Goal: Task Accomplishment & Management: Use online tool/utility

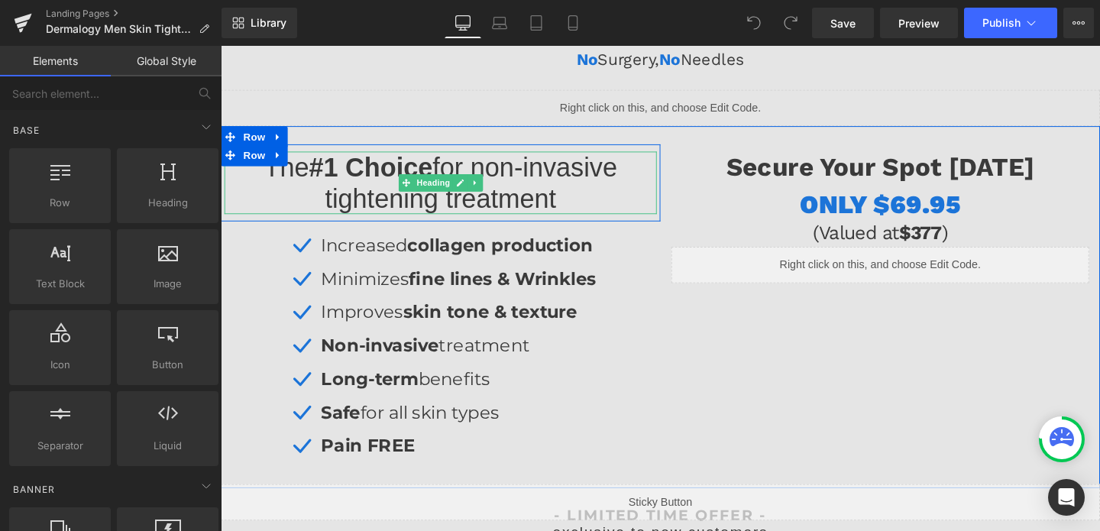
scroll to position [338, 0]
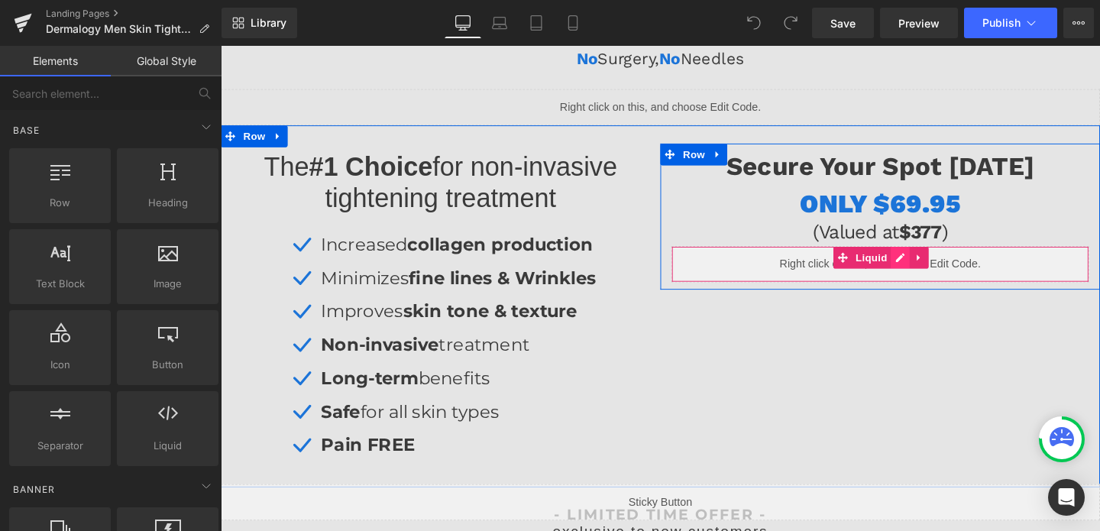
click at [938, 265] on div "Liquid" at bounding box center [913, 275] width 439 height 38
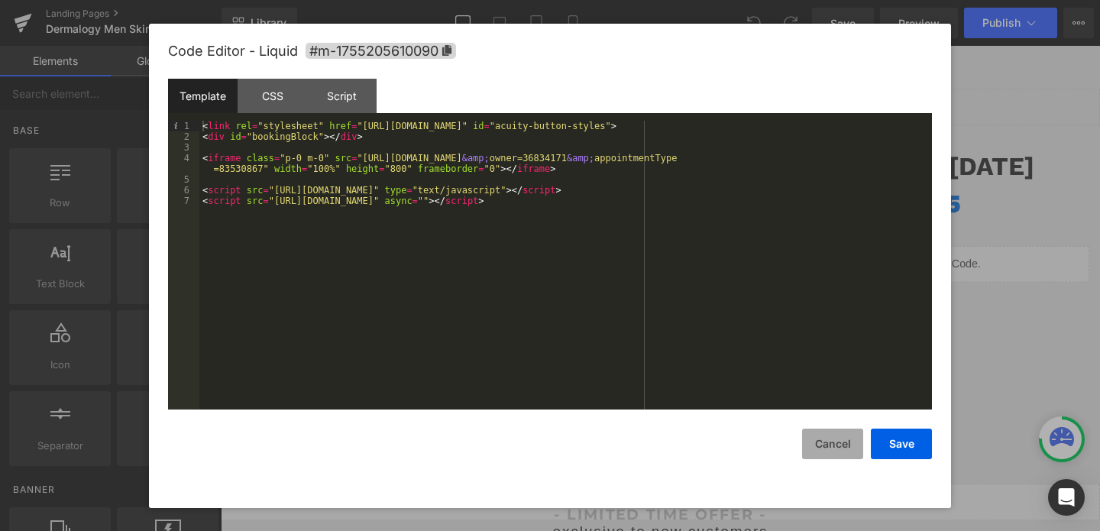
click at [838, 449] on button "Cancel" at bounding box center [832, 443] width 61 height 31
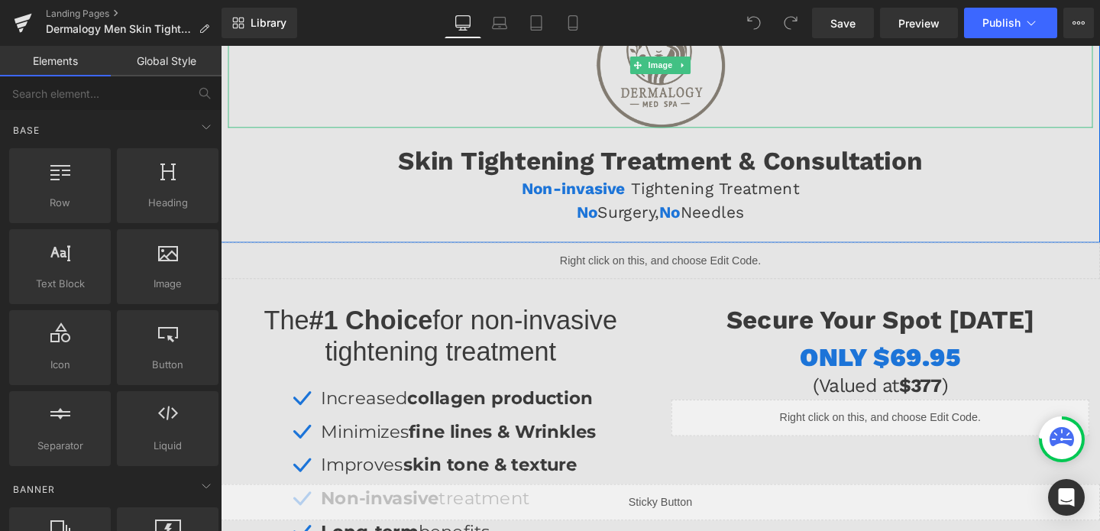
scroll to position [182, 0]
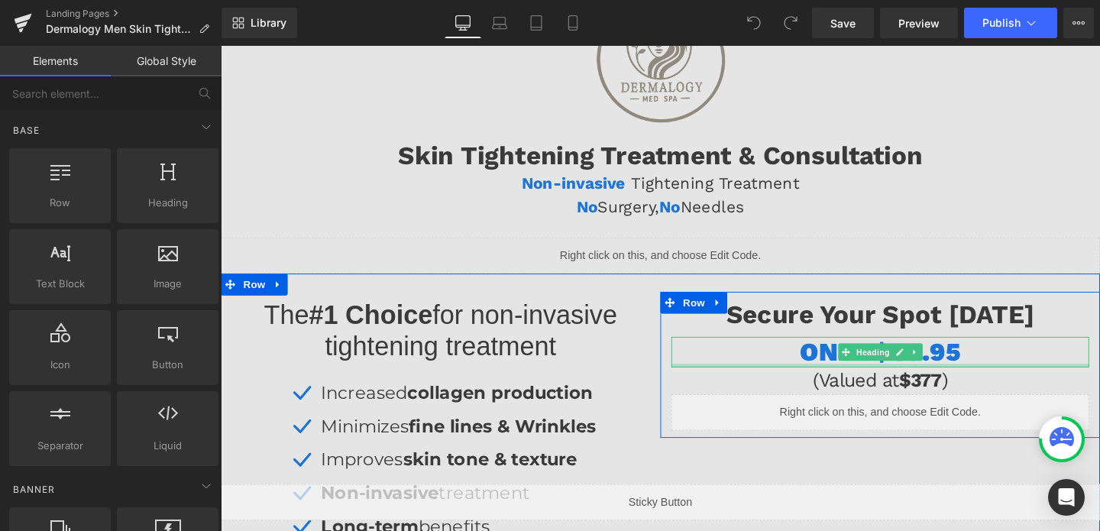
click at [880, 381] on div at bounding box center [913, 382] width 439 height 4
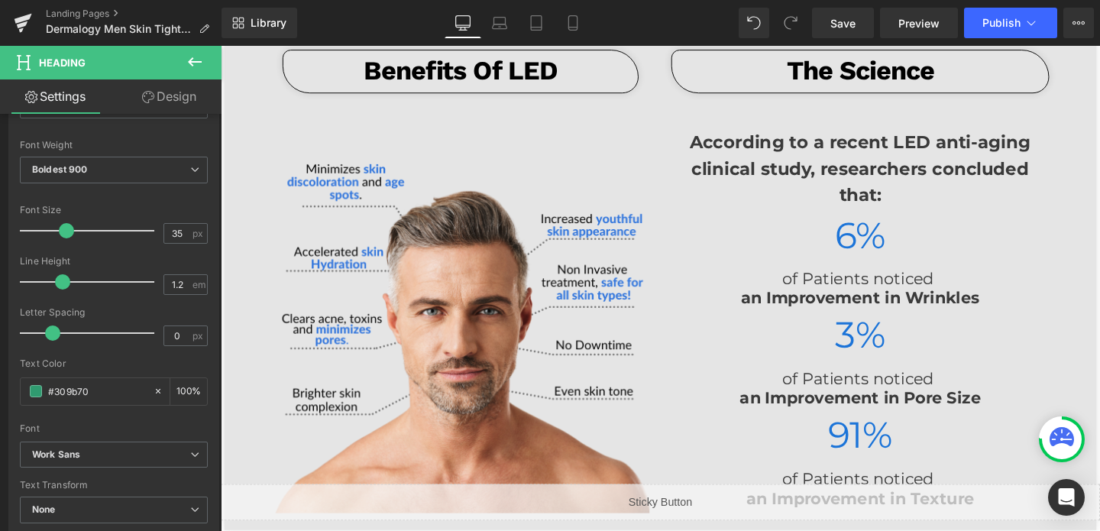
scroll to position [2415, 0]
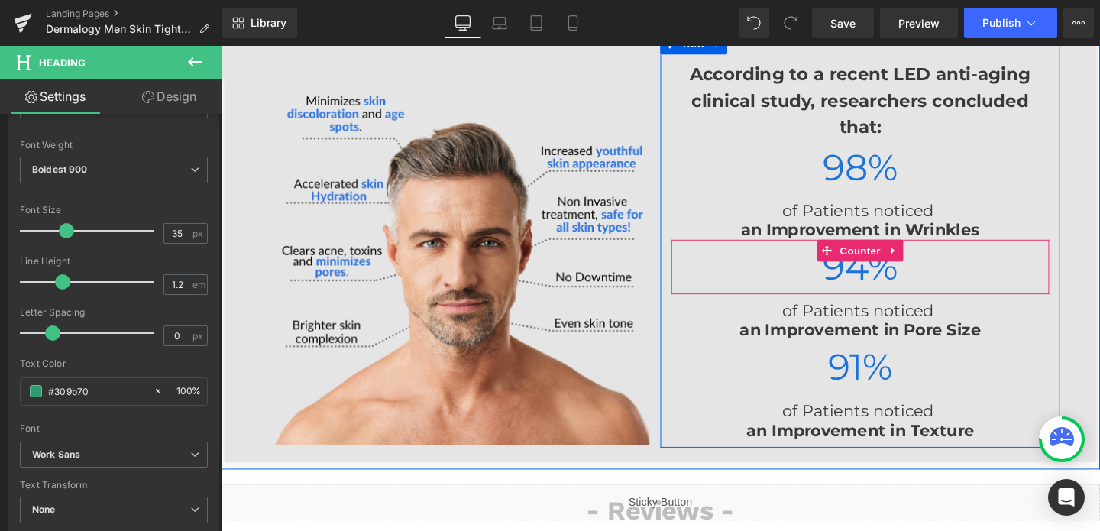
click at [863, 260] on span "94" at bounding box center [877, 278] width 47 height 47
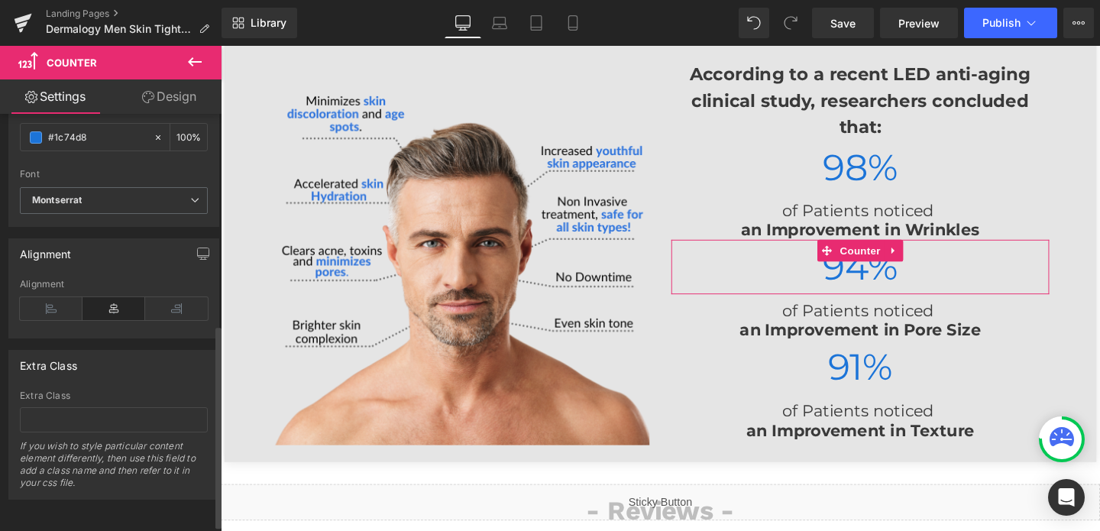
scroll to position [390, 0]
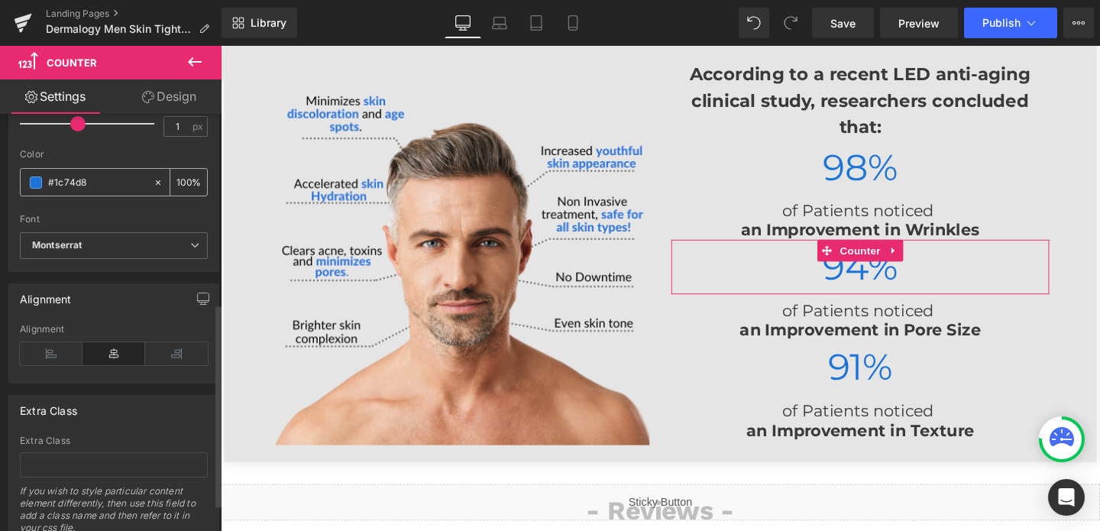
click at [79, 188] on input "#1c74d8" at bounding box center [97, 182] width 98 height 17
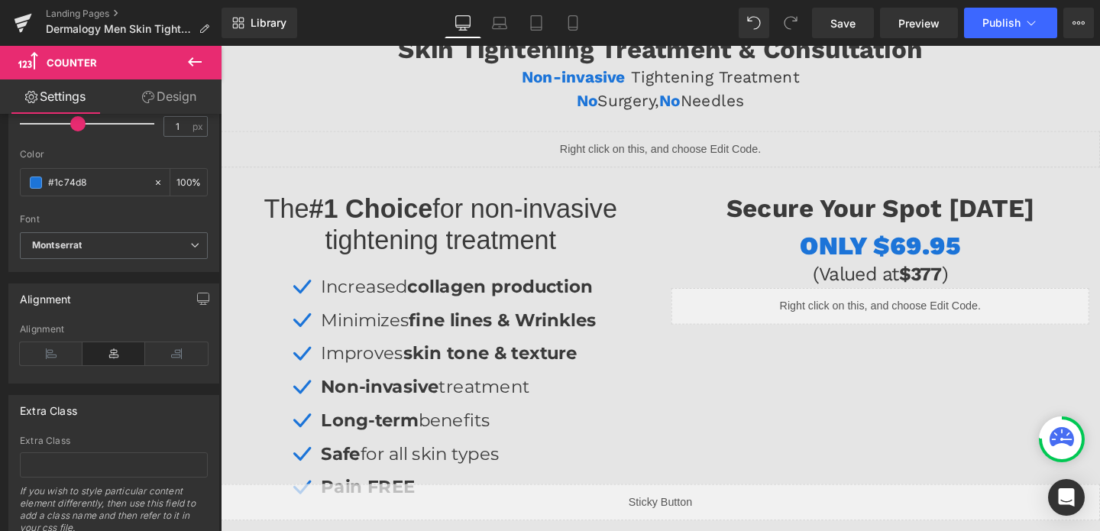
scroll to position [328, 0]
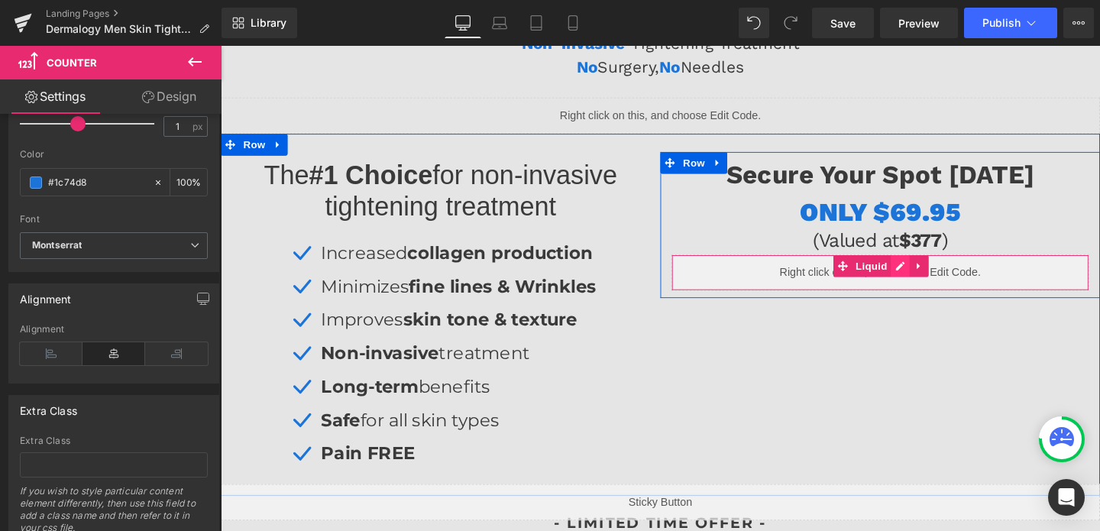
click at [939, 280] on div "Liquid" at bounding box center [913, 284] width 439 height 38
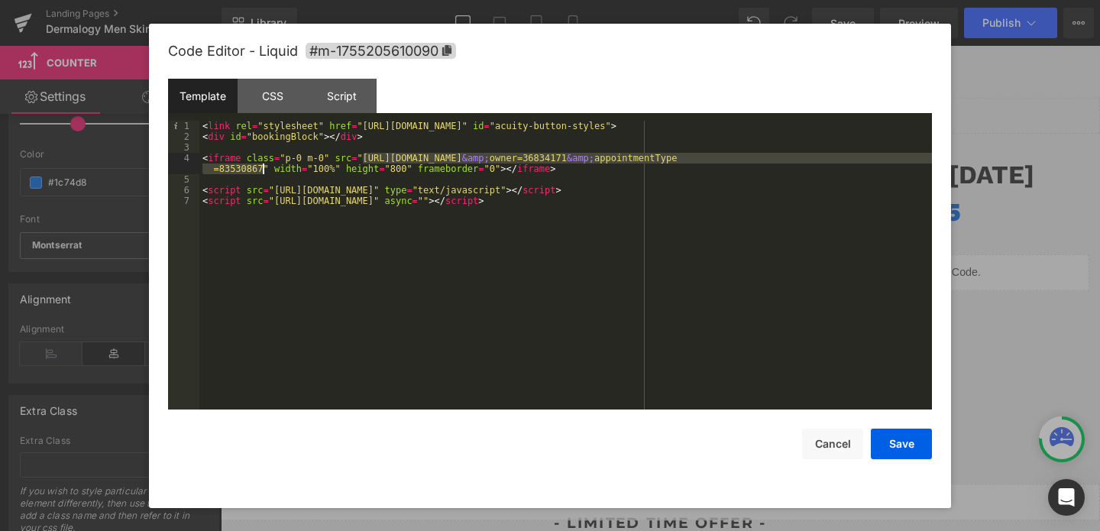
drag, startPoint x: 364, startPoint y: 158, endPoint x: 261, endPoint y: 173, distance: 104.2
click at [261, 173] on div "< link rel = "stylesheet" href = "[URL][DOMAIN_NAME]" id = "acuity-button-style…" at bounding box center [565, 276] width 732 height 310
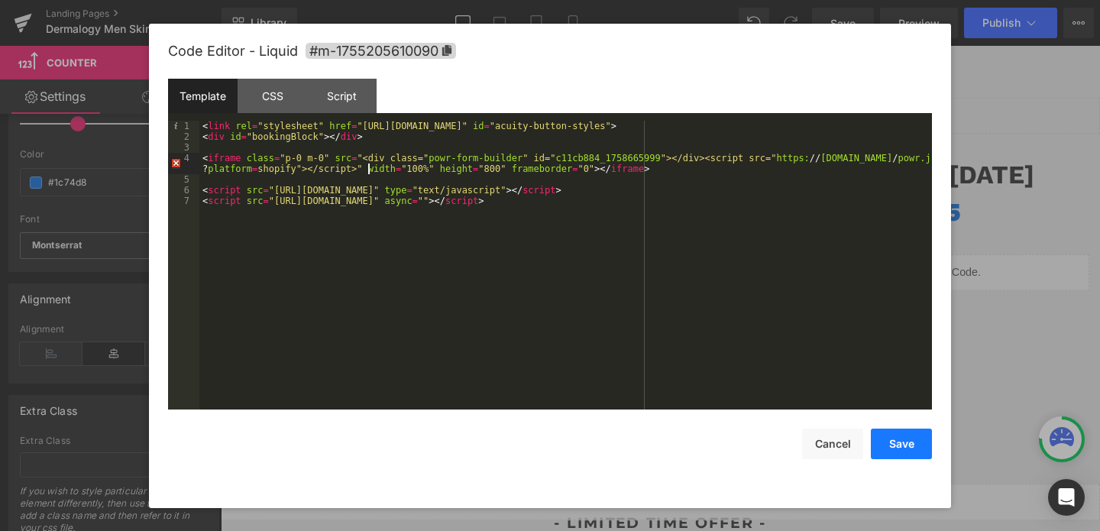
click at [892, 444] on button "Save" at bounding box center [901, 443] width 61 height 31
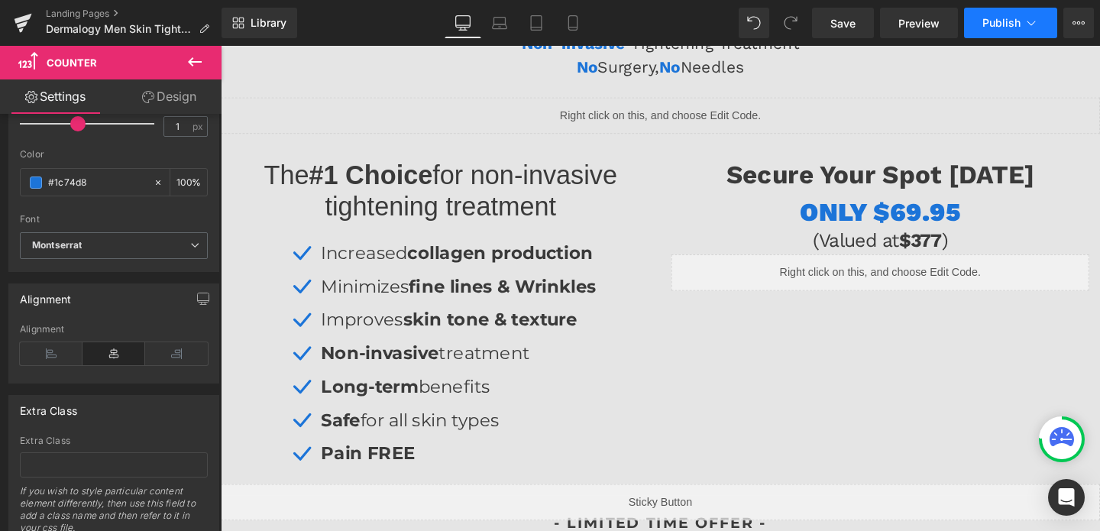
click at [1005, 27] on span "Publish" at bounding box center [1001, 23] width 38 height 12
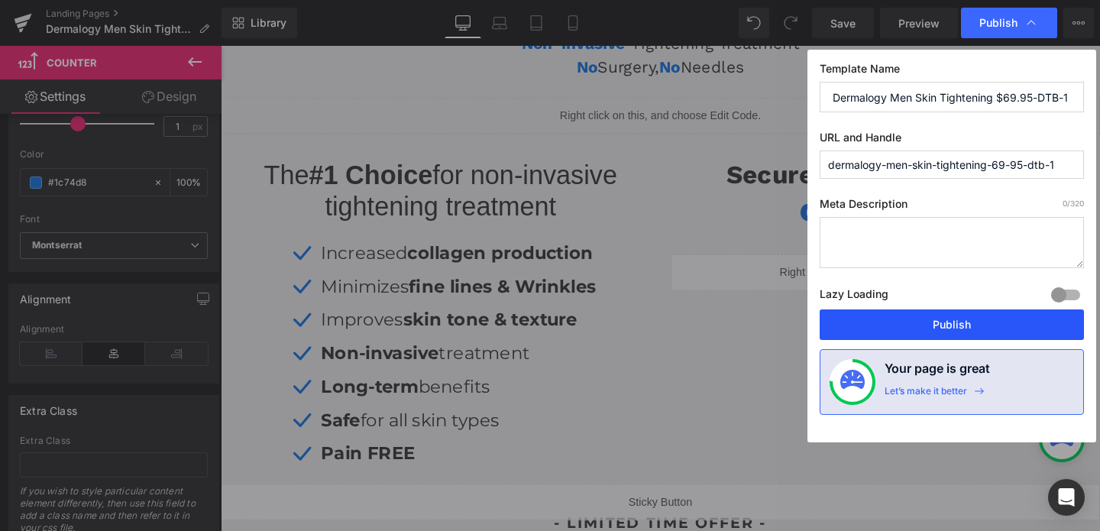
click at [972, 322] on button "Publish" at bounding box center [952, 324] width 264 height 31
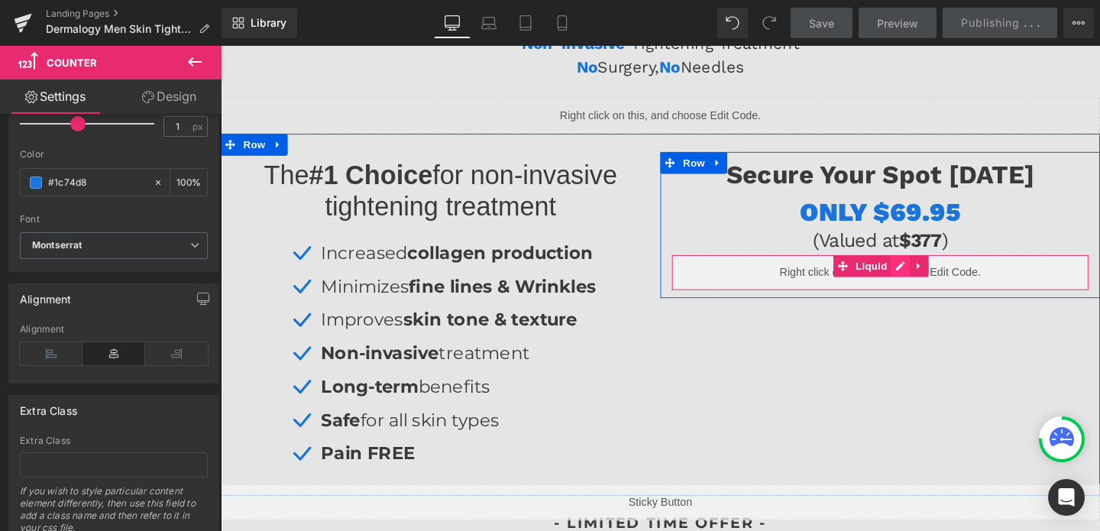
click at [932, 284] on div "Liquid" at bounding box center [913, 284] width 439 height 38
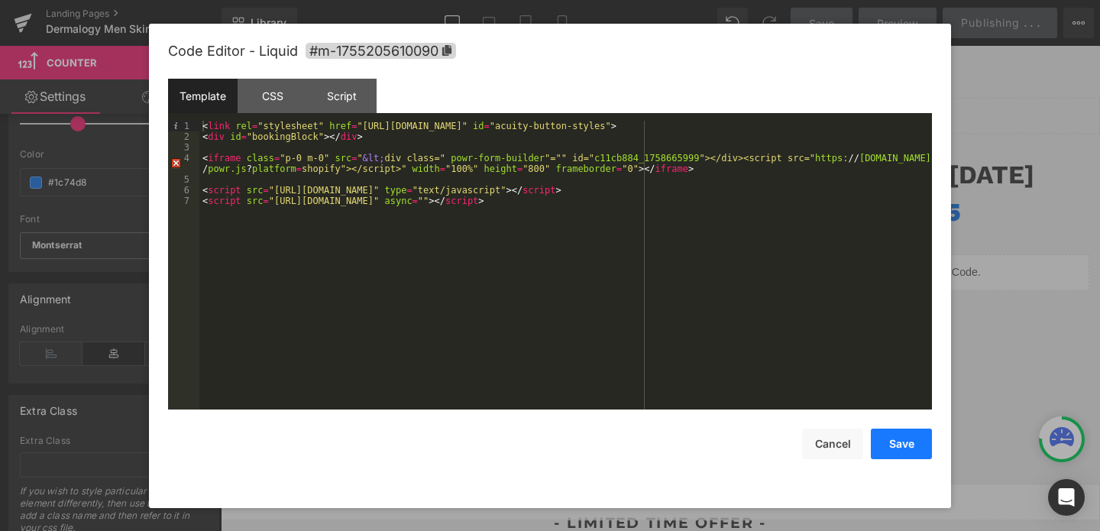
click at [923, 437] on button "Save" at bounding box center [901, 443] width 61 height 31
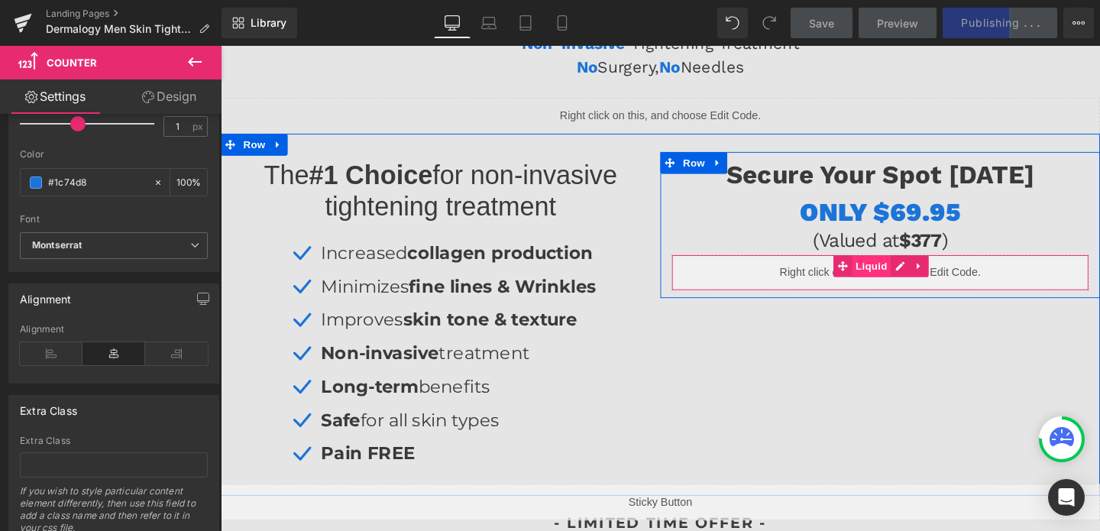
click at [917, 280] on span "Liquid" at bounding box center [904, 277] width 41 height 23
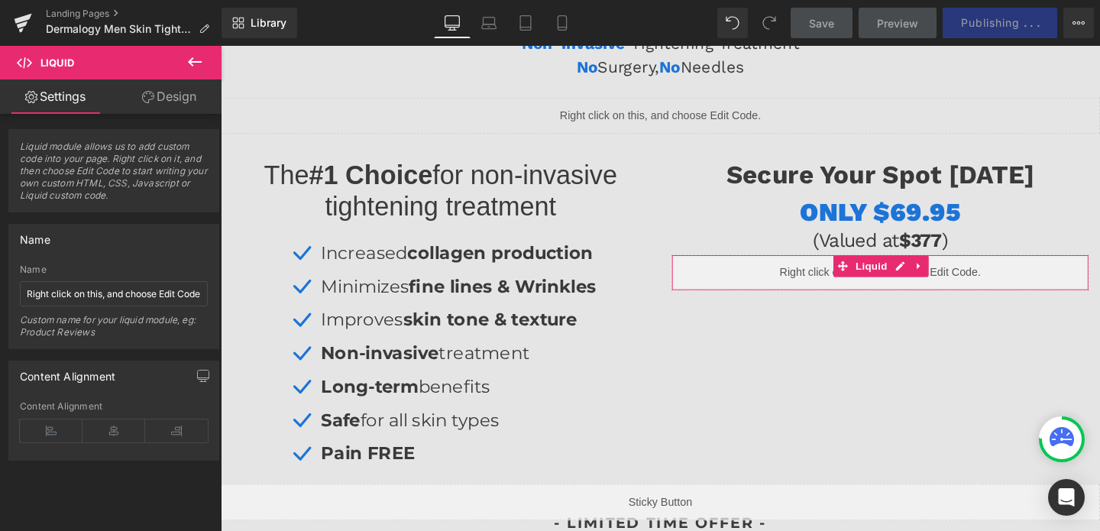
click at [149, 100] on icon at bounding box center [148, 97] width 12 height 12
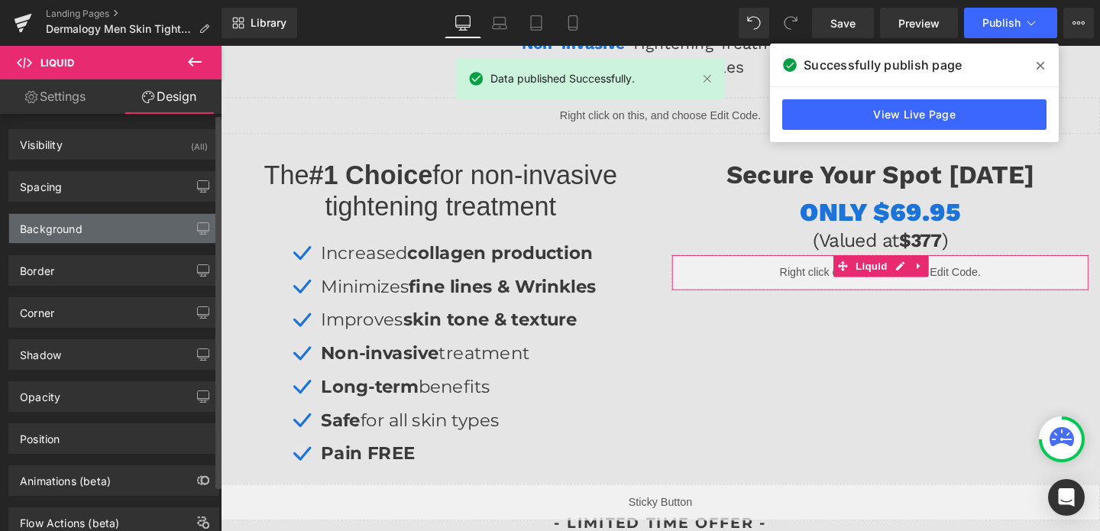
click at [50, 225] on div "Background" at bounding box center [51, 224] width 63 height 21
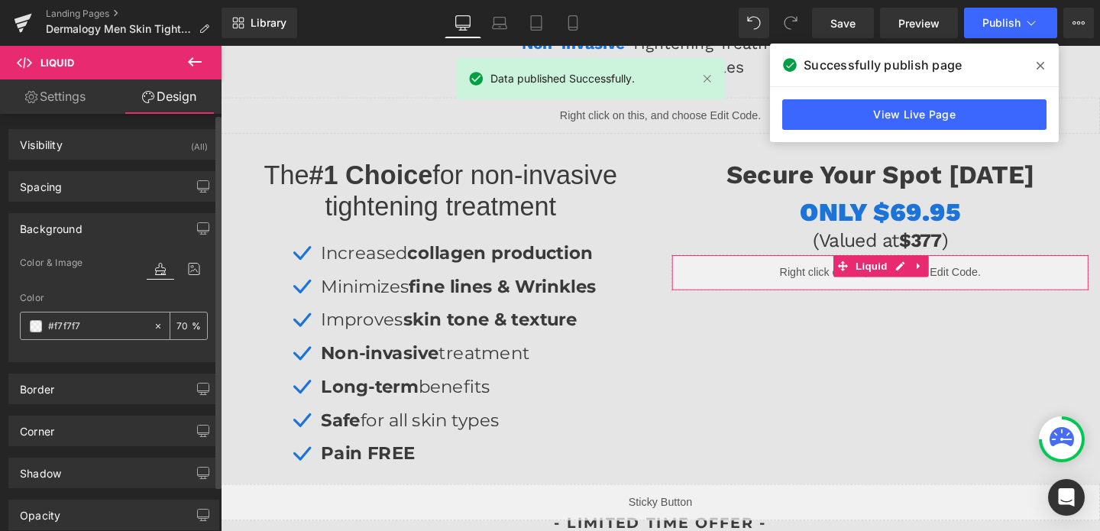
click at [93, 321] on input "text" at bounding box center [97, 326] width 98 height 17
paste input "<div class="powr-form-builder" id="c11cb884_1758665999"></div><script src="[URL…"
type input "<div class="powr-form-builder" id="c11cb884_1758665999"></div><script src="[URL…"
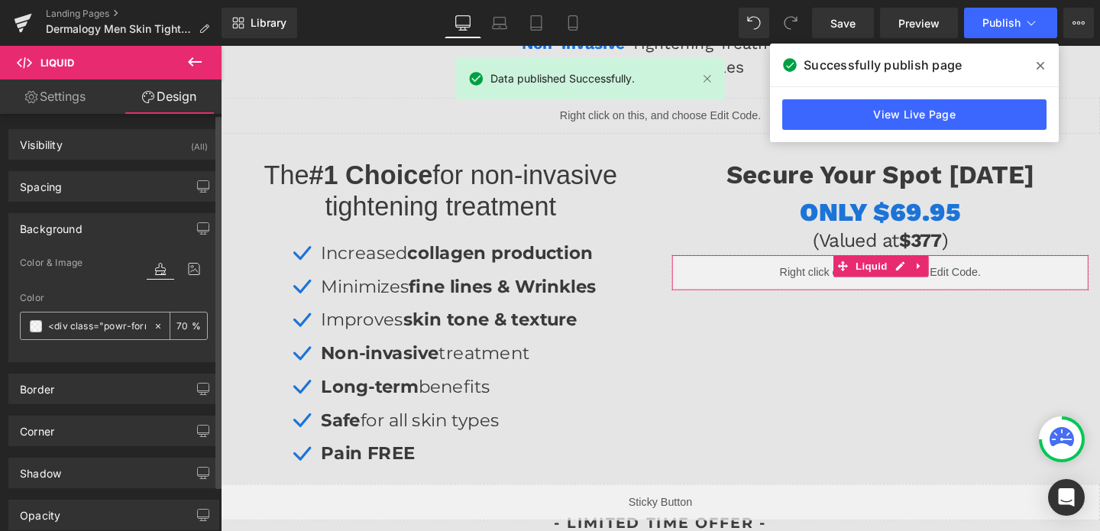
scroll to position [0, 532]
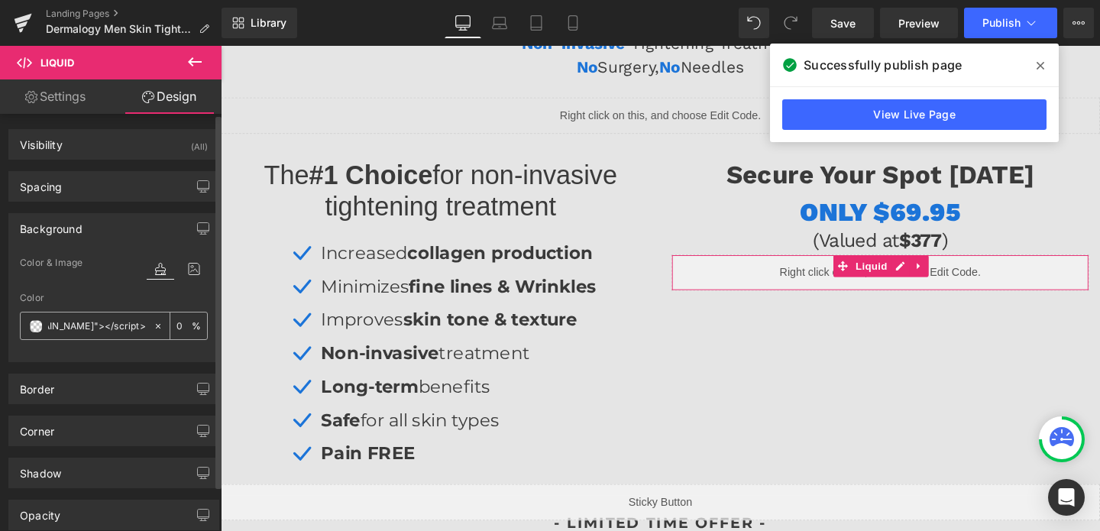
click at [96, 330] on input "<div class="powr-form-builder" id="c11cb884_1758665999"></div><script src="[URL…" at bounding box center [97, 326] width 98 height 17
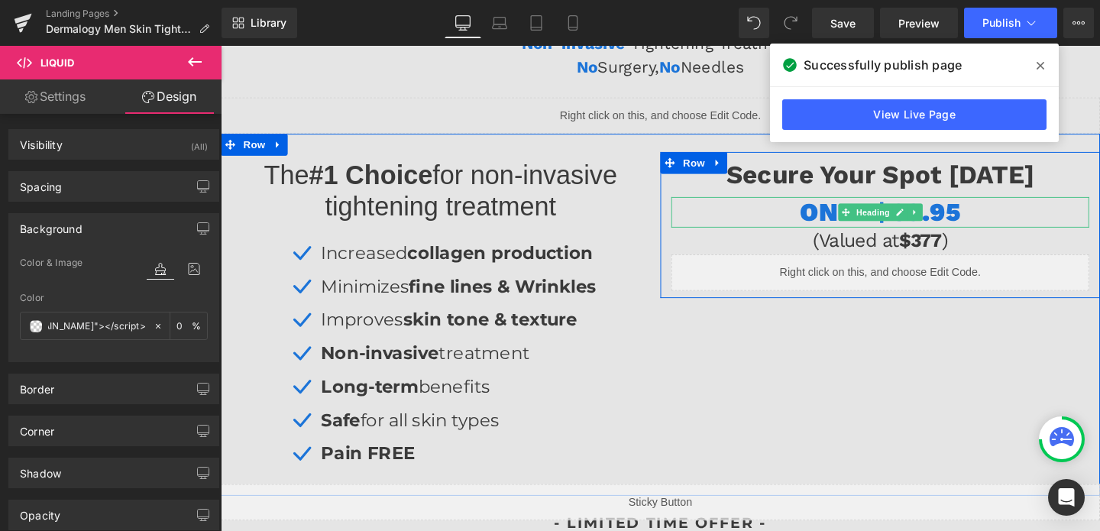
click at [984, 216] on span "ONLY $69.95" at bounding box center [913, 221] width 169 height 32
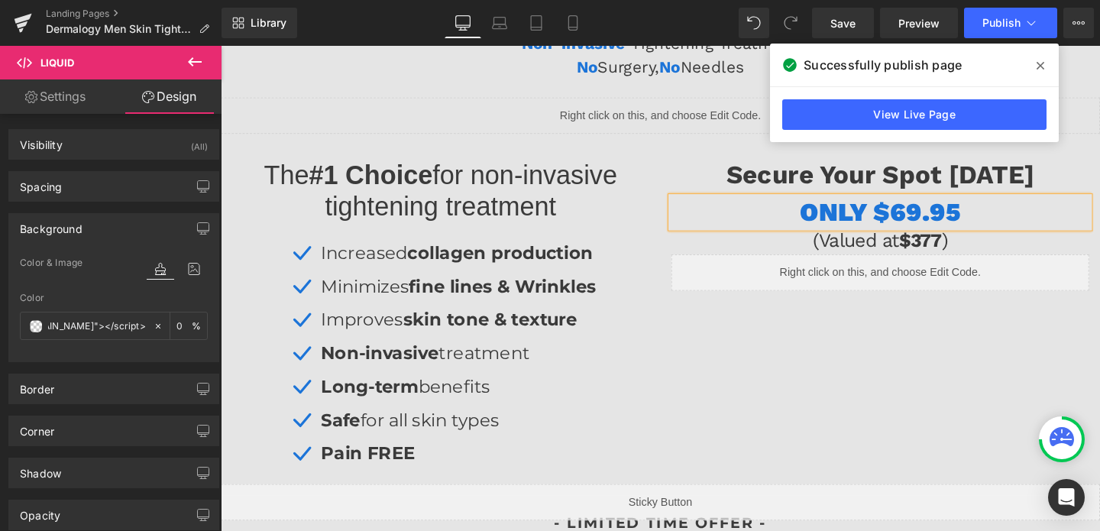
click at [984, 216] on span "ONLY $69.95" at bounding box center [913, 221] width 169 height 32
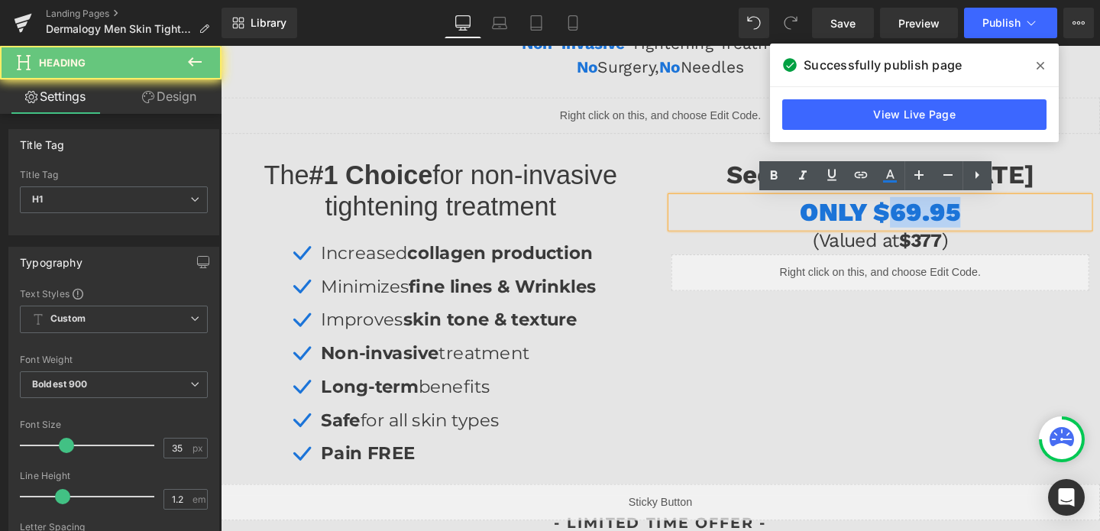
click at [984, 216] on span "ONLY $69.95" at bounding box center [913, 221] width 169 height 32
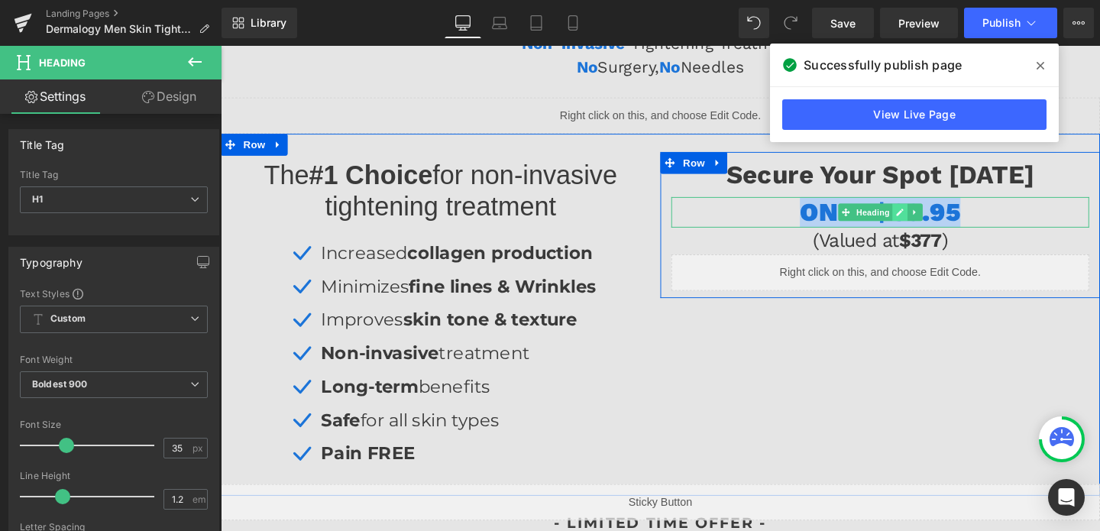
click at [934, 221] on icon at bounding box center [935, 221] width 8 height 8
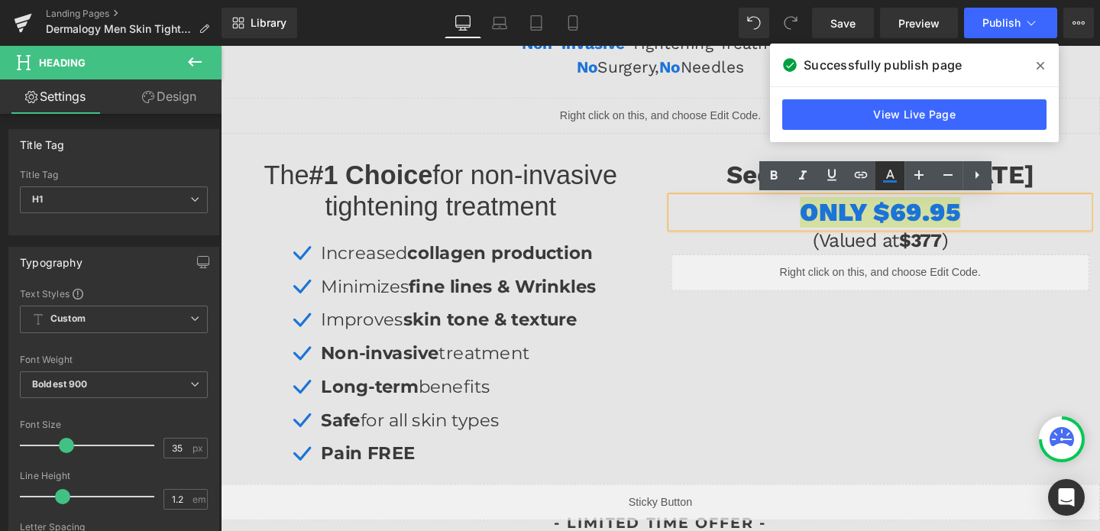
click at [890, 171] on icon at bounding box center [890, 174] width 8 height 9
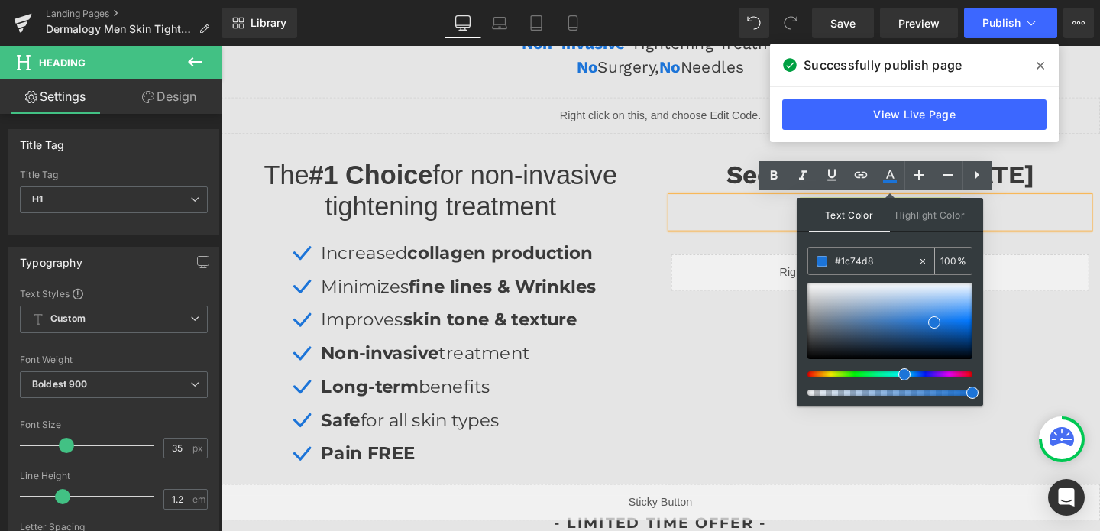
click at [835, 257] on input "#1c74d8" at bounding box center [876, 261] width 82 height 17
click at [778, 350] on div "The #1 Choice for non-invasive tightening treatment Heading Row Icon Increased …" at bounding box center [683, 328] width 924 height 380
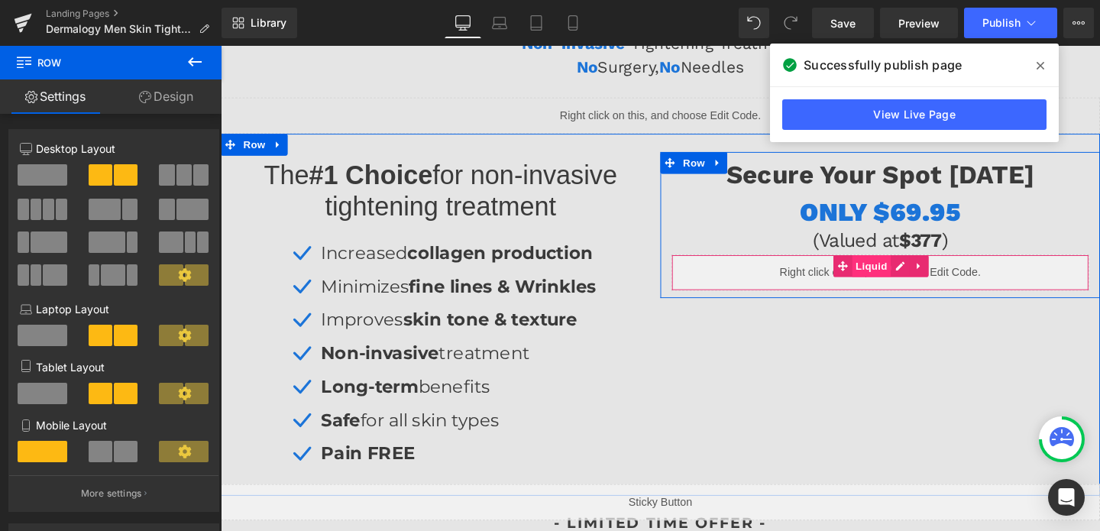
click at [904, 283] on span "Liquid" at bounding box center [904, 277] width 41 height 23
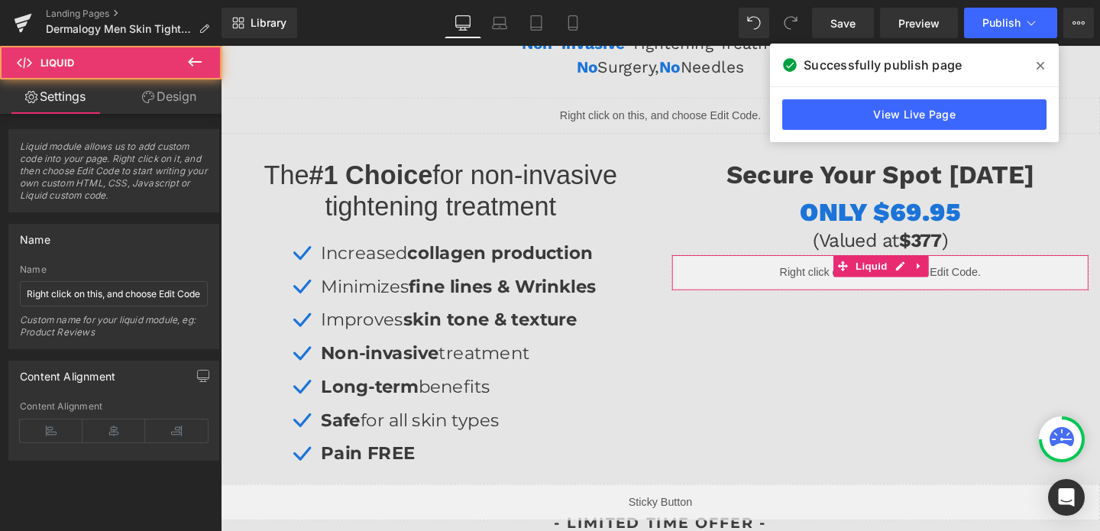
click at [146, 102] on icon at bounding box center [148, 97] width 12 height 12
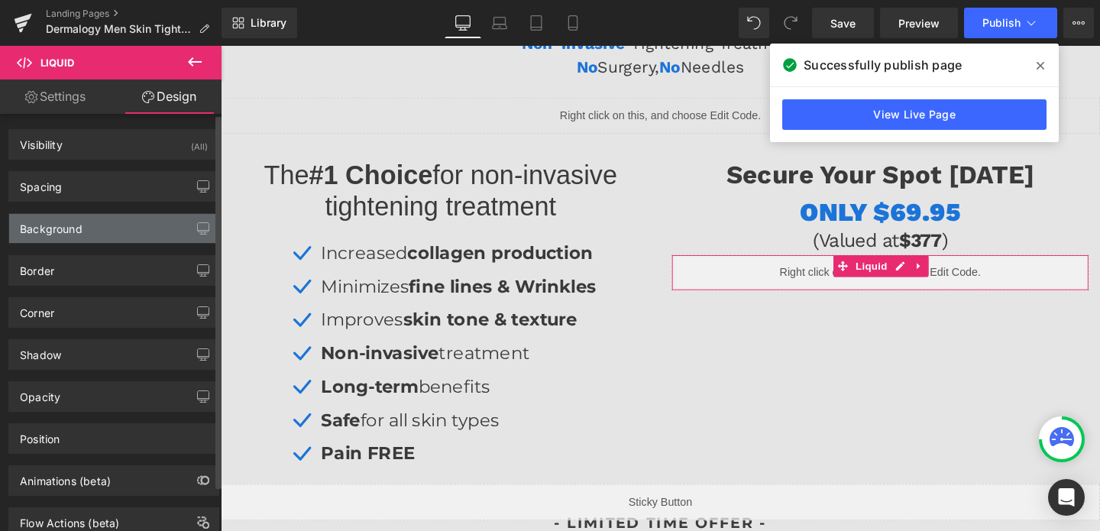
click at [62, 217] on div "Background" at bounding box center [51, 224] width 63 height 21
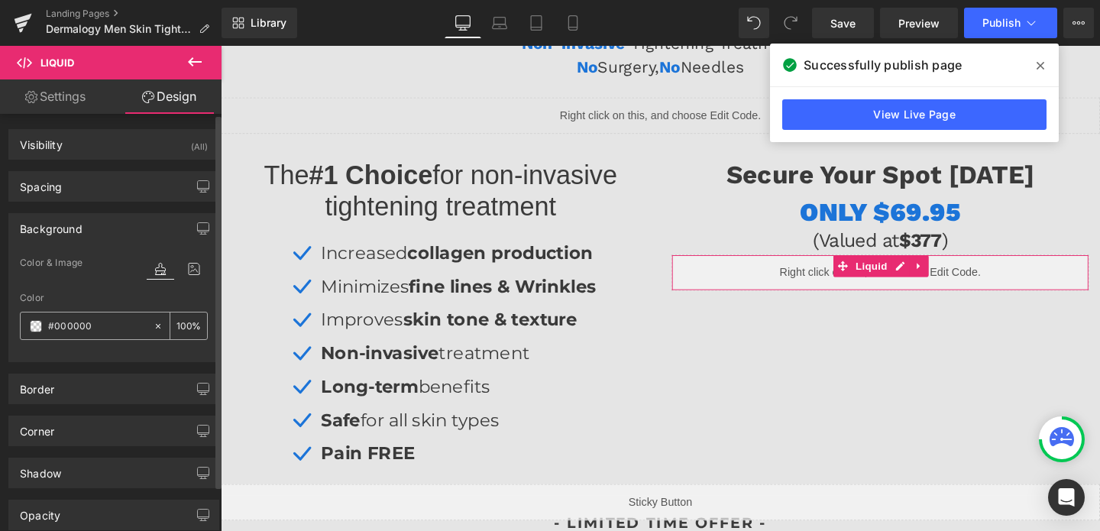
click at [75, 316] on div "#000000" at bounding box center [87, 325] width 132 height 27
click at [87, 323] on input "#000000" at bounding box center [97, 326] width 98 height 17
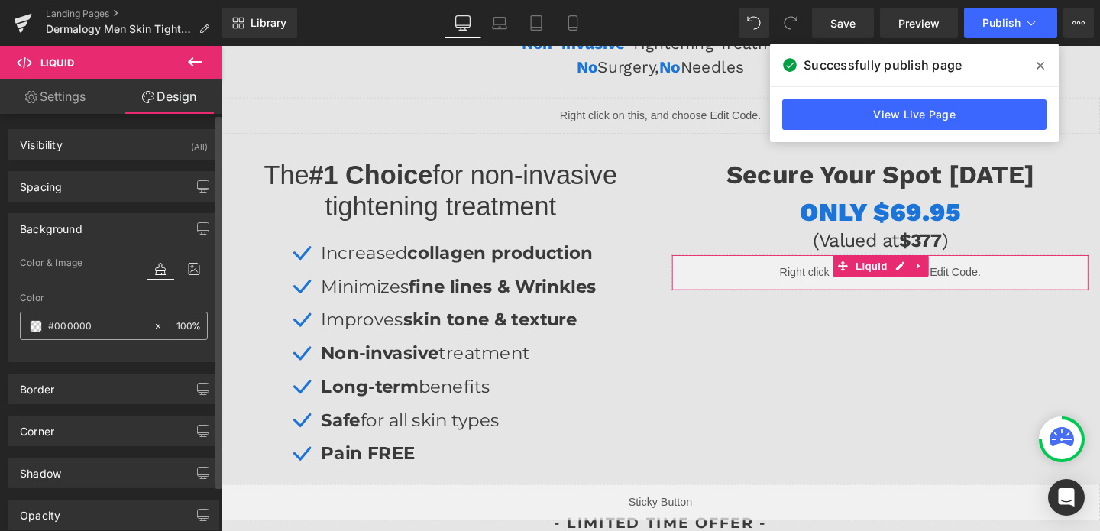
click at [87, 323] on input "#000000" at bounding box center [97, 326] width 98 height 17
paste input "1c74d8"
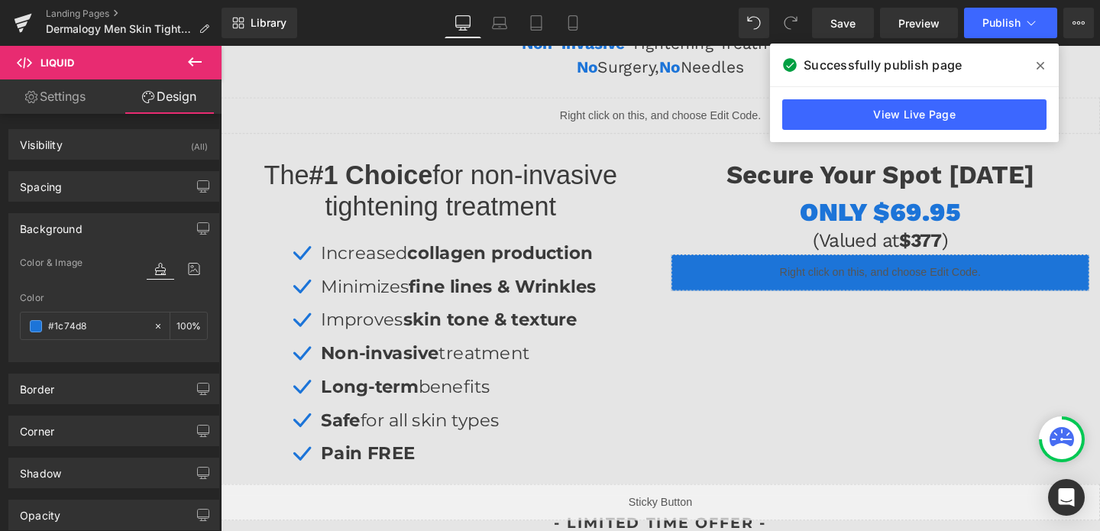
type input "#1c74d8"
click at [988, 38] on div "Library Desktop Desktop Laptop Tablet Mobile Save Preview Publish Scheduled Vie…" at bounding box center [660, 23] width 878 height 46
click at [1000, 24] on span "Publish" at bounding box center [1001, 23] width 38 height 12
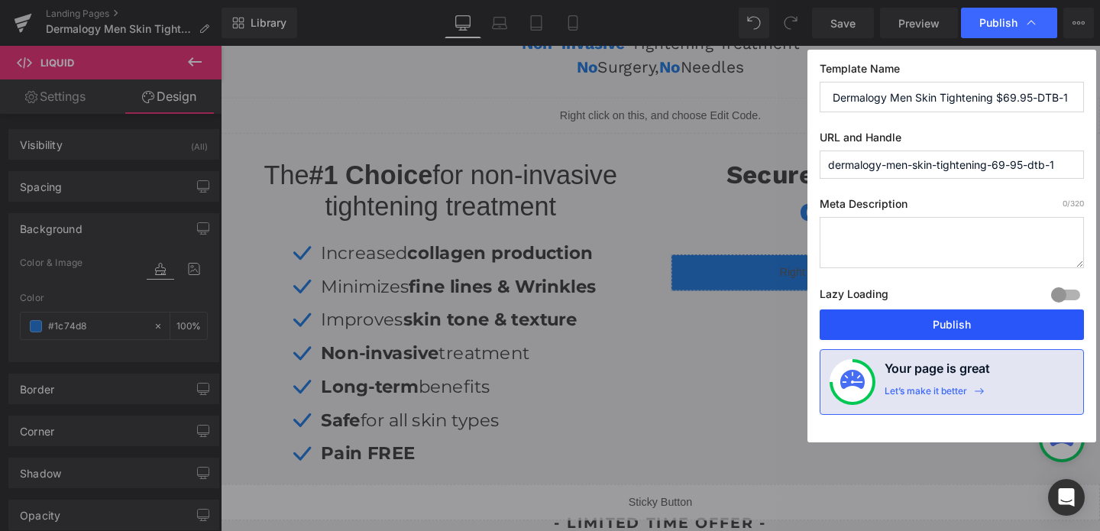
click at [948, 321] on button "Publish" at bounding box center [952, 324] width 264 height 31
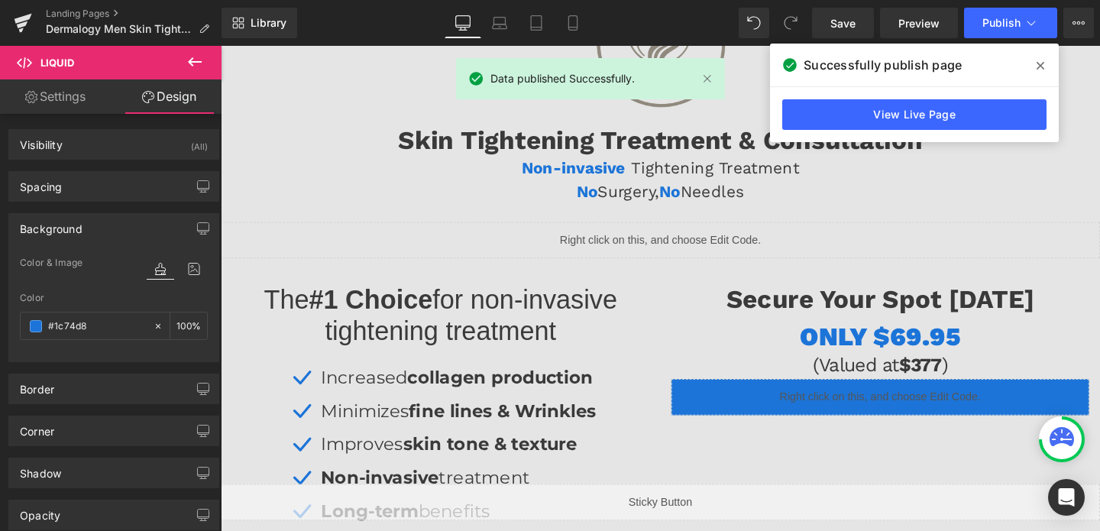
scroll to position [139, 0]
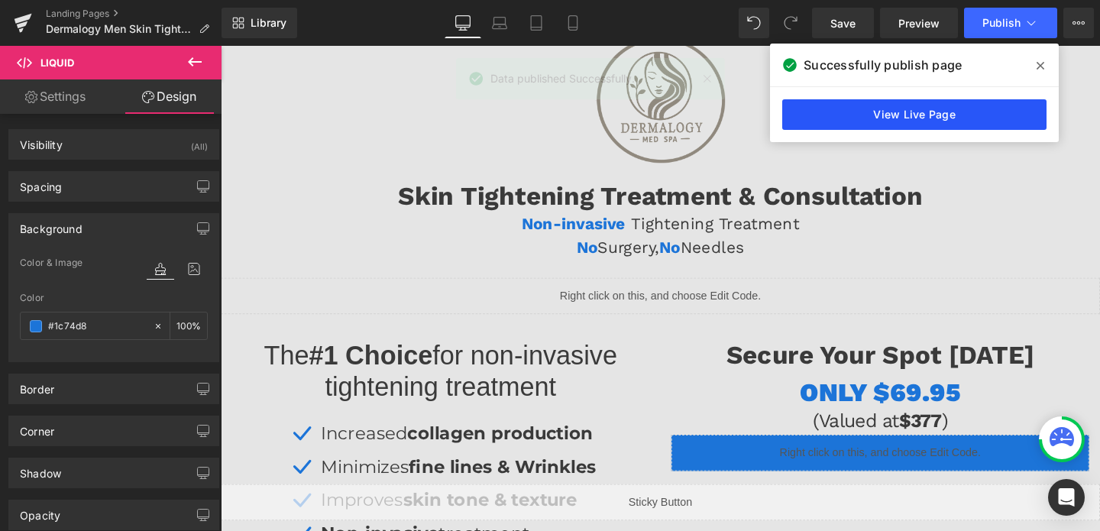
click at [849, 102] on link "View Live Page" at bounding box center [914, 114] width 264 height 31
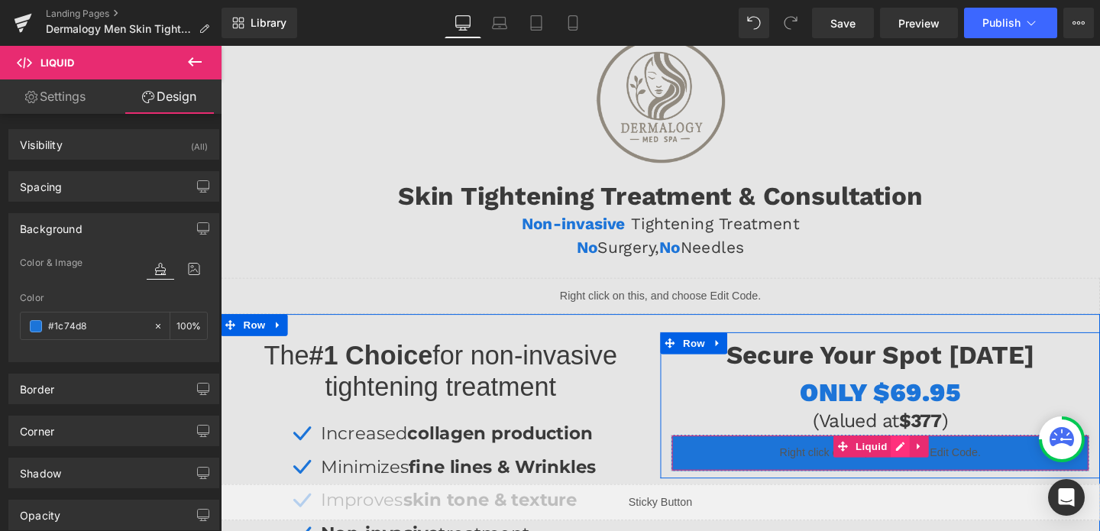
click at [936, 467] on div "Liquid" at bounding box center [913, 473] width 439 height 38
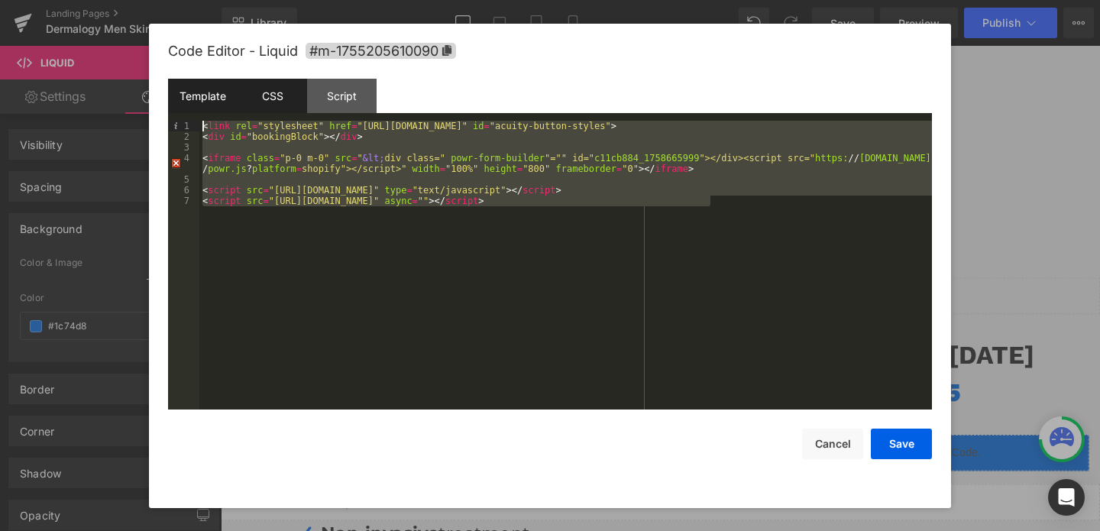
drag, startPoint x: 435, startPoint y: 285, endPoint x: 285, endPoint y: 98, distance: 240.1
click at [285, 98] on div "Template CSS Script Data 1 2 3 4 5 6 7 < link rel = "stylesheet" href = "[URL][…" at bounding box center [550, 244] width 764 height 331
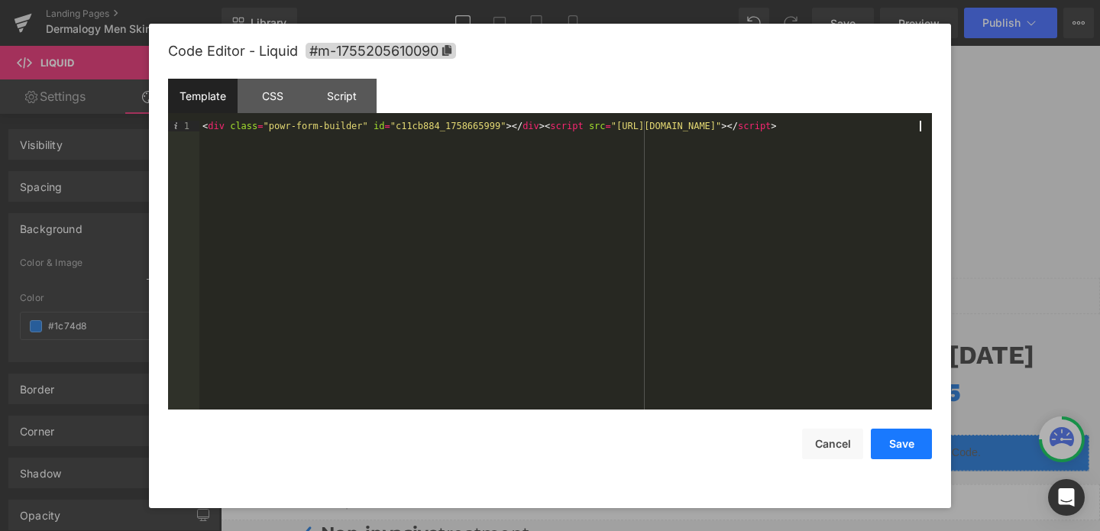
click at [910, 443] on button "Save" at bounding box center [901, 443] width 61 height 31
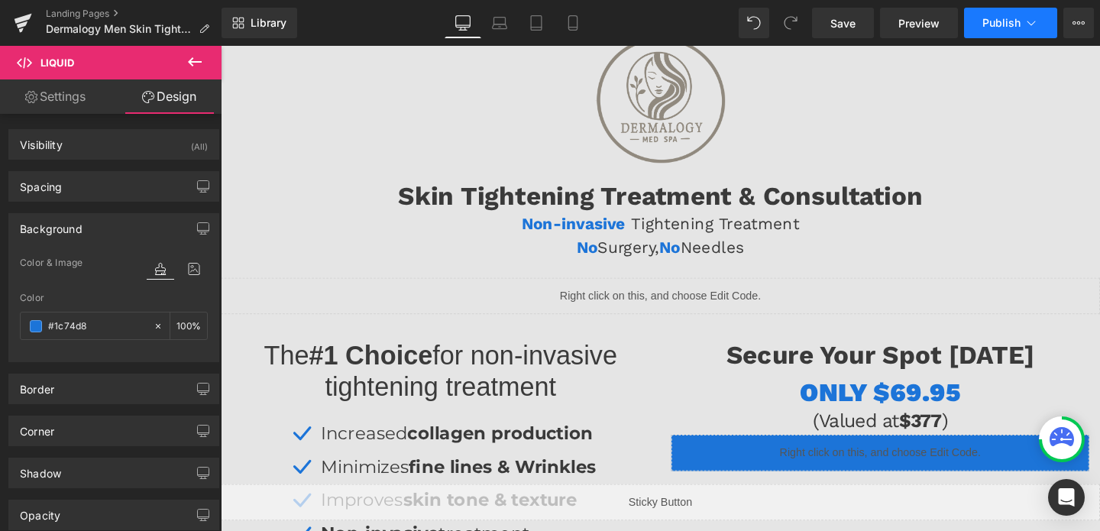
click at [994, 21] on span "Publish" at bounding box center [1001, 23] width 38 height 12
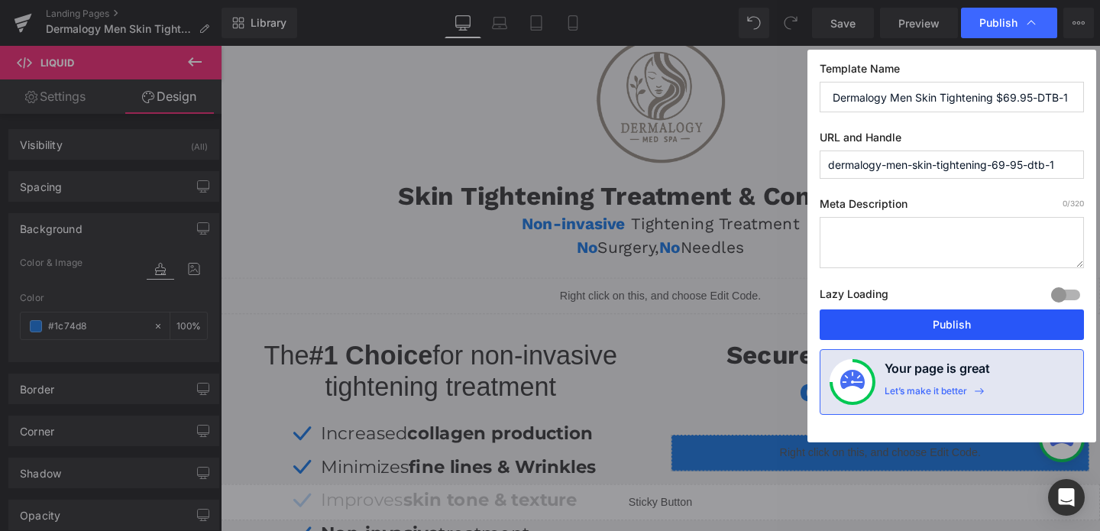
click at [976, 321] on button "Publish" at bounding box center [952, 324] width 264 height 31
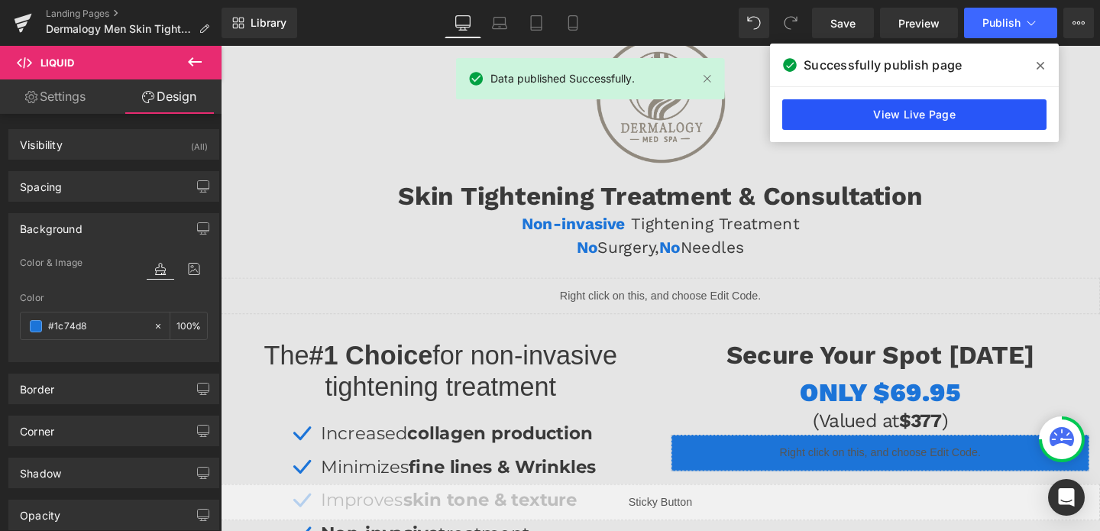
click at [858, 117] on link "View Live Page" at bounding box center [914, 114] width 264 height 31
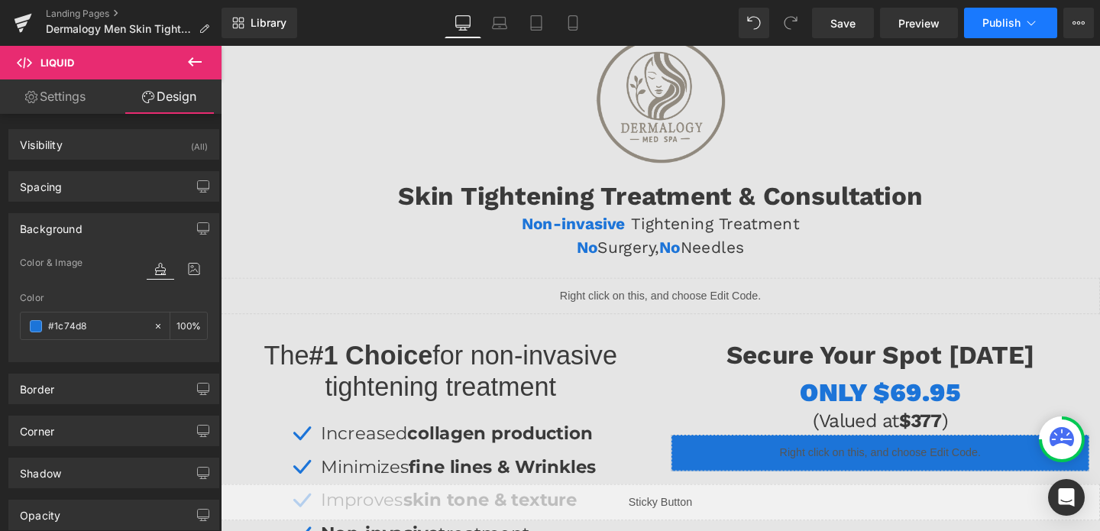
click at [1004, 23] on span "Publish" at bounding box center [1001, 23] width 38 height 12
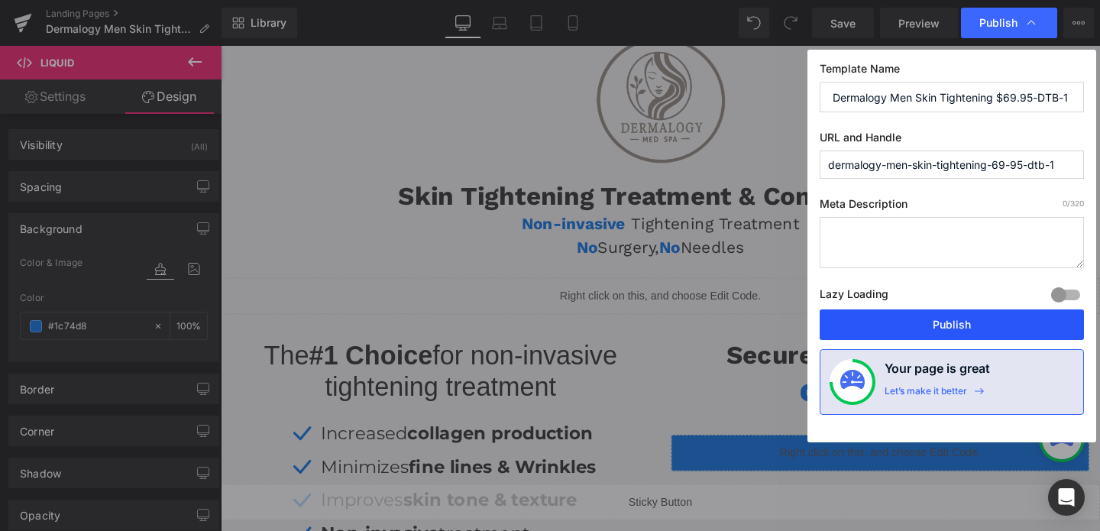
click at [942, 333] on button "Publish" at bounding box center [952, 324] width 264 height 31
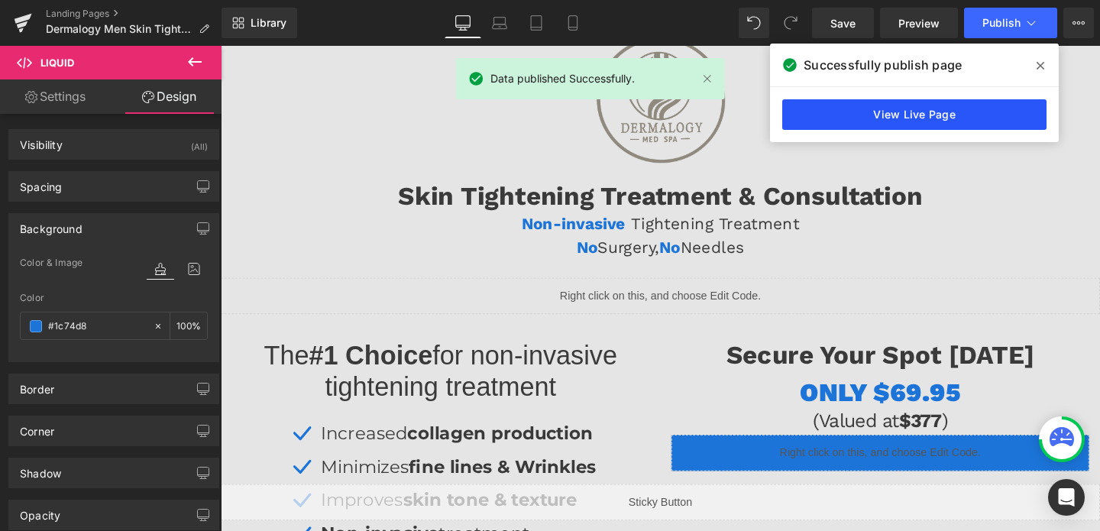
click at [1004, 112] on link "View Live Page" at bounding box center [914, 114] width 264 height 31
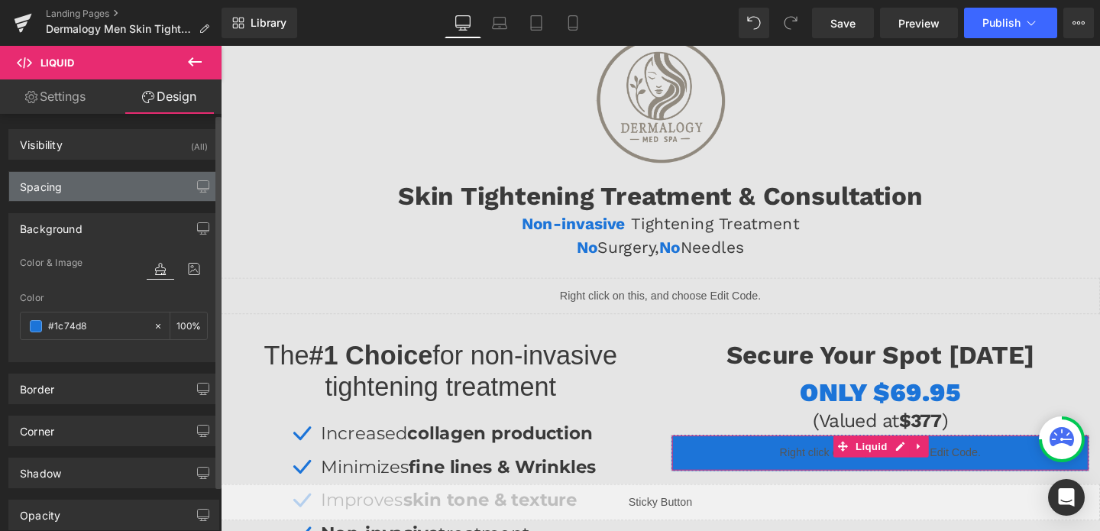
click at [119, 186] on div "Spacing" at bounding box center [113, 186] width 209 height 29
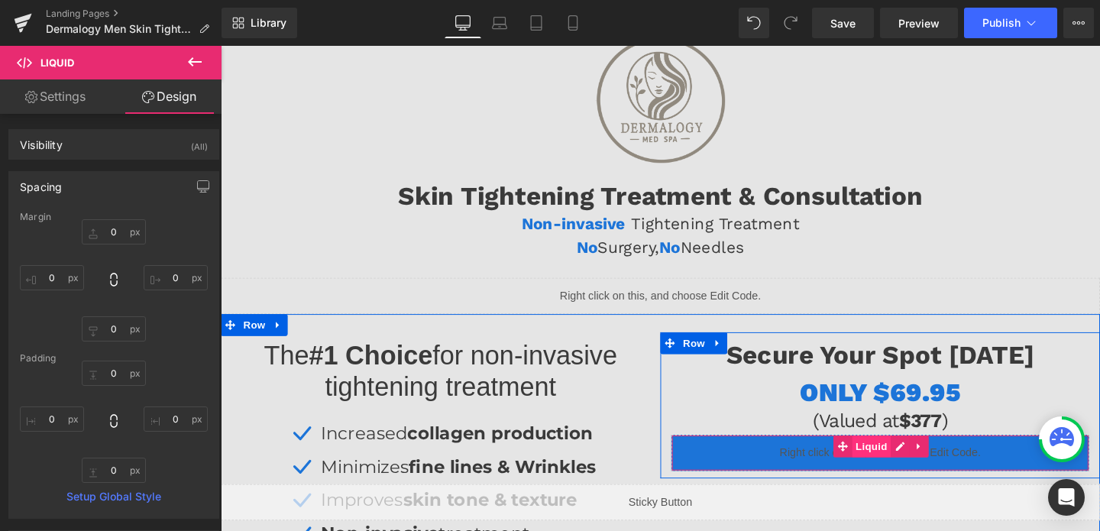
click at [909, 470] on span "Liquid" at bounding box center [904, 466] width 41 height 23
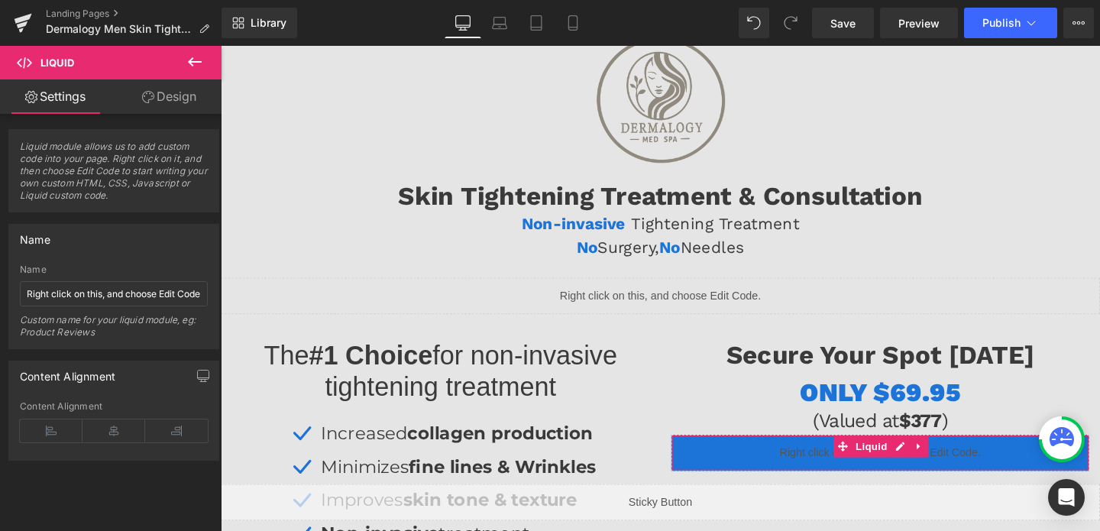
click at [173, 97] on link "Design" at bounding box center [169, 96] width 111 height 34
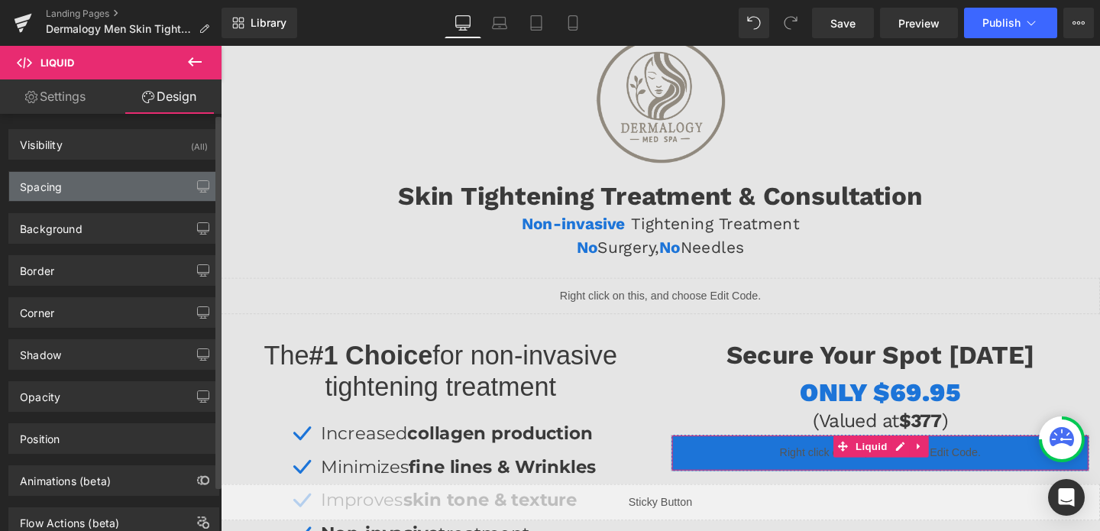
click at [95, 186] on div "Spacing" at bounding box center [113, 186] width 209 height 29
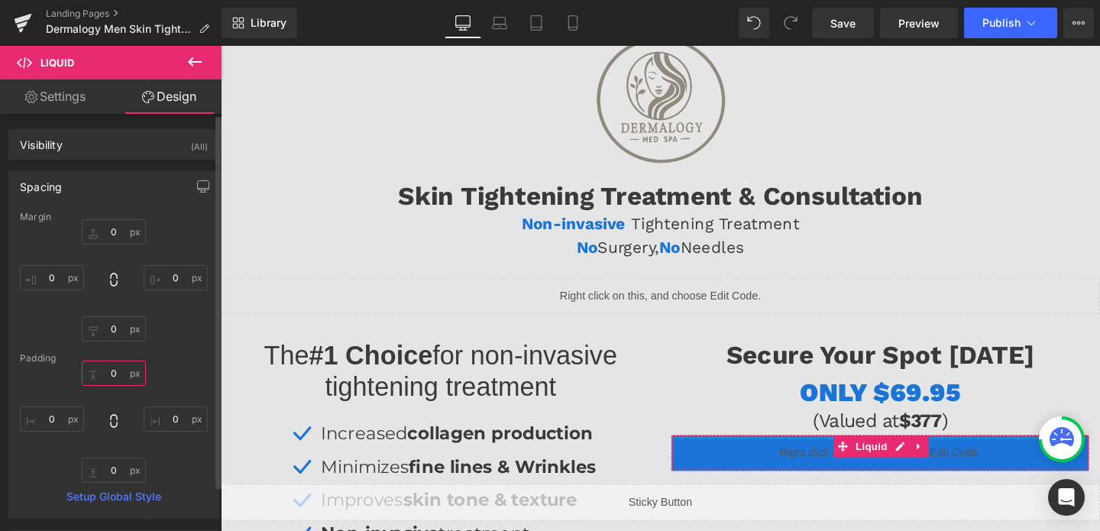
click at [105, 369] on input "0" at bounding box center [114, 373] width 64 height 25
click at [110, 468] on input "0" at bounding box center [114, 470] width 64 height 25
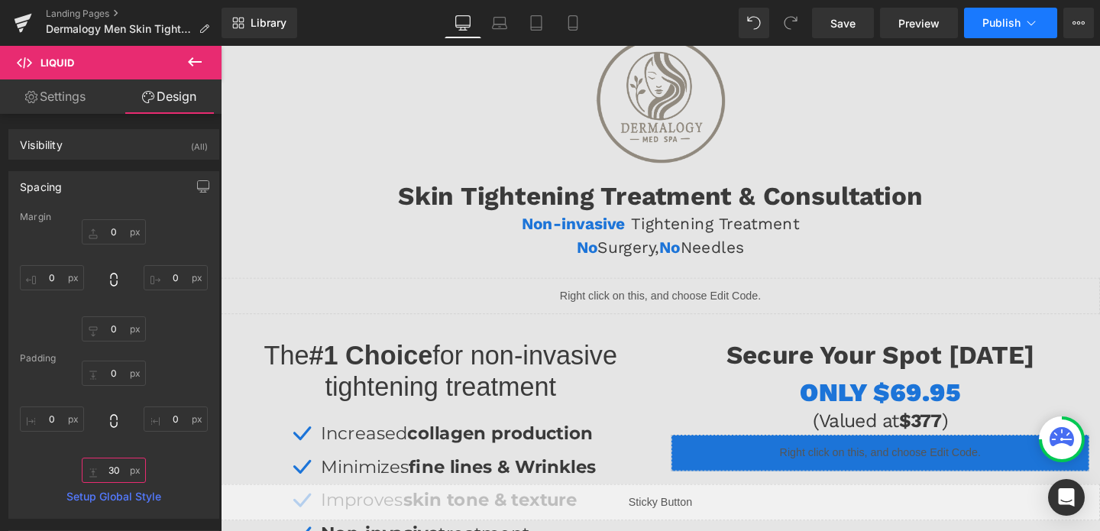
type input "30"
click at [1006, 21] on span "Publish" at bounding box center [1001, 23] width 38 height 12
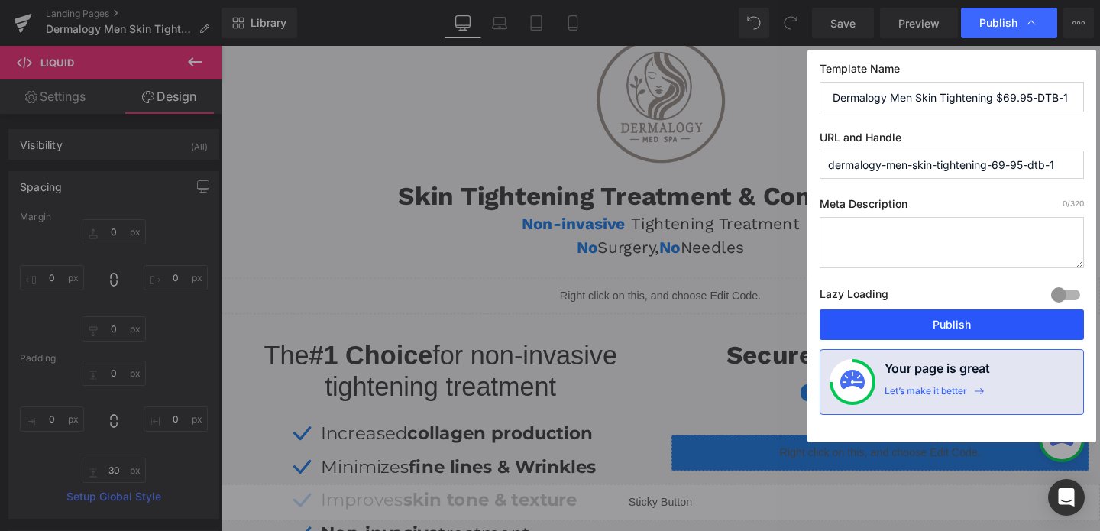
click at [946, 328] on button "Publish" at bounding box center [952, 324] width 264 height 31
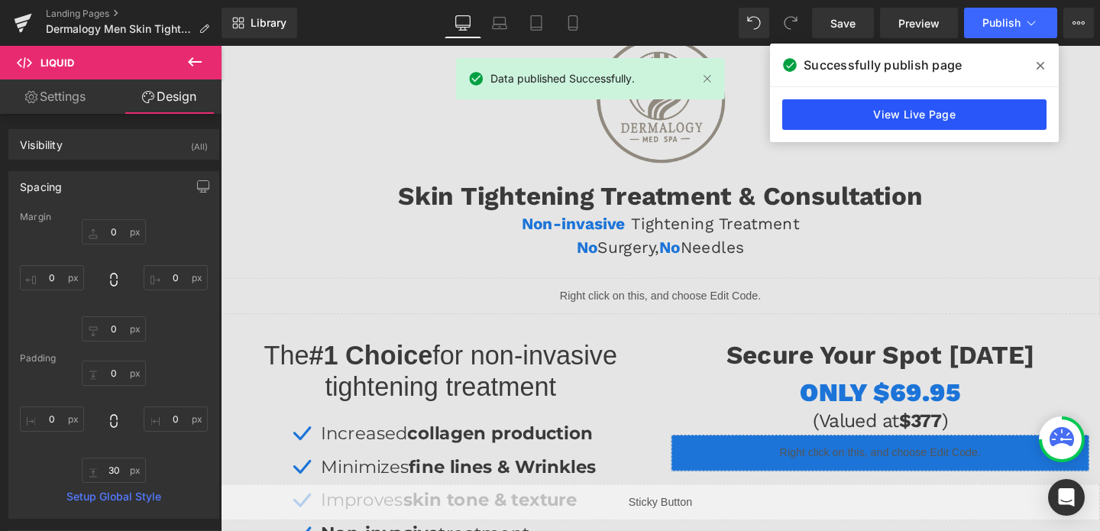
click at [898, 120] on link "View Live Page" at bounding box center [914, 114] width 264 height 31
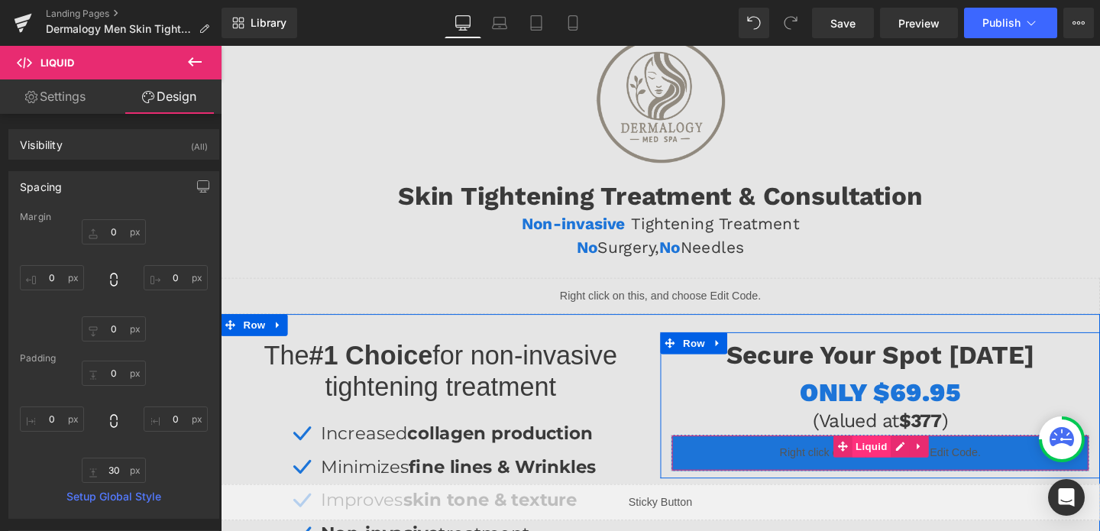
click at [901, 475] on span "Liquid" at bounding box center [904, 466] width 41 height 23
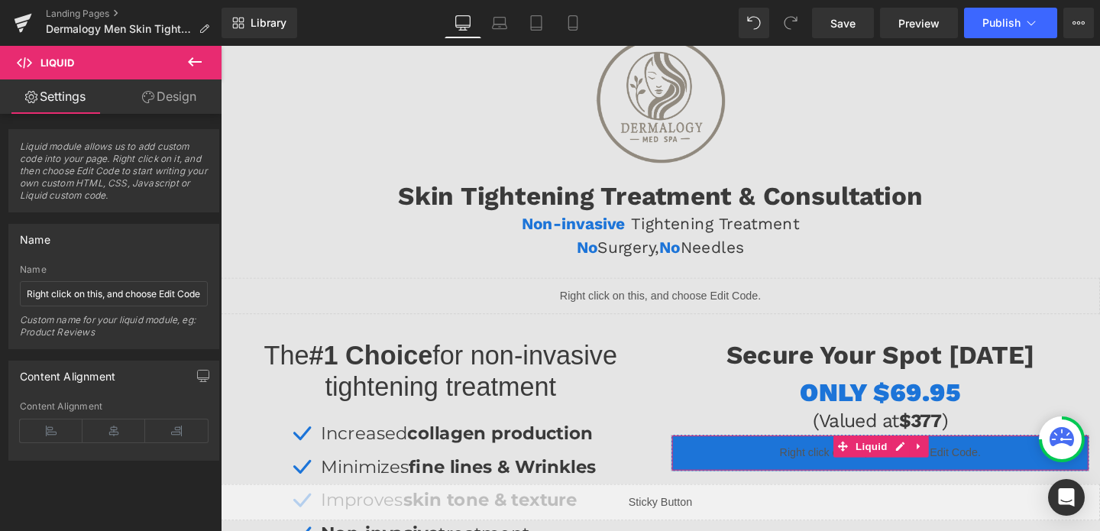
click at [161, 91] on link "Design" at bounding box center [169, 96] width 111 height 34
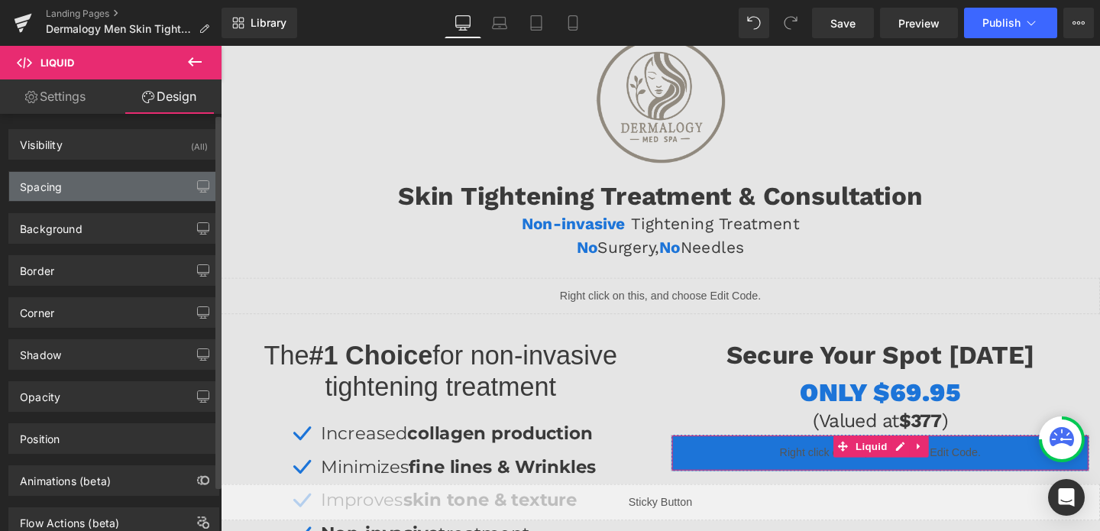
click at [74, 194] on div "Spacing" at bounding box center [113, 186] width 209 height 29
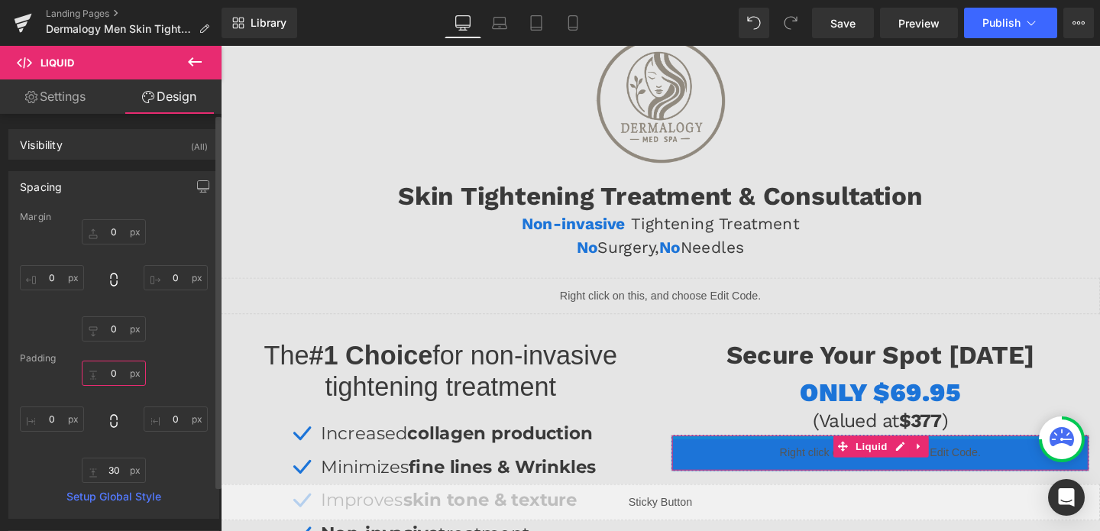
click at [108, 373] on input "0" at bounding box center [114, 373] width 64 height 25
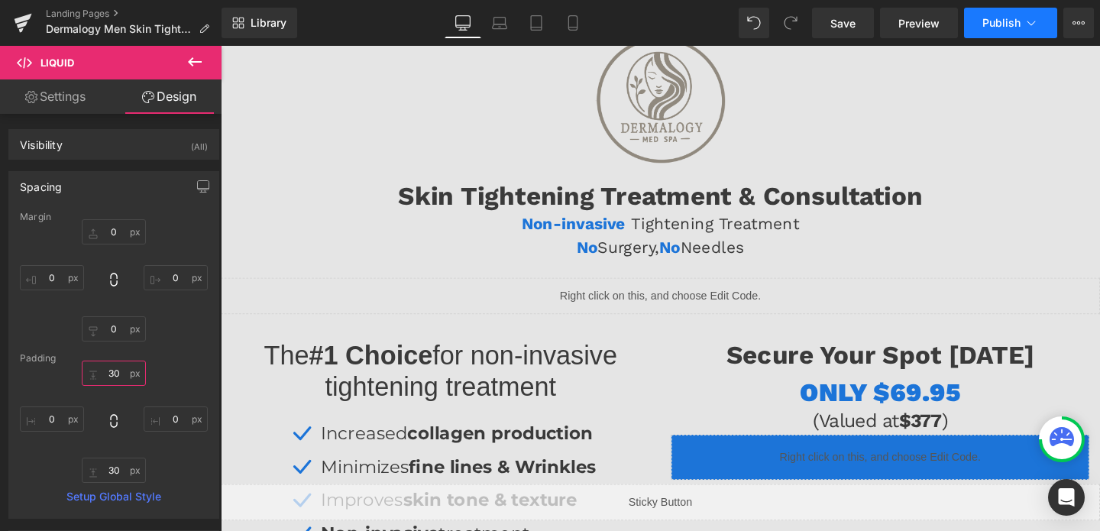
type input "30"
click at [989, 23] on span "Publish" at bounding box center [1001, 23] width 38 height 12
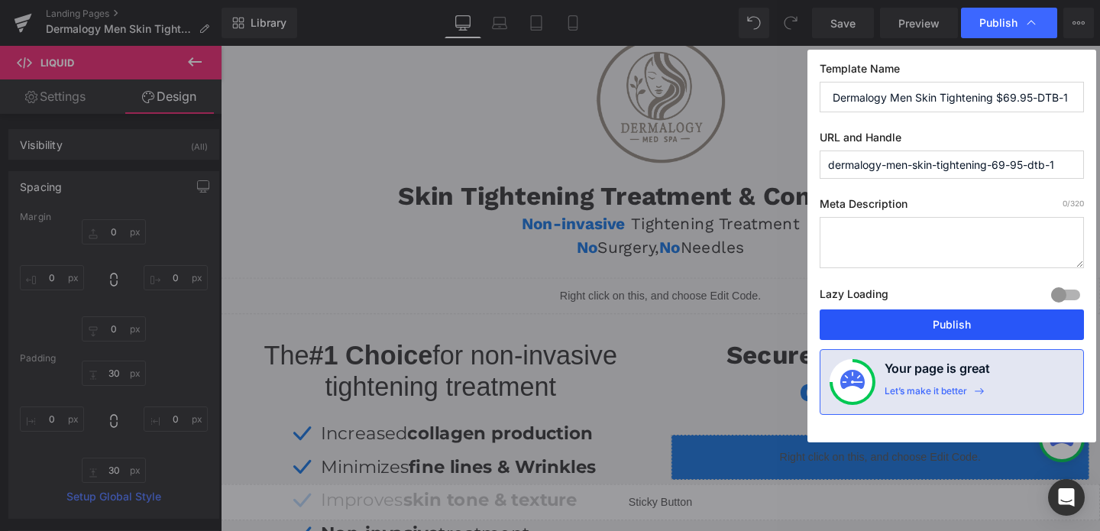
click at [968, 315] on button "Publish" at bounding box center [952, 324] width 264 height 31
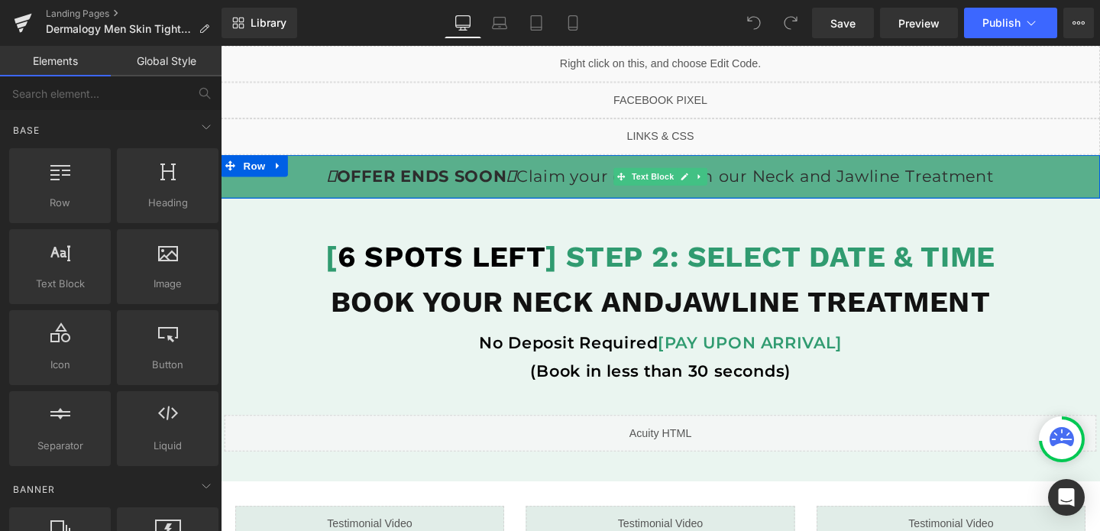
click at [281, 188] on p "OFFER ENDS SOON Claim your discount on our Neck and Jawline Treatment" at bounding box center [683, 183] width 924 height 31
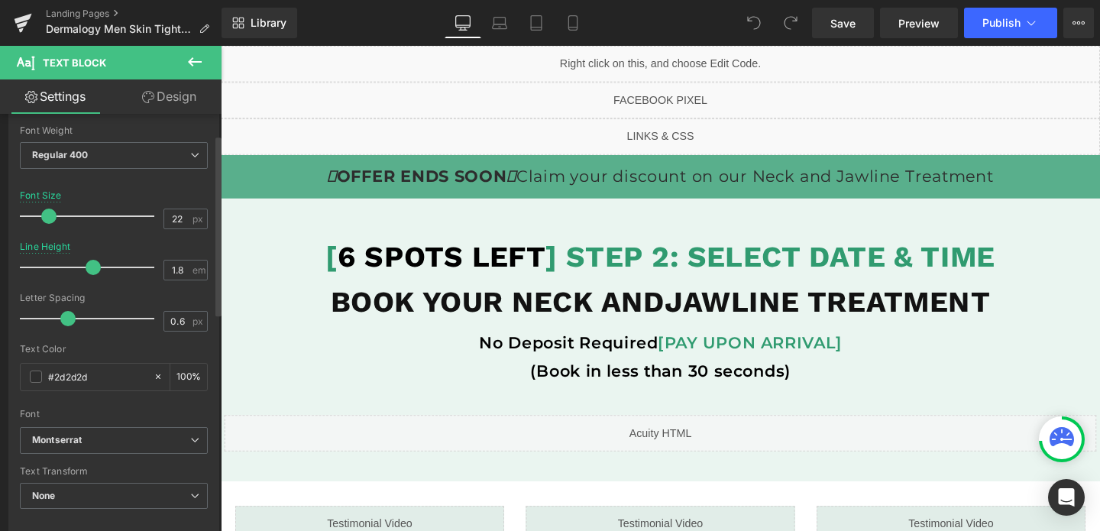
scroll to position [142, 0]
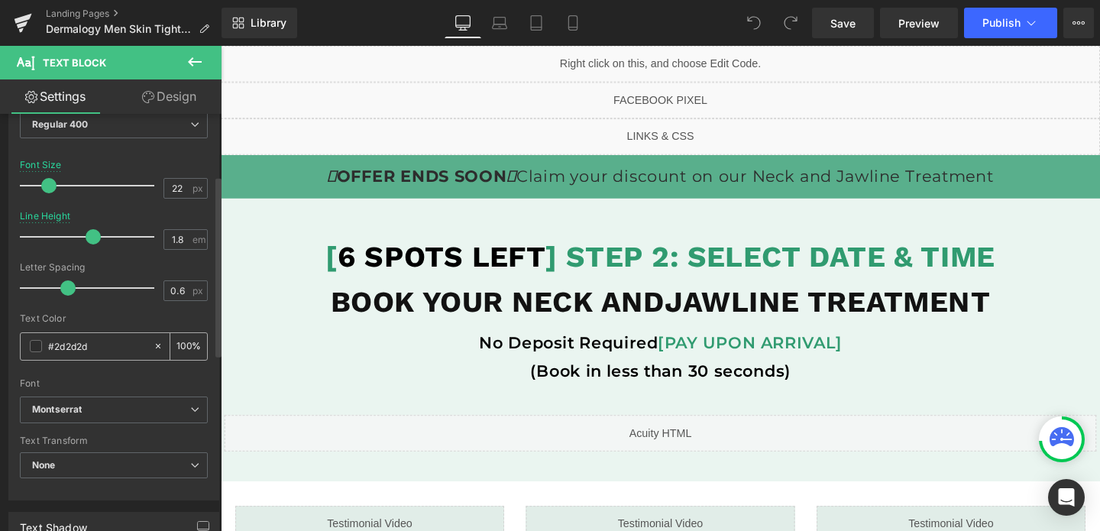
click at [97, 347] on input "#2d2d2d" at bounding box center [97, 346] width 98 height 17
type input "f"
type input "0"
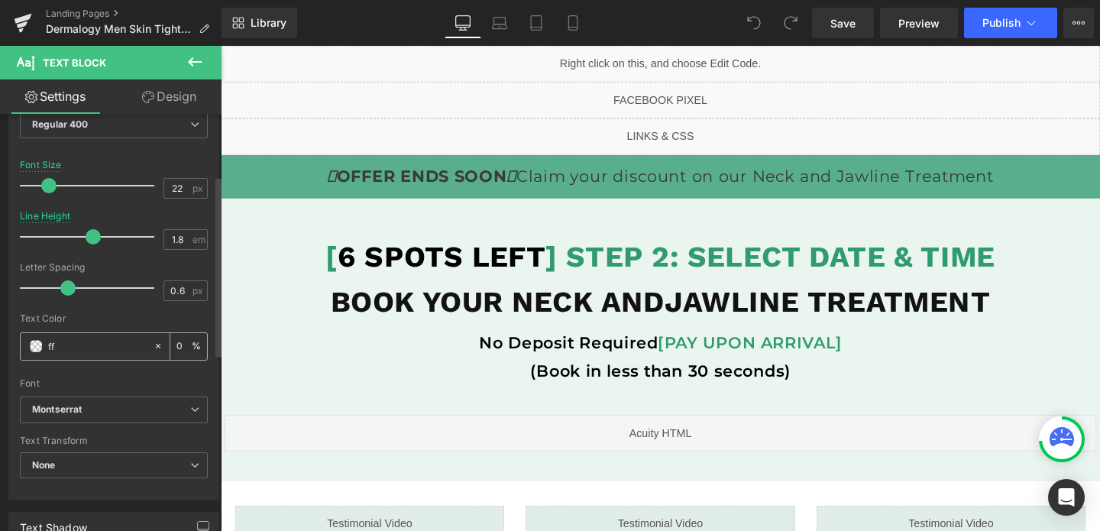
type input "fff"
type input "100"
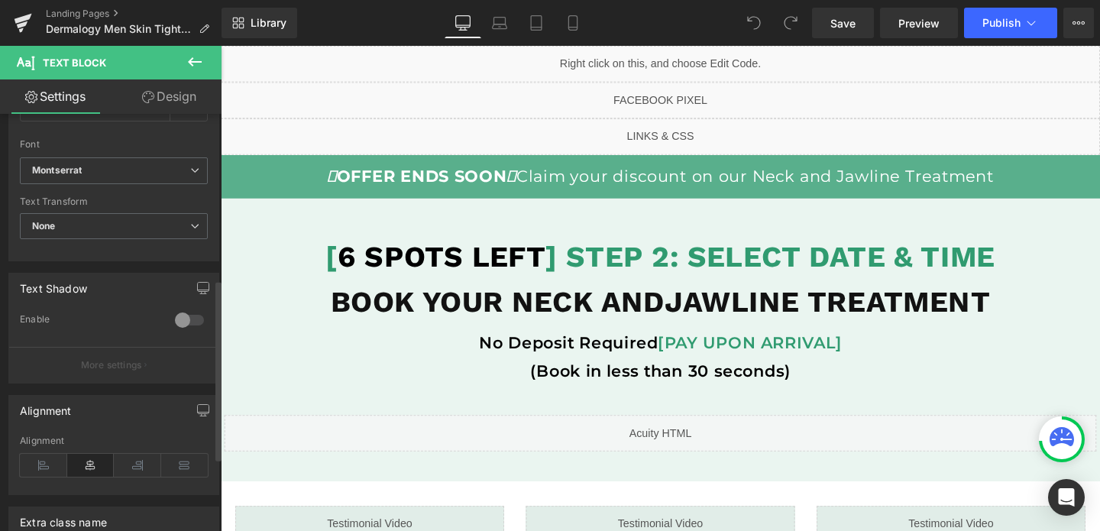
scroll to position [391, 0]
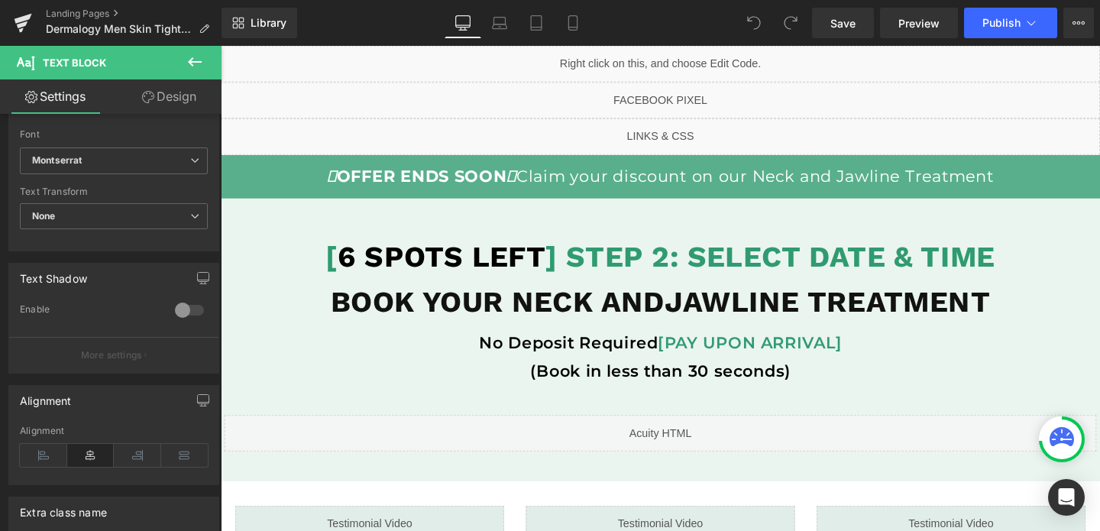
click at [179, 92] on link "Design" at bounding box center [169, 96] width 111 height 34
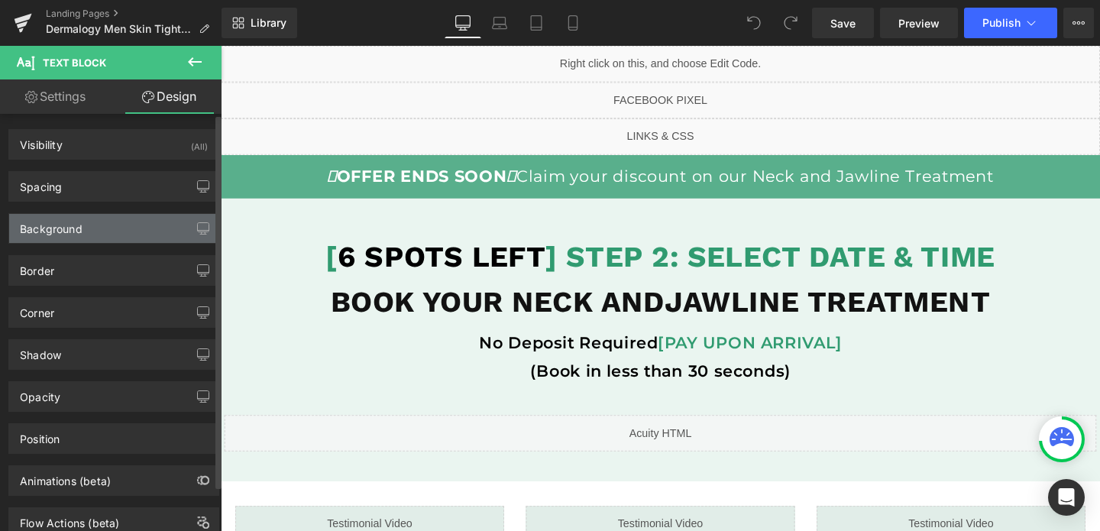
click at [50, 227] on div "Background" at bounding box center [51, 224] width 63 height 21
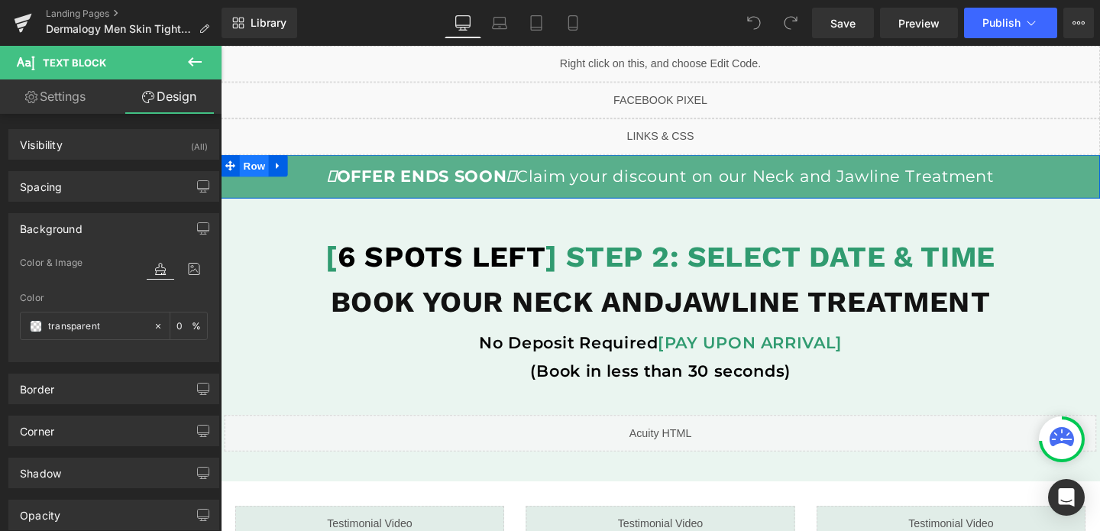
click at [257, 171] on span "Row" at bounding box center [256, 171] width 31 height 23
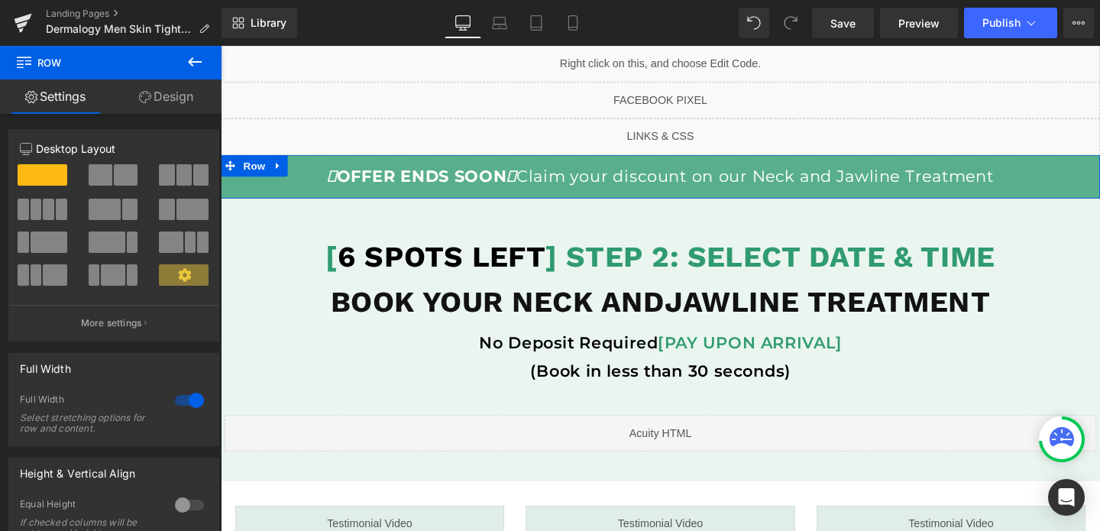
click at [173, 108] on link "Design" at bounding box center [166, 96] width 111 height 34
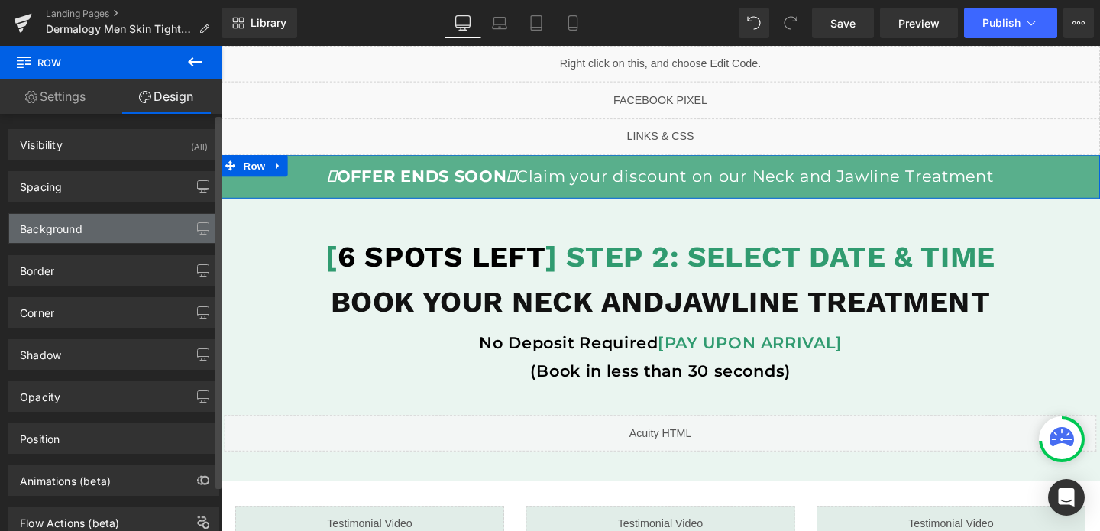
click at [48, 224] on div "Background" at bounding box center [51, 224] width 63 height 21
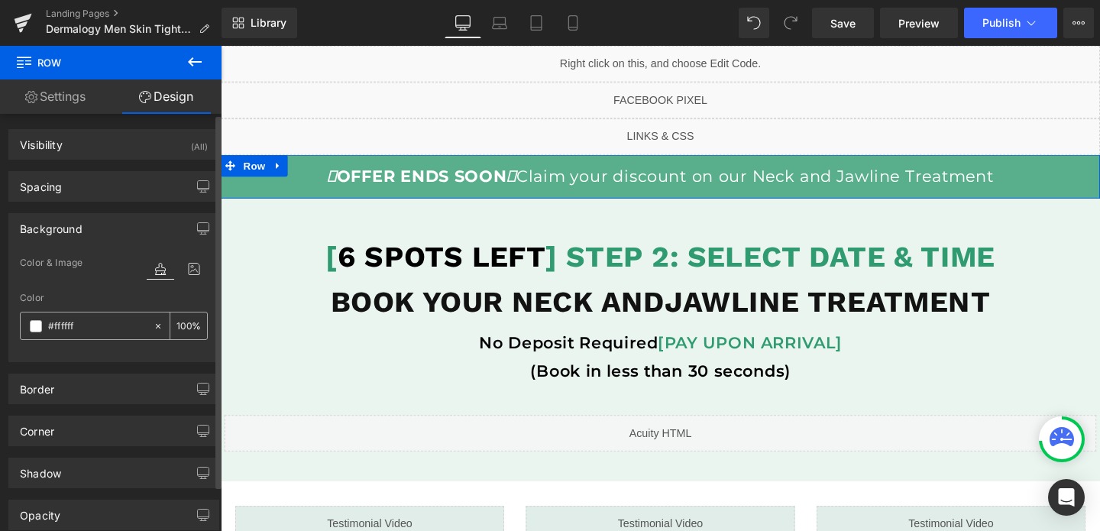
click at [69, 322] on input "#ffffff" at bounding box center [97, 326] width 98 height 17
paste input "1c74d8"
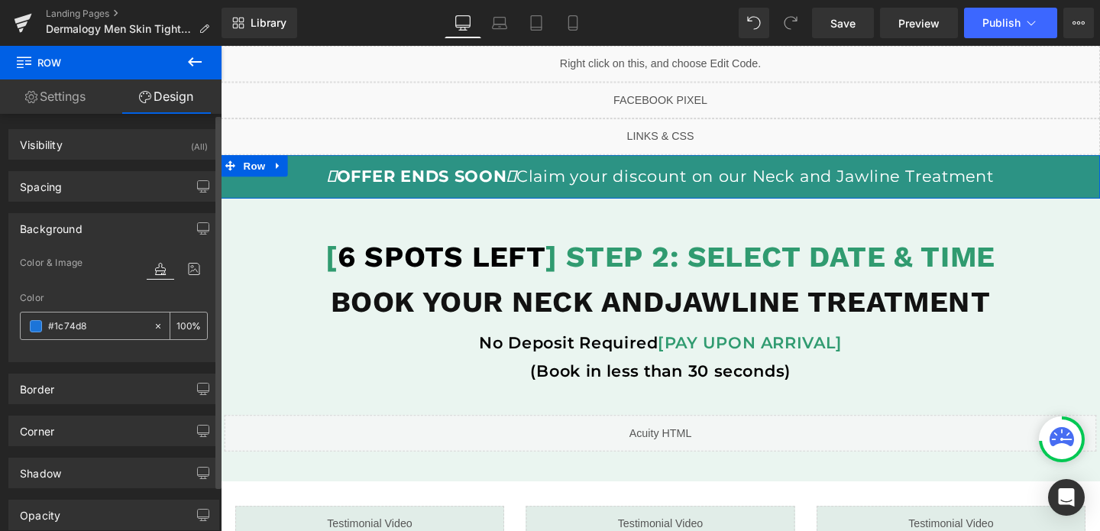
type input "#1c74d"
type input "0"
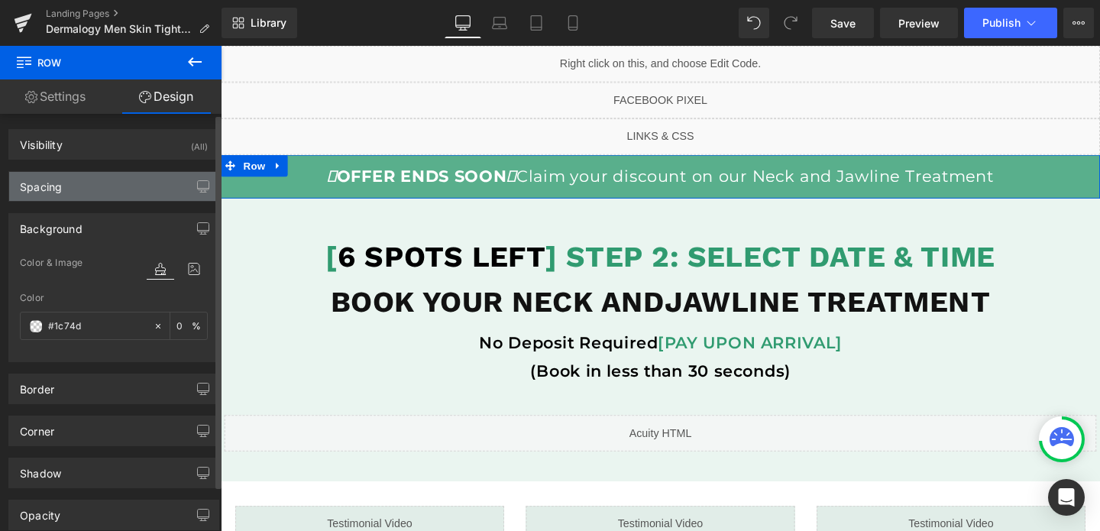
type input "#1c74d"
click at [134, 173] on div "Spacing" at bounding box center [113, 186] width 209 height 29
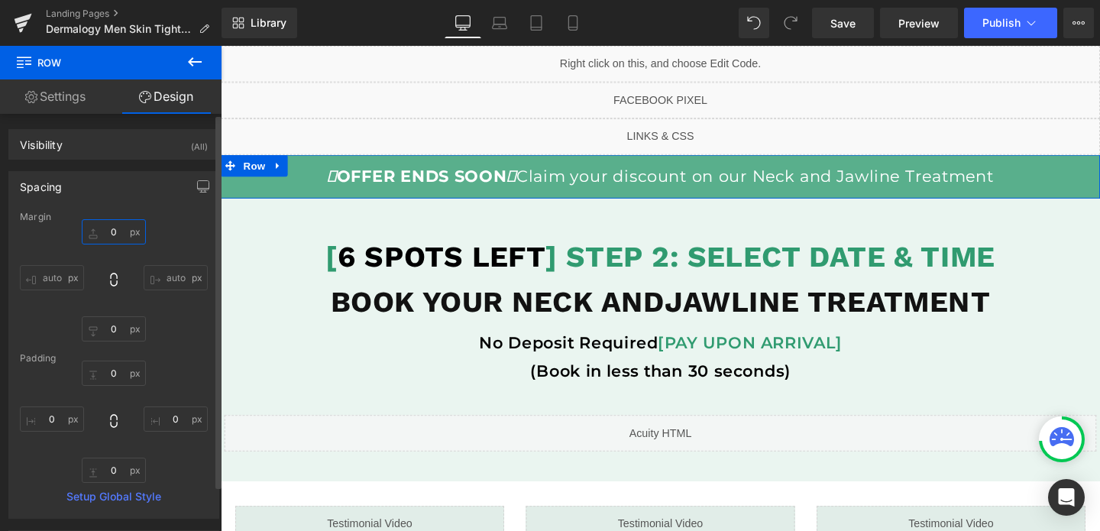
click at [122, 230] on input "0" at bounding box center [114, 231] width 64 height 25
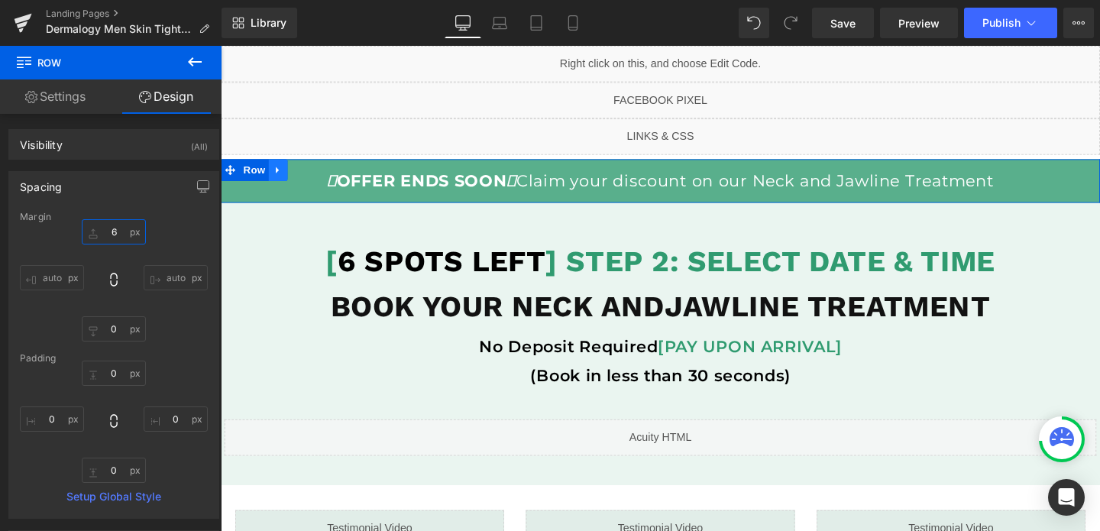
type input "6"
click at [280, 177] on icon at bounding box center [280, 176] width 3 height 7
click at [264, 177] on span "Row" at bounding box center [256, 176] width 31 height 23
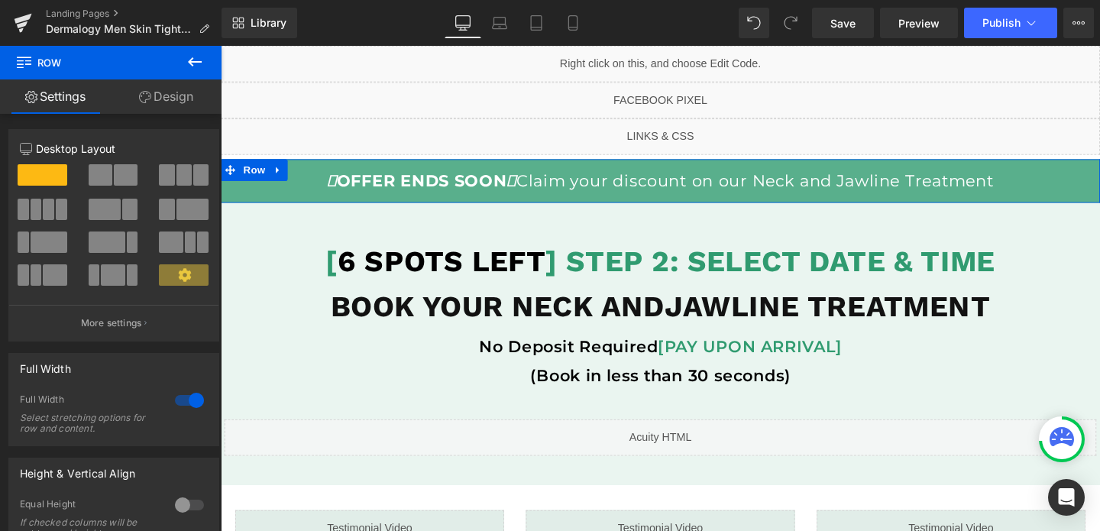
click at [172, 102] on link "Design" at bounding box center [166, 96] width 111 height 34
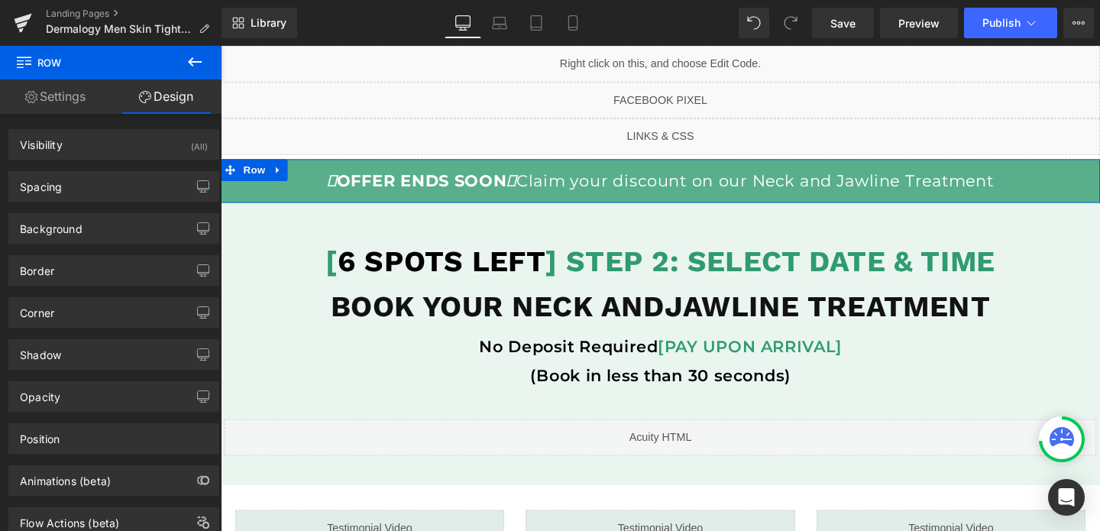
type input "#000000"
type input "100"
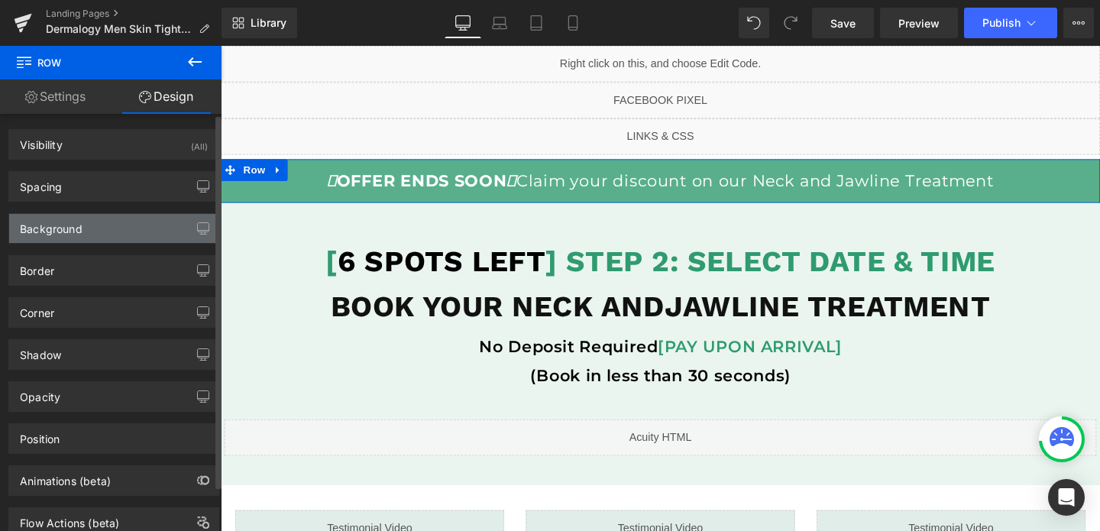
click at [64, 225] on div "Background" at bounding box center [51, 224] width 63 height 21
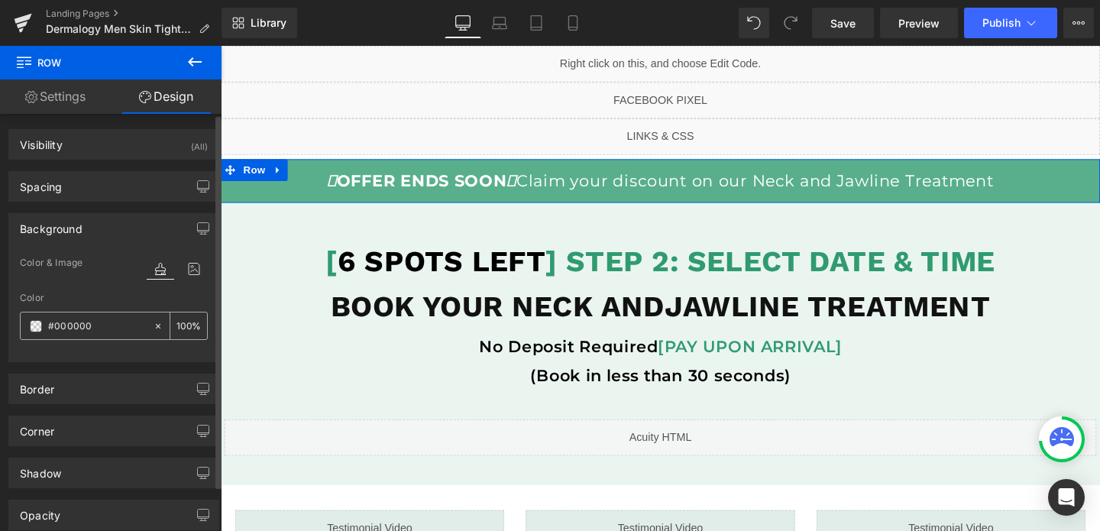
click at [153, 329] on icon at bounding box center [158, 326] width 11 height 11
type input "none"
type input "0"
click at [260, 182] on span "Row" at bounding box center [256, 176] width 31 height 23
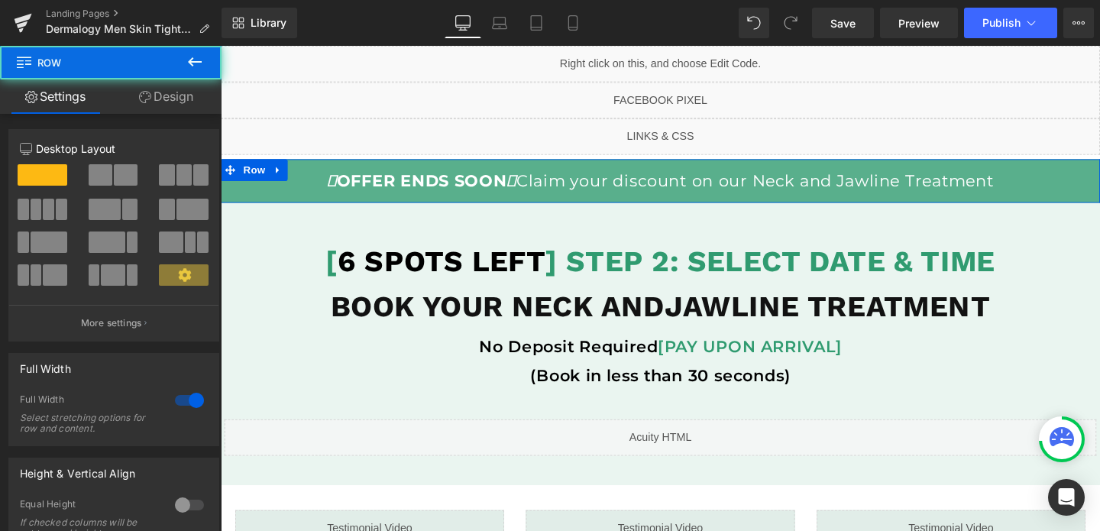
click at [175, 102] on link "Design" at bounding box center [166, 96] width 111 height 34
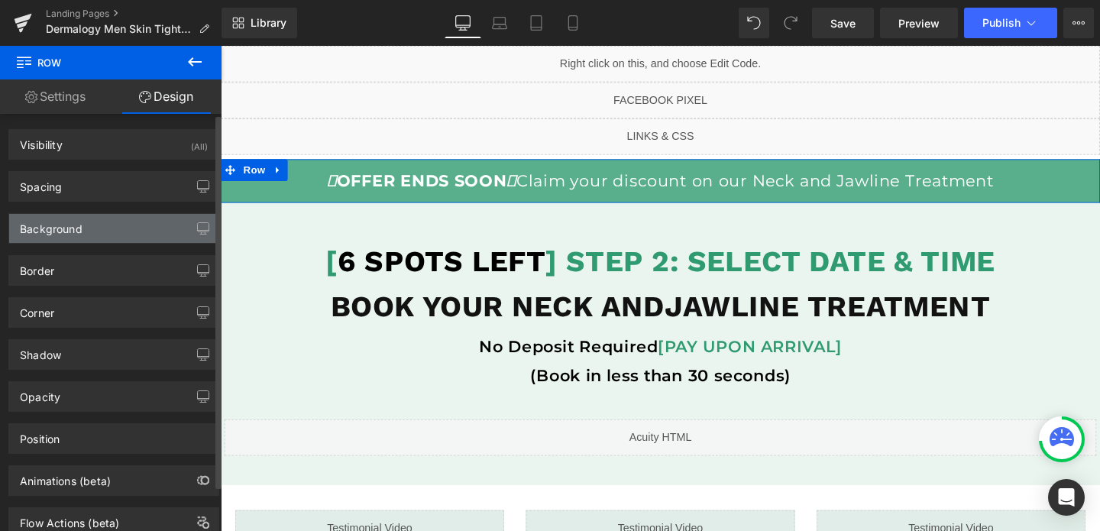
click at [92, 221] on div "Background" at bounding box center [113, 228] width 209 height 29
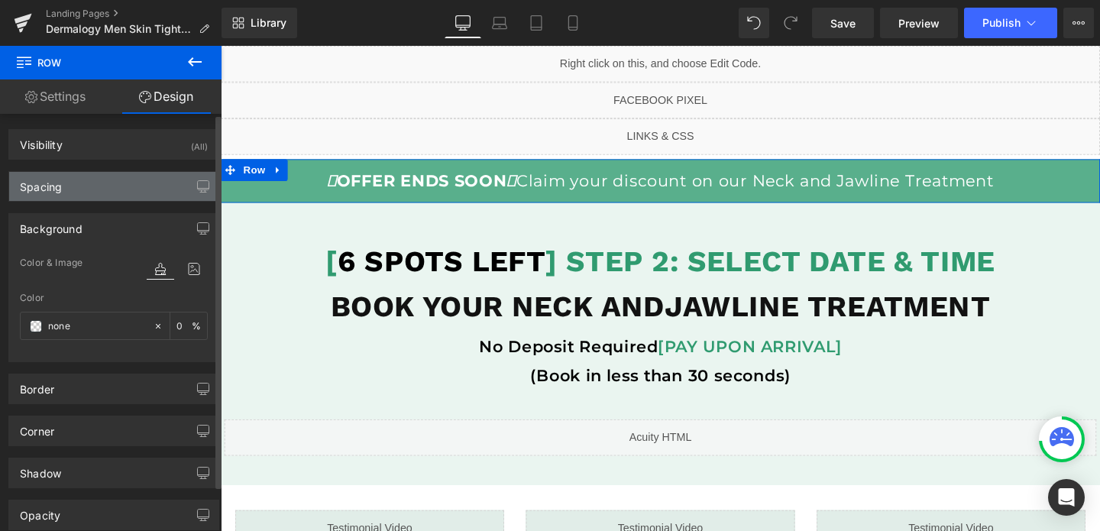
click at [123, 172] on div "Spacing" at bounding box center [113, 186] width 209 height 29
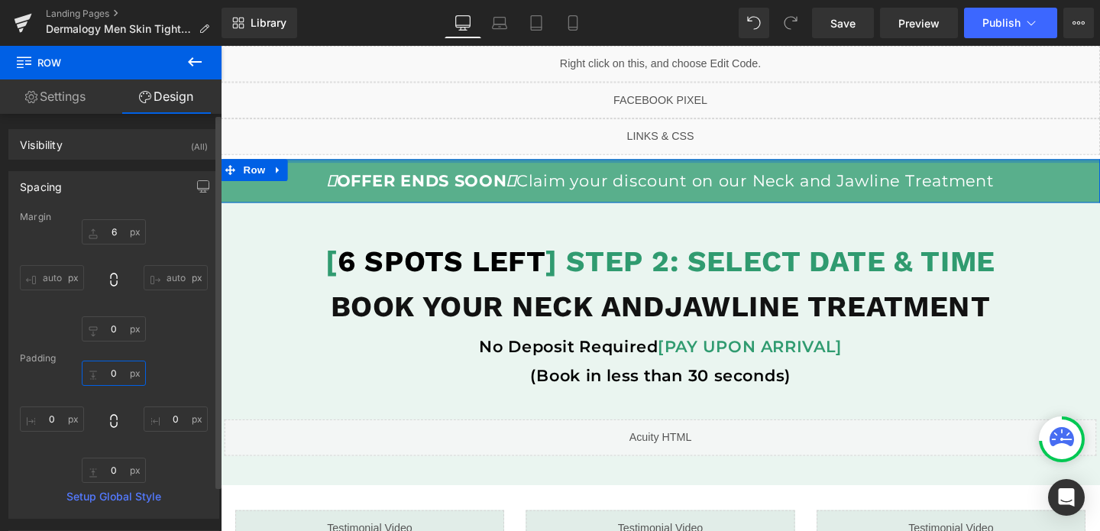
click at [105, 370] on input "0" at bounding box center [114, 373] width 64 height 25
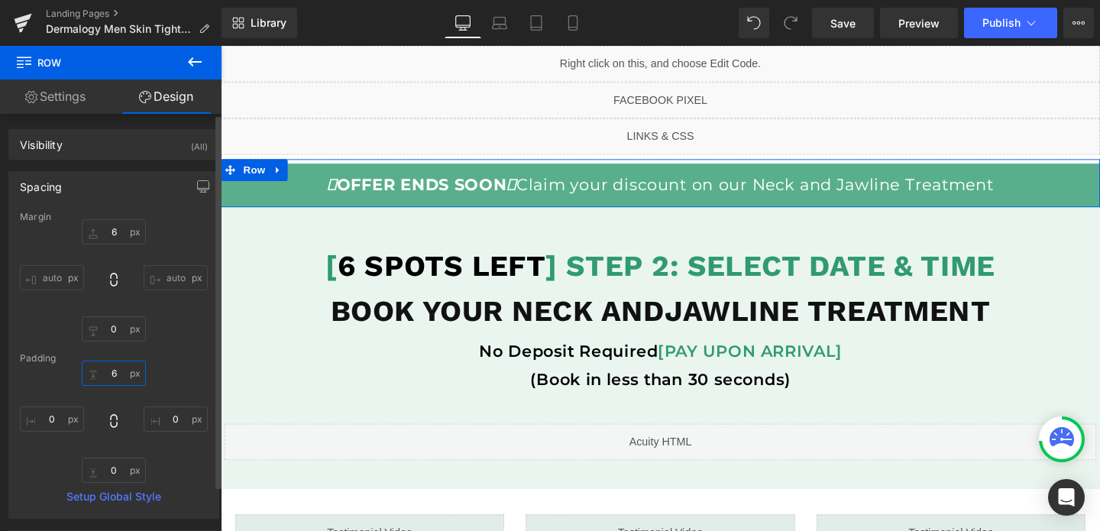
type input "60"
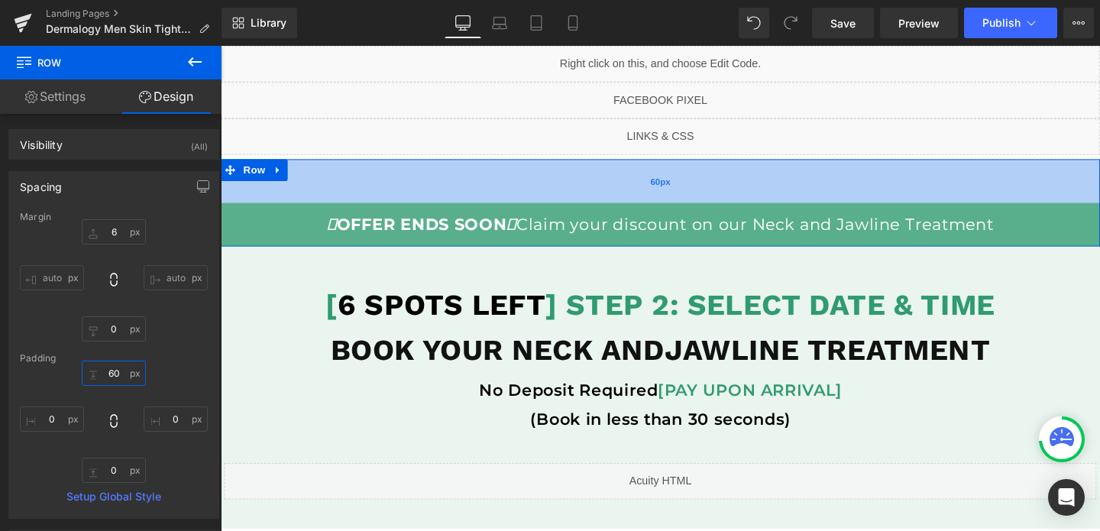
click at [305, 199] on div "60px" at bounding box center [683, 188] width 924 height 46
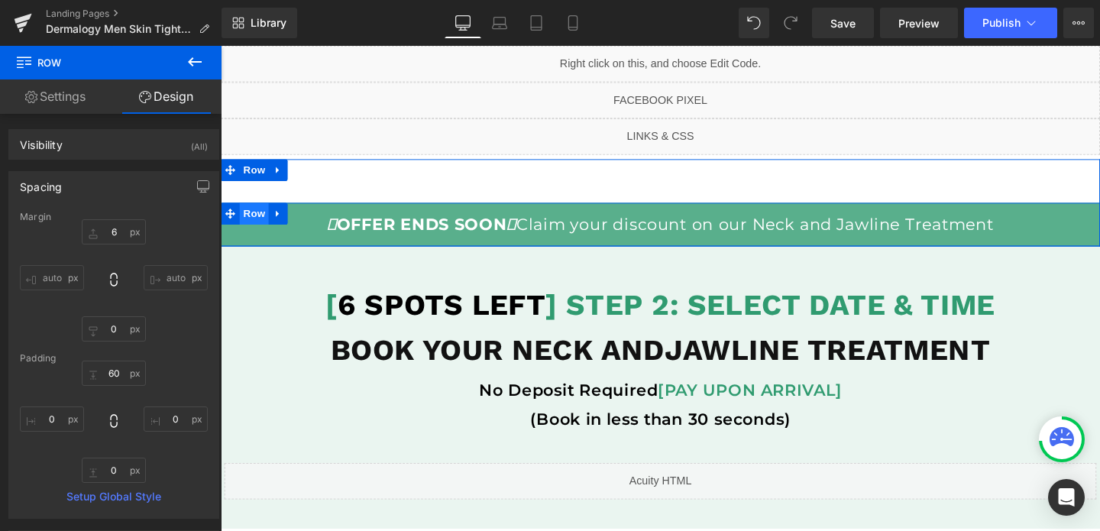
click at [254, 226] on span "Row" at bounding box center [256, 222] width 31 height 23
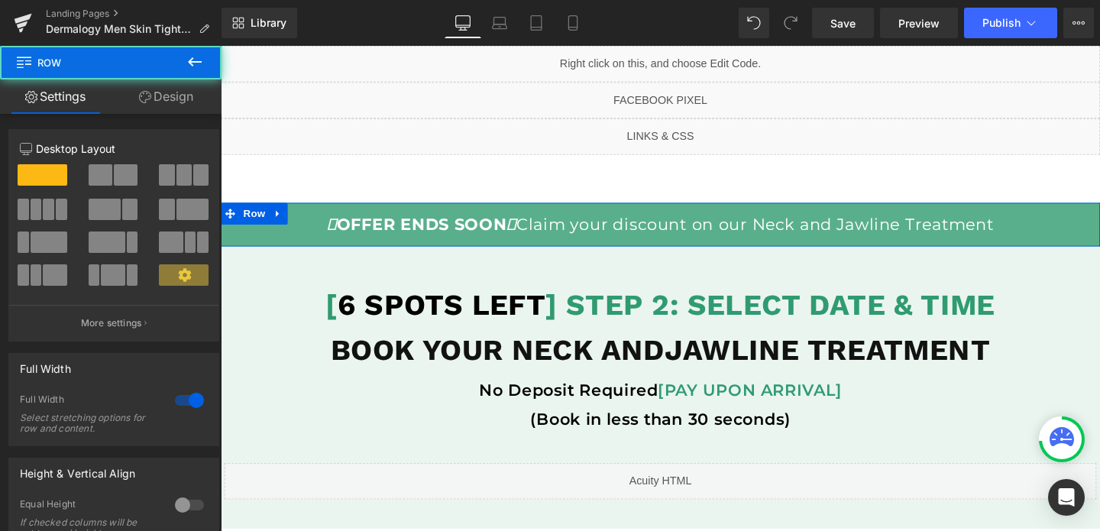
click at [179, 100] on link "Design" at bounding box center [166, 96] width 111 height 34
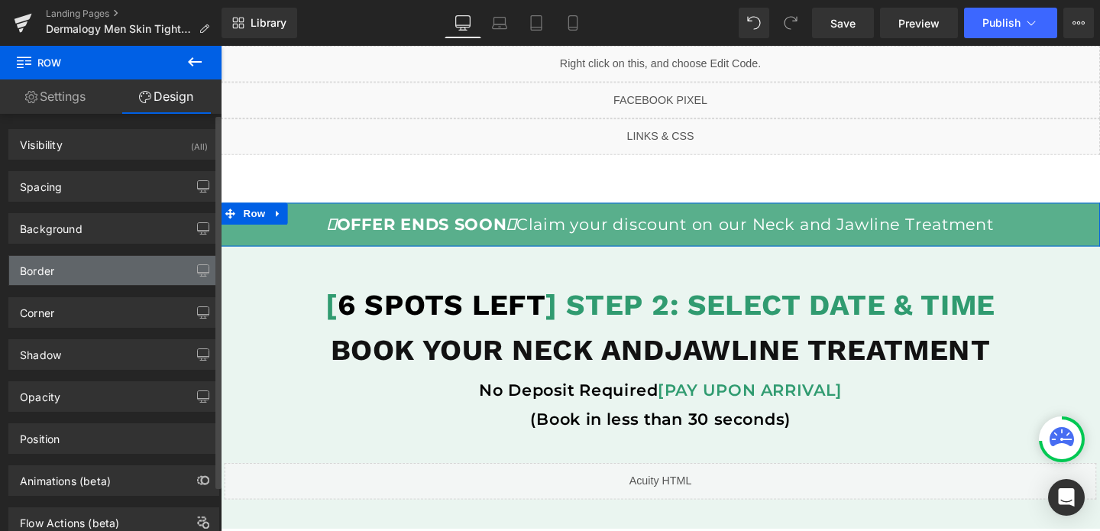
click at [55, 271] on div "Border" at bounding box center [113, 270] width 209 height 29
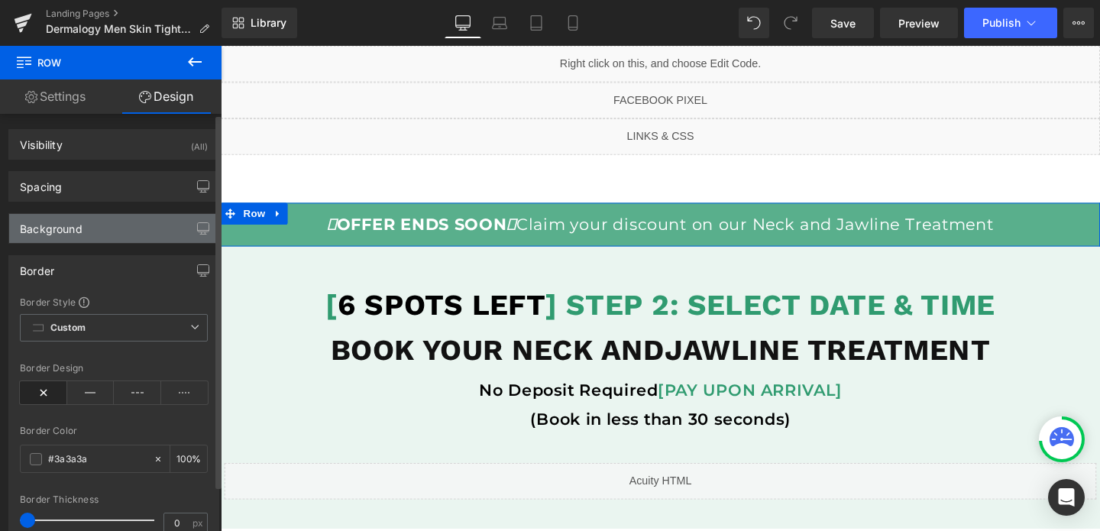
click at [81, 241] on div "Background" at bounding box center [113, 228] width 209 height 29
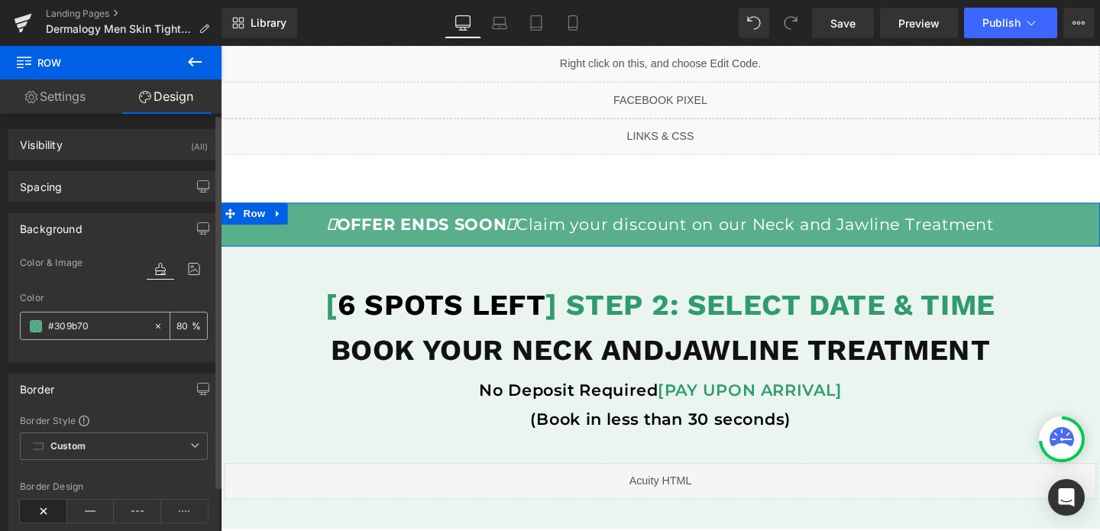
click at [68, 318] on input "#309b70" at bounding box center [97, 326] width 98 height 17
click at [73, 324] on input "#309b70" at bounding box center [97, 326] width 98 height 17
paste input "#1c74d8"
type input "#309#1c74d8b70"
type input "0"
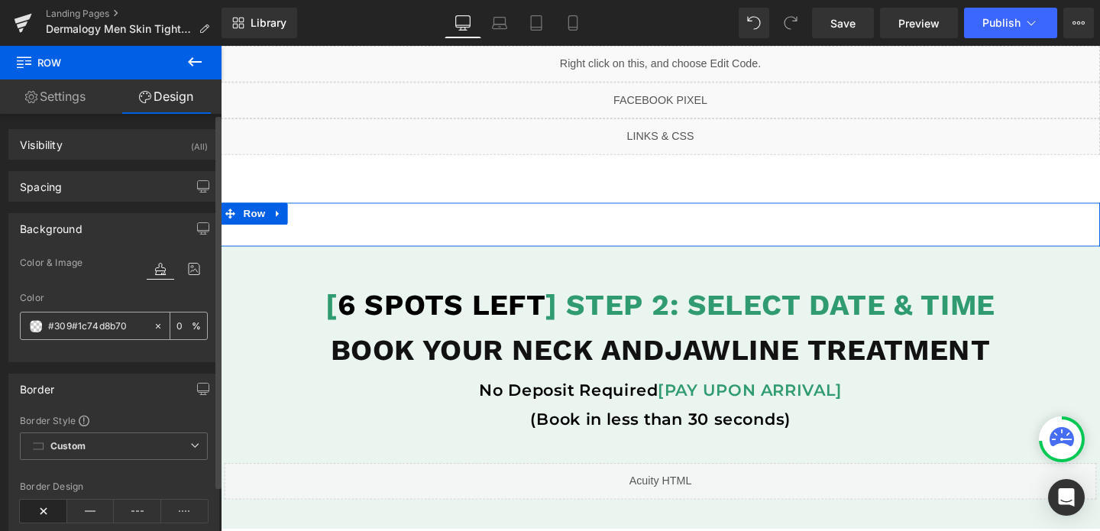
click at [85, 330] on input "#309#1c74d8b70" at bounding box center [97, 326] width 98 height 17
paste input "1c74d8"
type input "#1c74d8"
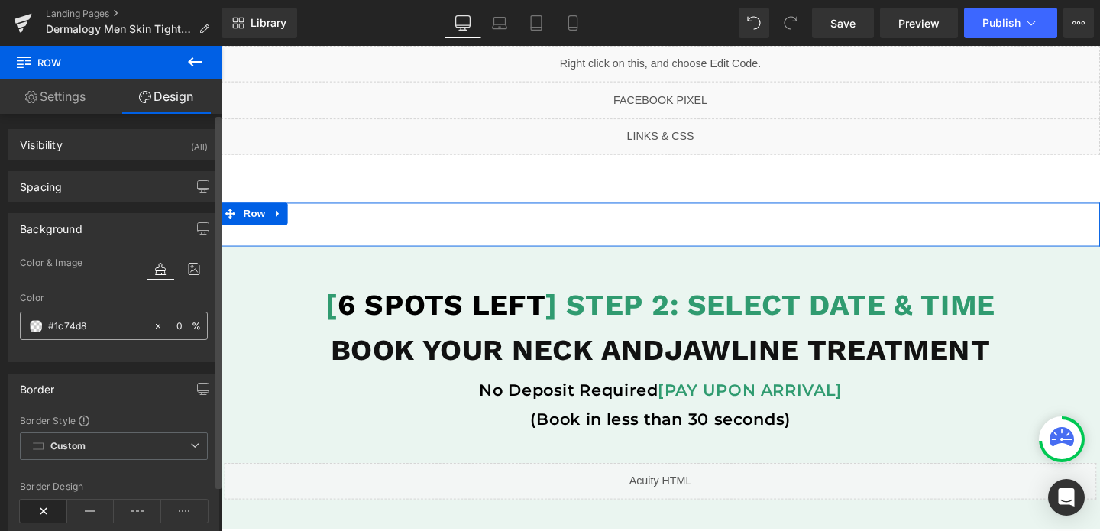
type input "100"
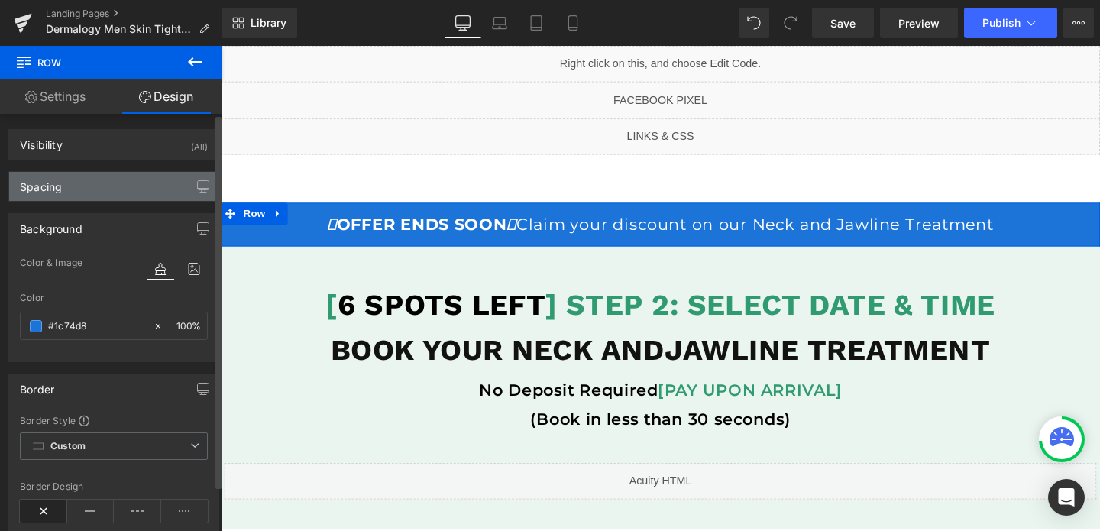
type input "#1c74d8"
click at [131, 192] on div "Spacing" at bounding box center [113, 186] width 209 height 29
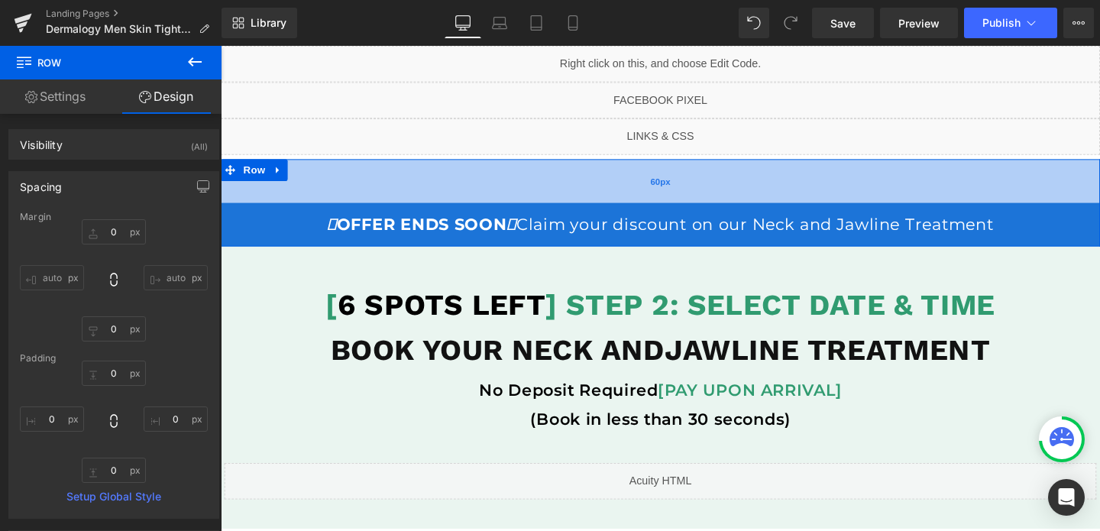
click at [338, 194] on div "60px" at bounding box center [683, 188] width 924 height 46
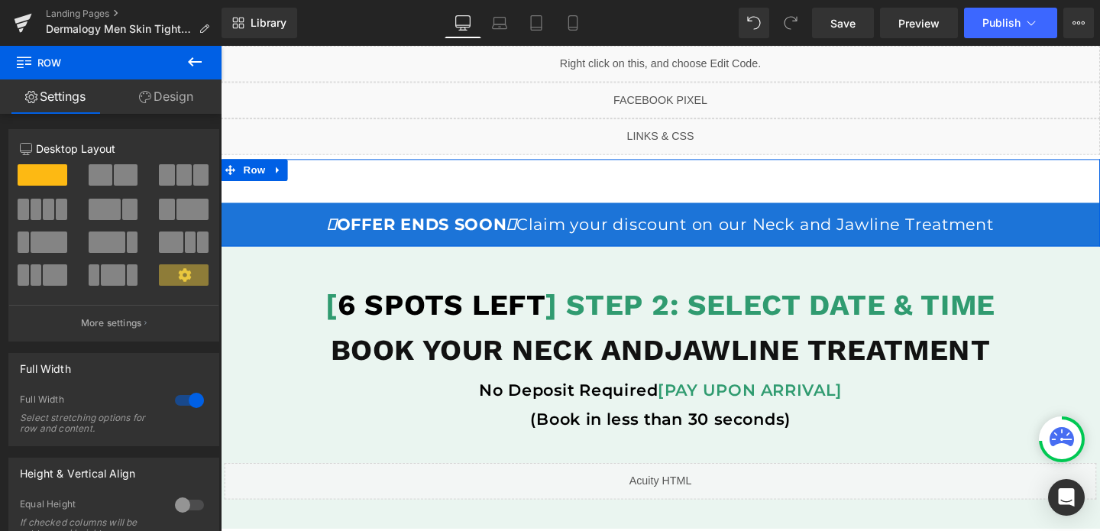
click at [167, 99] on link "Design" at bounding box center [166, 96] width 111 height 34
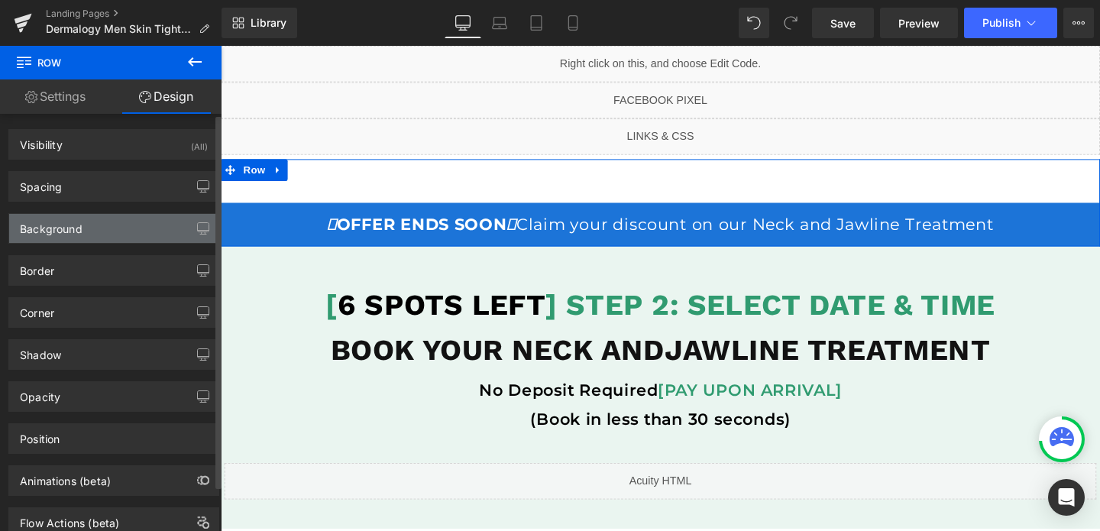
click at [52, 221] on div "Background" at bounding box center [51, 224] width 63 height 21
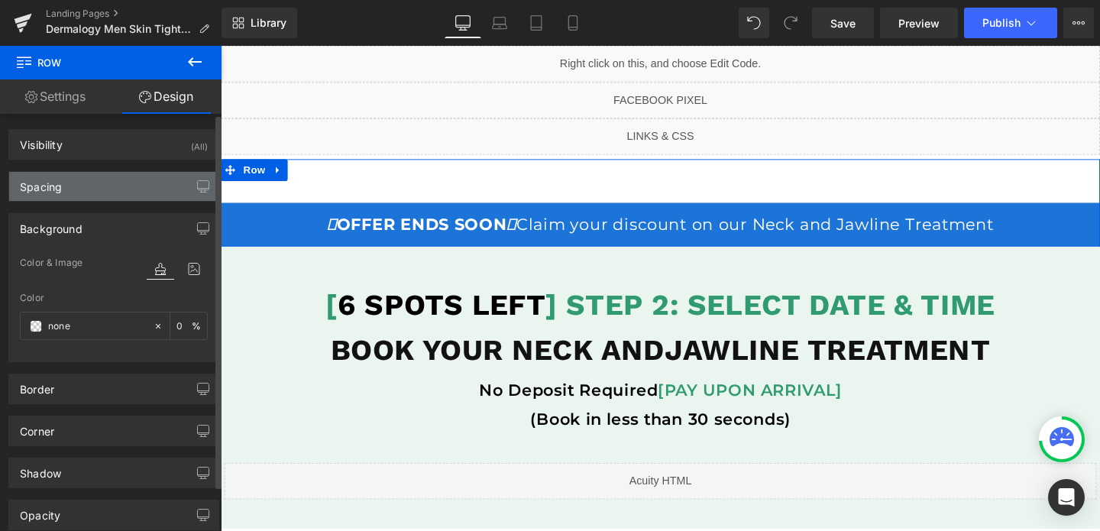
click at [112, 183] on div "Spacing" at bounding box center [113, 186] width 209 height 29
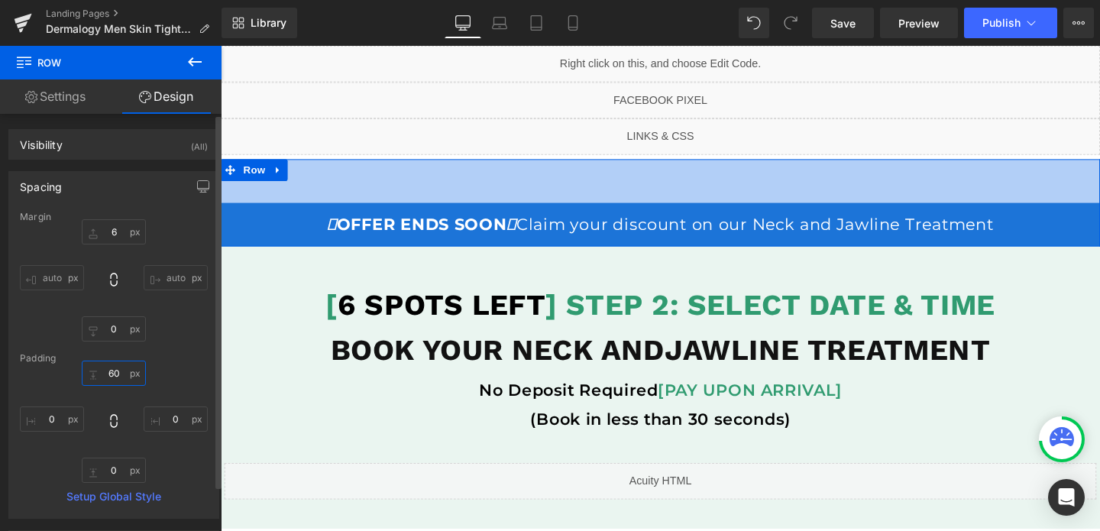
click at [105, 373] on input "60" at bounding box center [114, 373] width 64 height 25
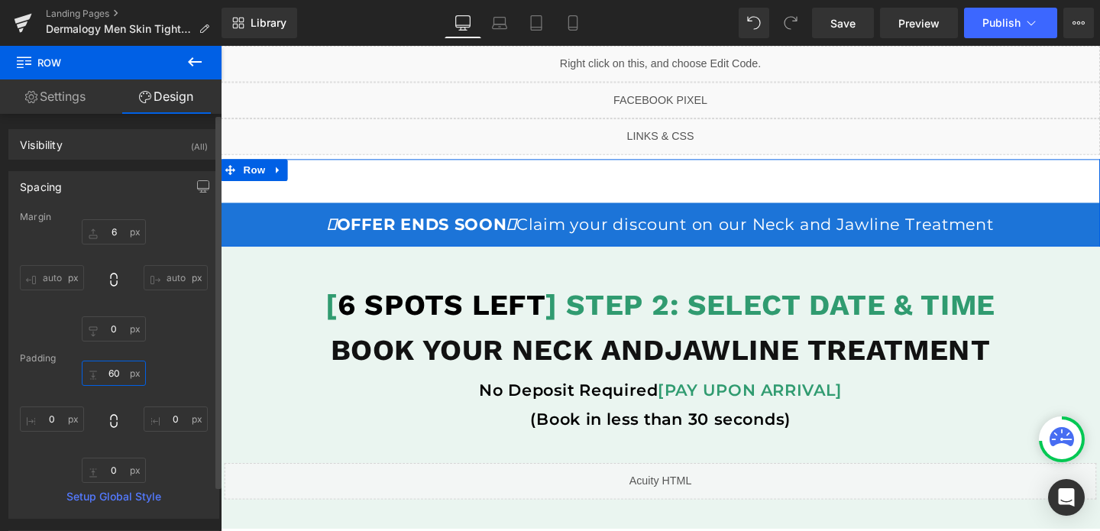
type input "0"
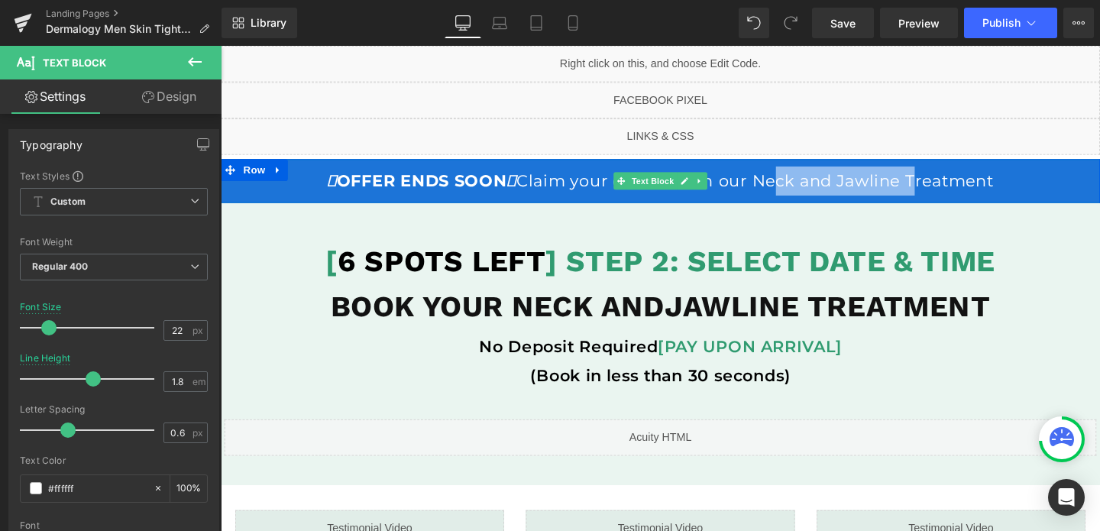
drag, startPoint x: 945, startPoint y: 189, endPoint x: 792, endPoint y: 186, distance: 152.8
click at [792, 186] on p "OFFER ENDS SOON Claim your discount on our Neck and Jawline Treatment" at bounding box center [683, 188] width 924 height 31
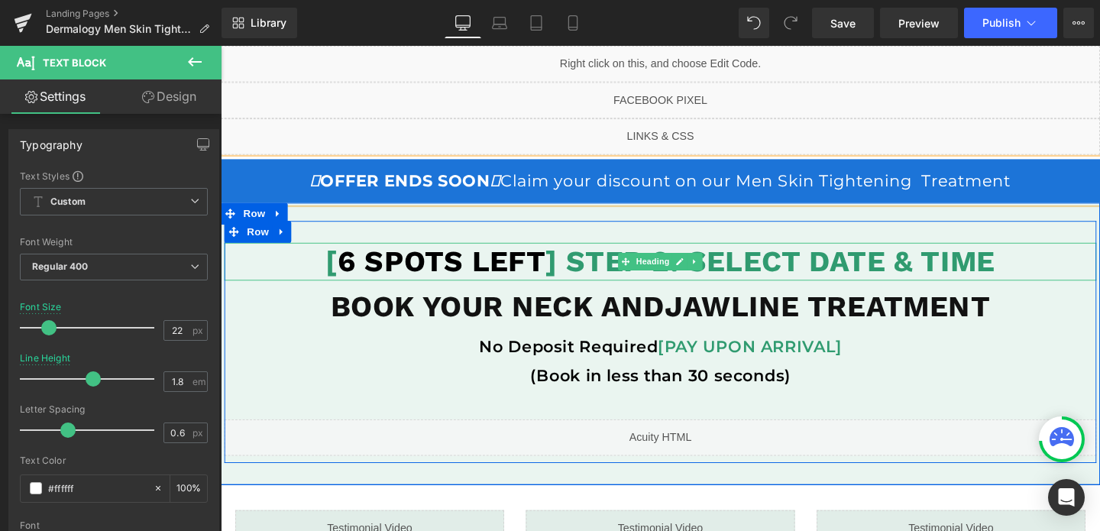
click at [799, 275] on strong "[ 6 SPOTS LEFT ] STEP 2: SELECT DATE & TIME" at bounding box center [683, 272] width 704 height 36
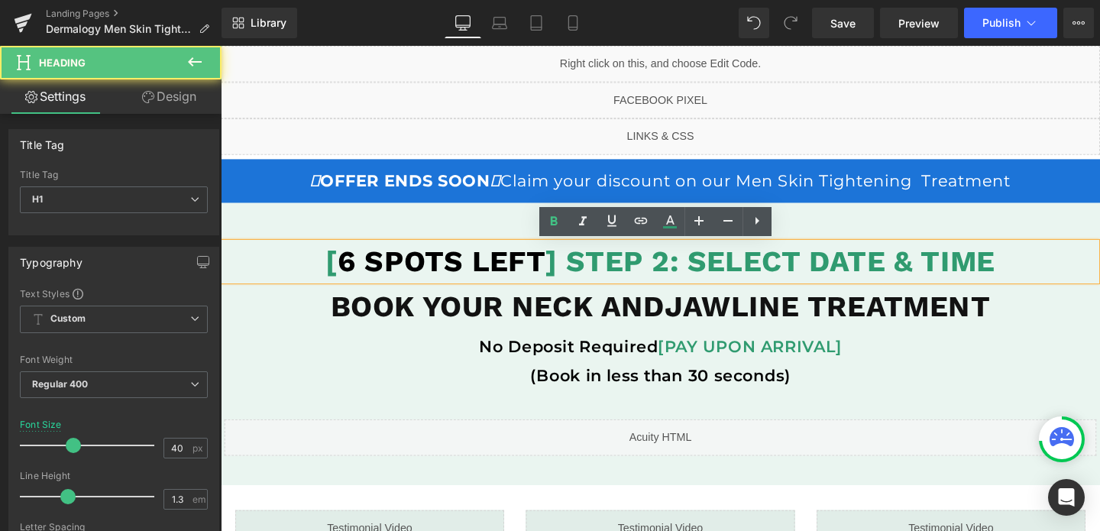
click at [799, 275] on strong "[ 6 SPOTS LEFT ] STEP 2: SELECT DATE & TIME" at bounding box center [683, 272] width 704 height 36
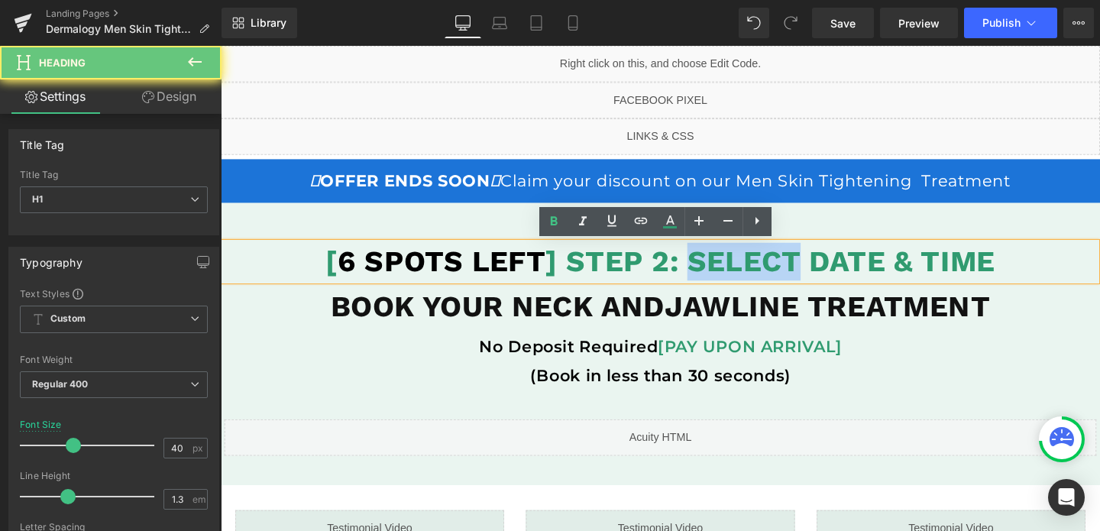
click at [799, 275] on strong "[ 6 SPOTS LEFT ] STEP 2: SELECT DATE & TIME" at bounding box center [683, 272] width 704 height 36
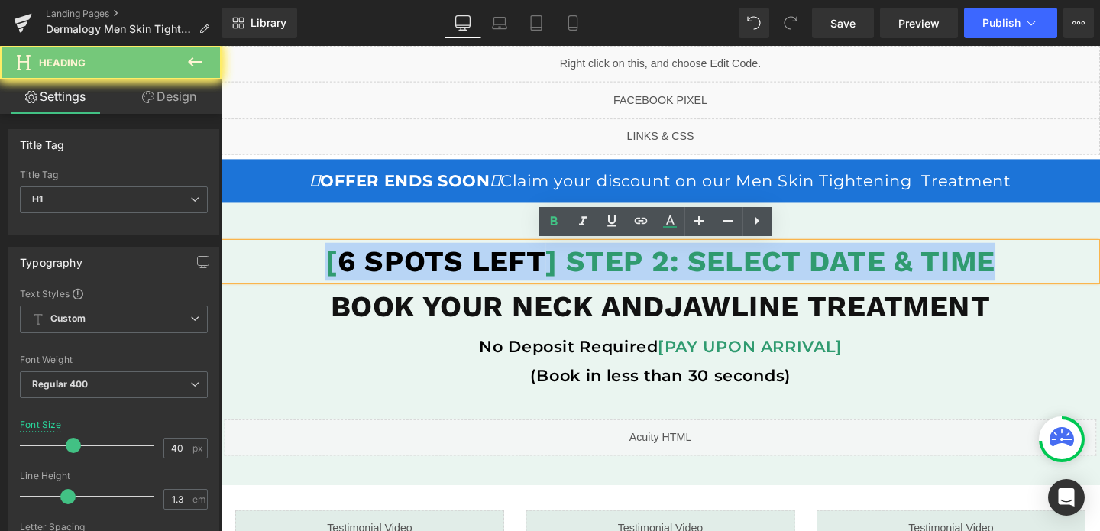
click at [799, 275] on strong "[ 6 SPOTS LEFT ] STEP 2: SELECT DATE & TIME" at bounding box center [683, 272] width 704 height 36
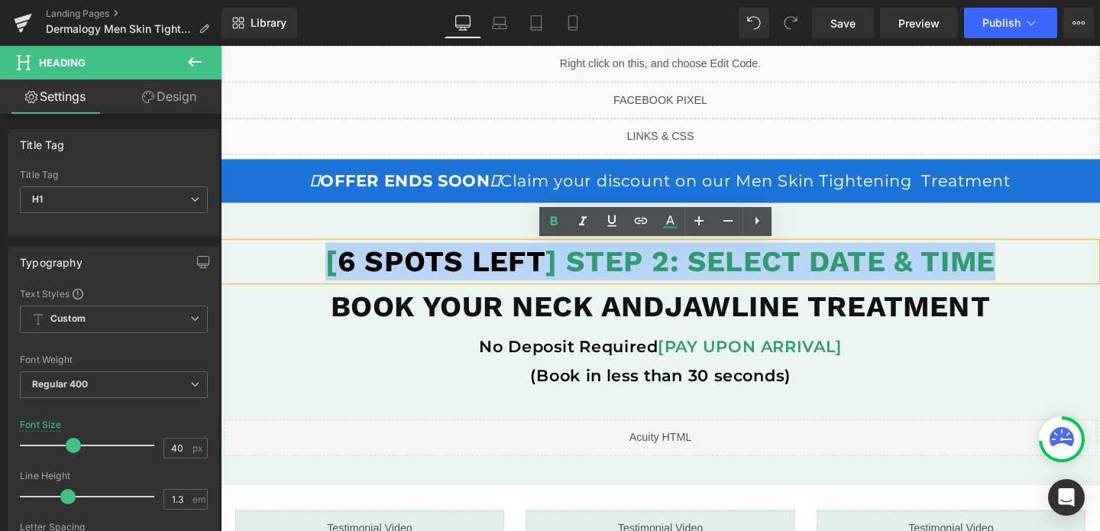
click at [620, 266] on strong "[ 6 SPOTS LEFT ] STEP 2: SELECT DATE & TIME" at bounding box center [683, 272] width 704 height 36
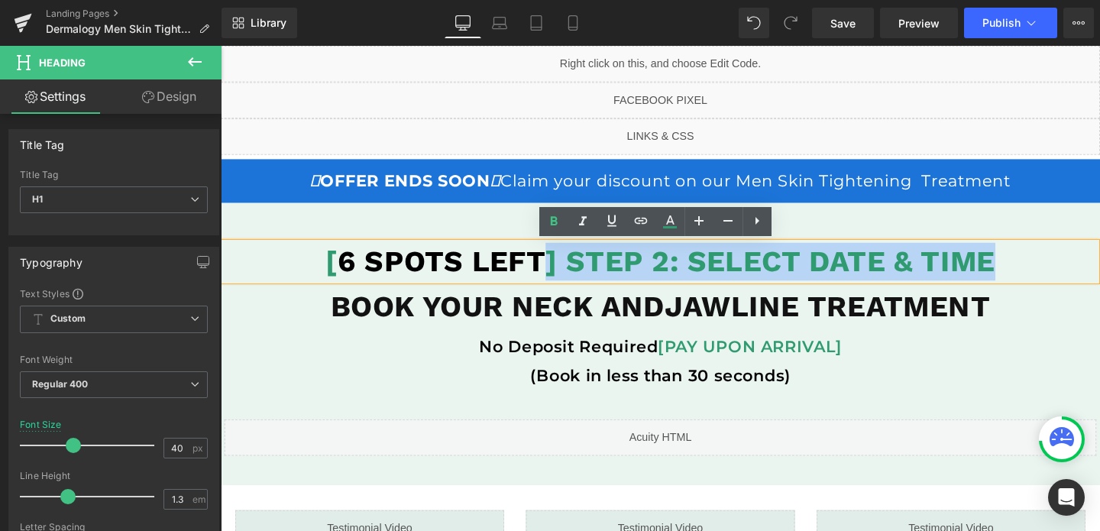
drag, startPoint x: 564, startPoint y: 272, endPoint x: 1030, endPoint y: 286, distance: 465.3
click at [1030, 286] on strong "[ 6 SPOTS LEFT ] STEP 2: SELECT DATE & TIME" at bounding box center [683, 272] width 704 height 36
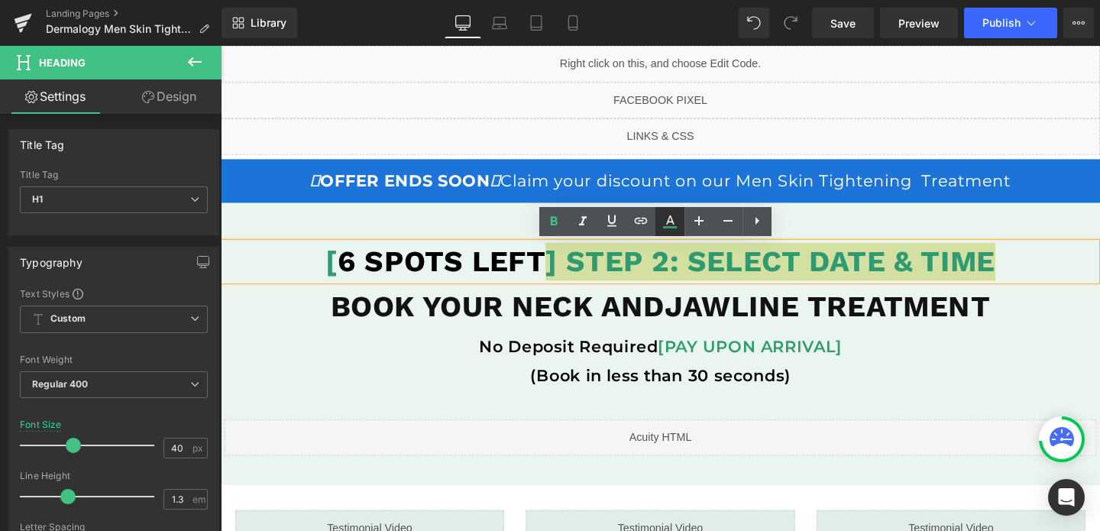
click at [668, 216] on icon at bounding box center [670, 219] width 8 height 9
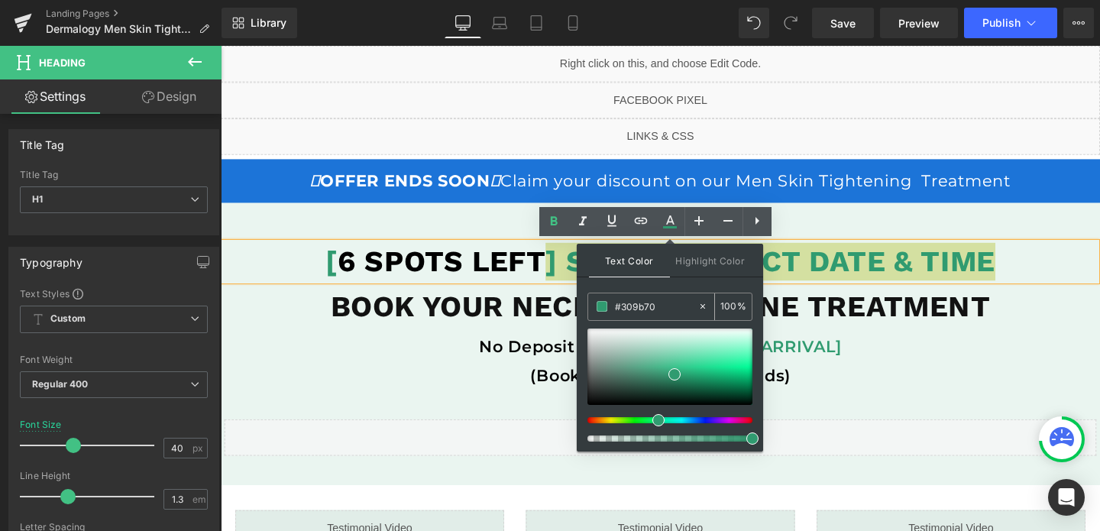
click at [629, 299] on input "#309b70" at bounding box center [656, 306] width 82 height 17
paste input "1c74d8"
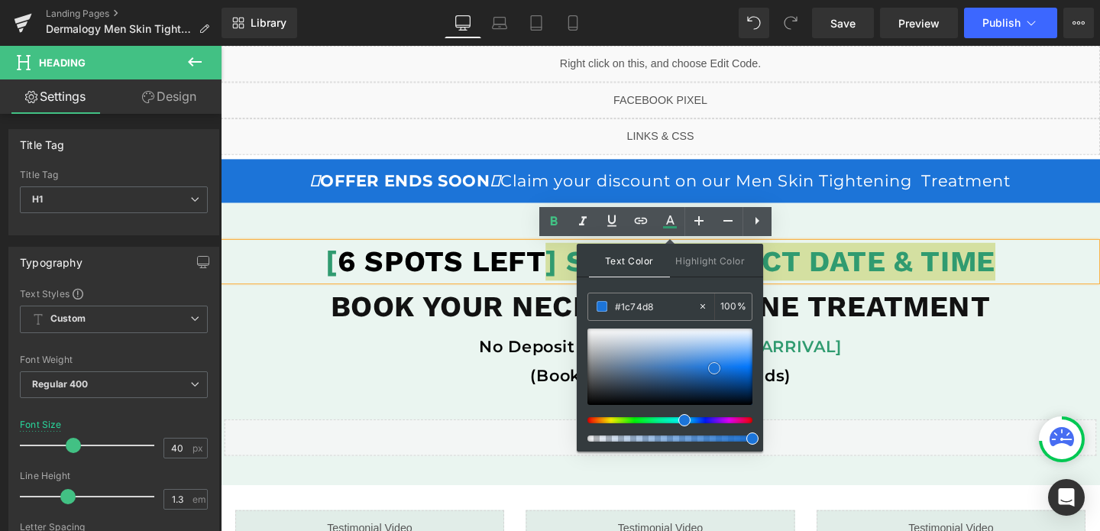
click at [713, 364] on span at bounding box center [714, 368] width 12 height 12
click at [714, 368] on span at bounding box center [714, 368] width 12 height 12
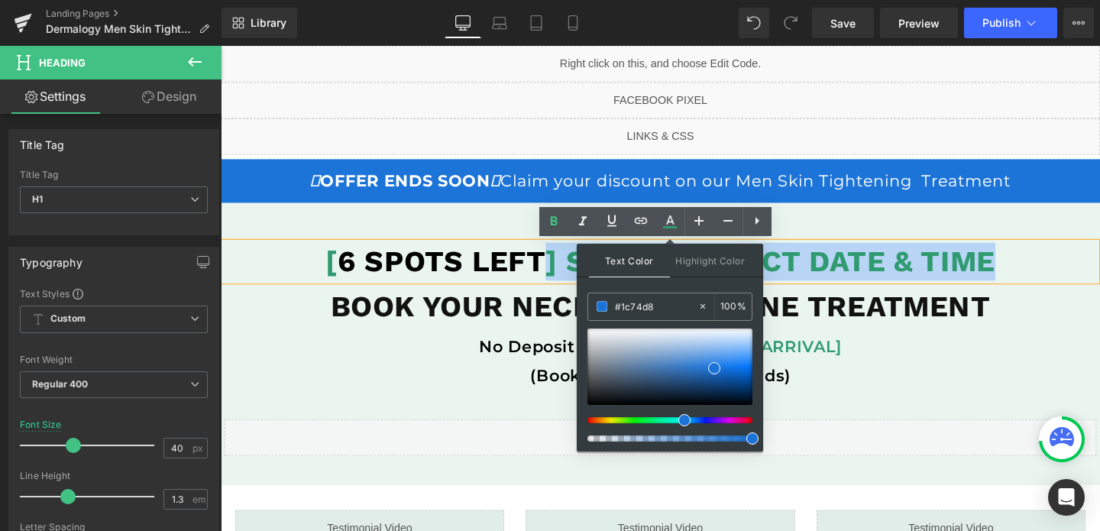
click at [865, 277] on strong "[ 6 SPOTS LEFT ] STEP 2: SELECT DATE & TIME" at bounding box center [683, 272] width 704 height 36
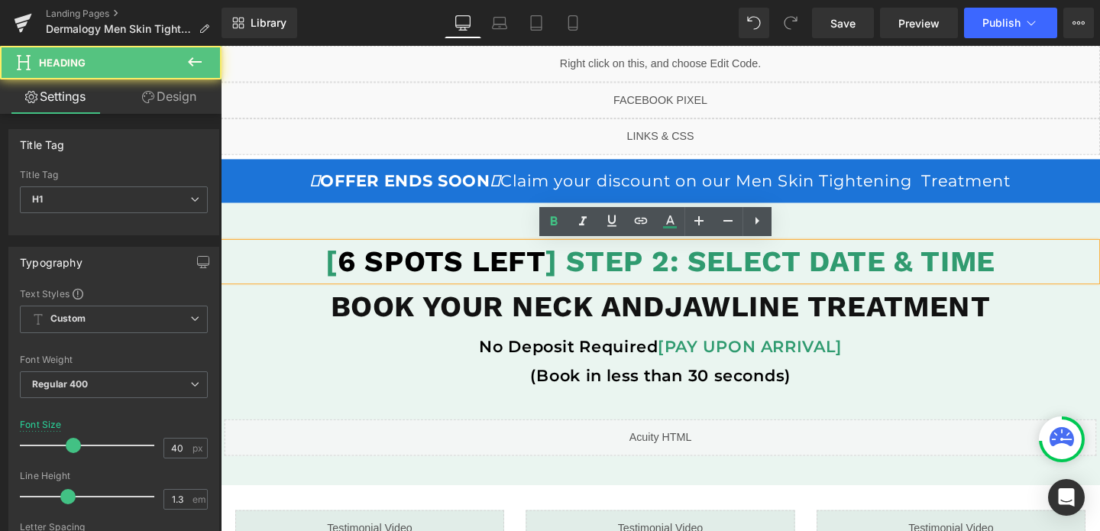
click at [865, 277] on strong "[ 6 SPOTS LEFT ] STEP 2: SELECT DATE & TIME" at bounding box center [683, 272] width 704 height 36
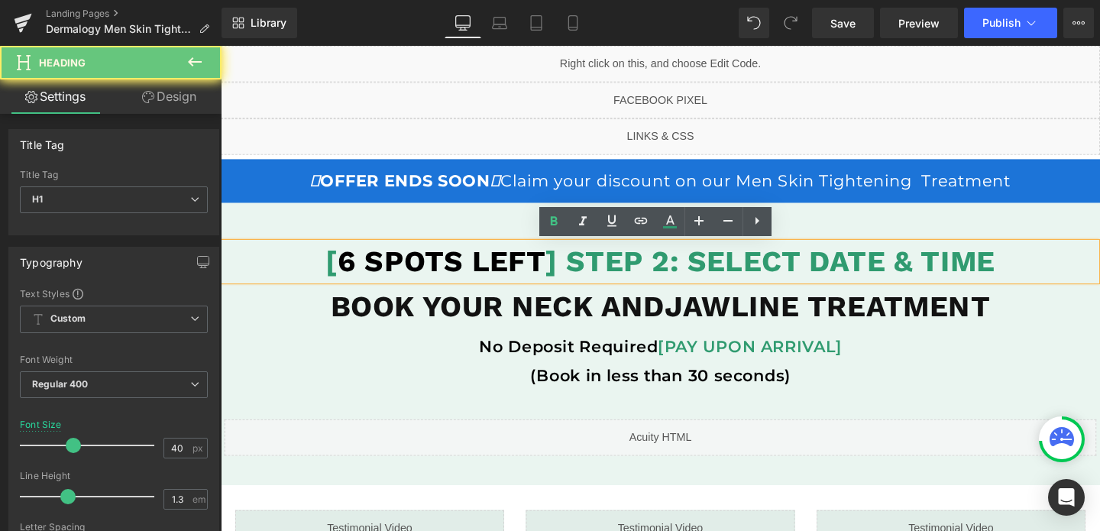
click at [865, 277] on strong "[ 6 SPOTS LEFT ] STEP 2: SELECT DATE & TIME" at bounding box center [683, 272] width 704 height 36
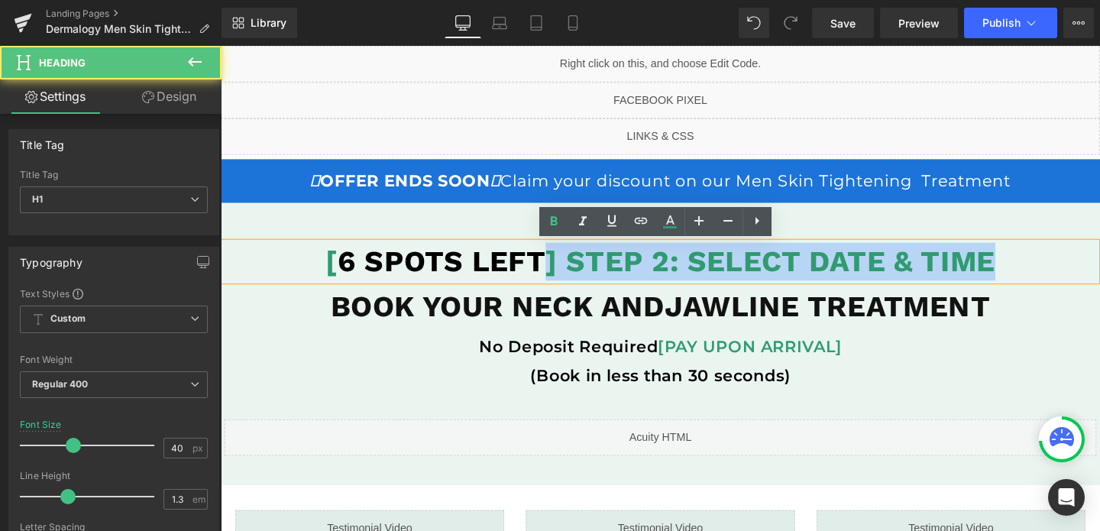
drag, startPoint x: 561, startPoint y: 277, endPoint x: 1096, endPoint y: 283, distance: 534.7
click at [1096, 283] on h1 "[ 6 SPOTS LEFT ] STEP 2: SELECT DATE & TIME" at bounding box center [683, 273] width 917 height 40
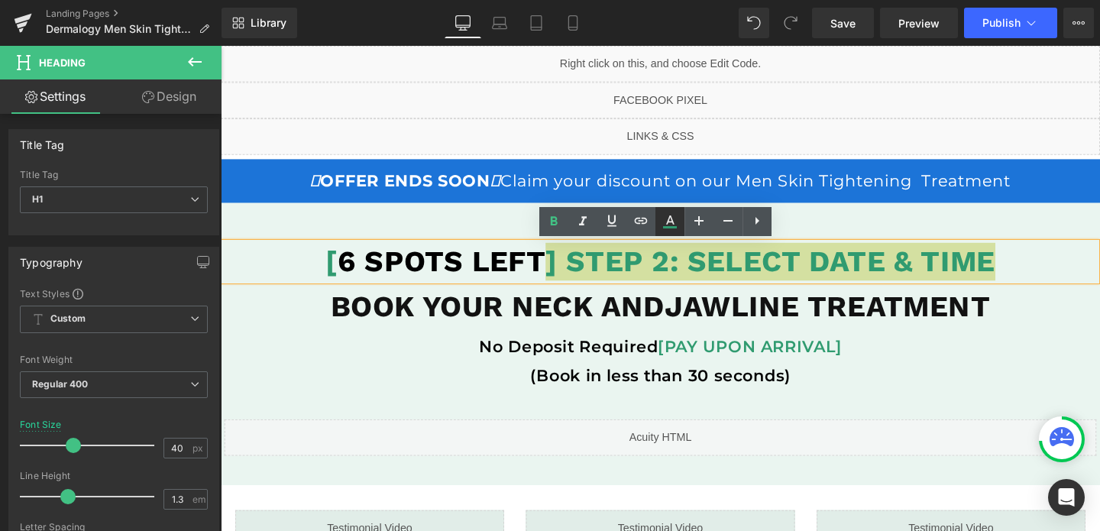
click at [669, 217] on icon at bounding box center [670, 219] width 8 height 9
type input "#309b70"
type input "100"
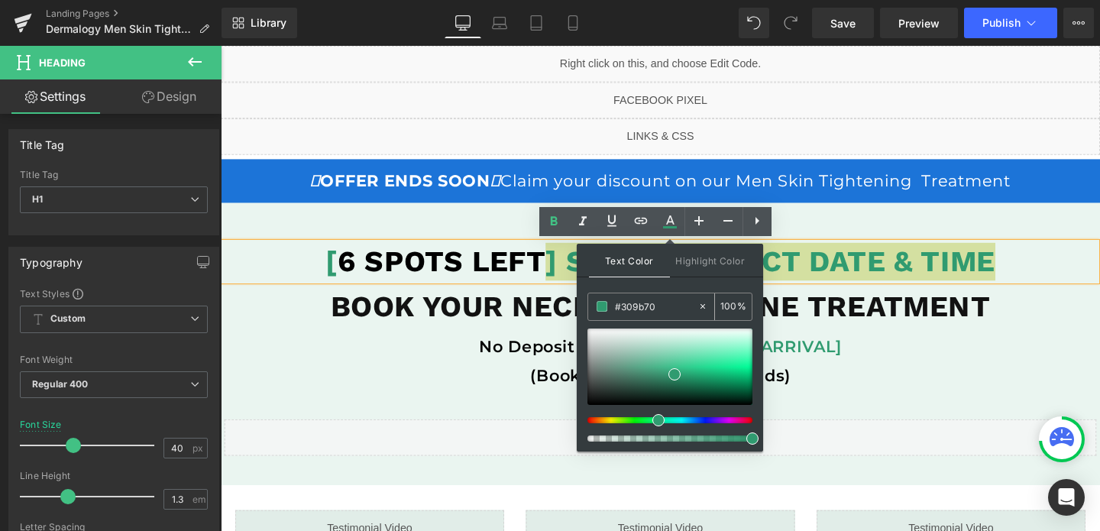
click at [628, 308] on input "#309b70" at bounding box center [656, 306] width 82 height 17
paste input "1c74d8"
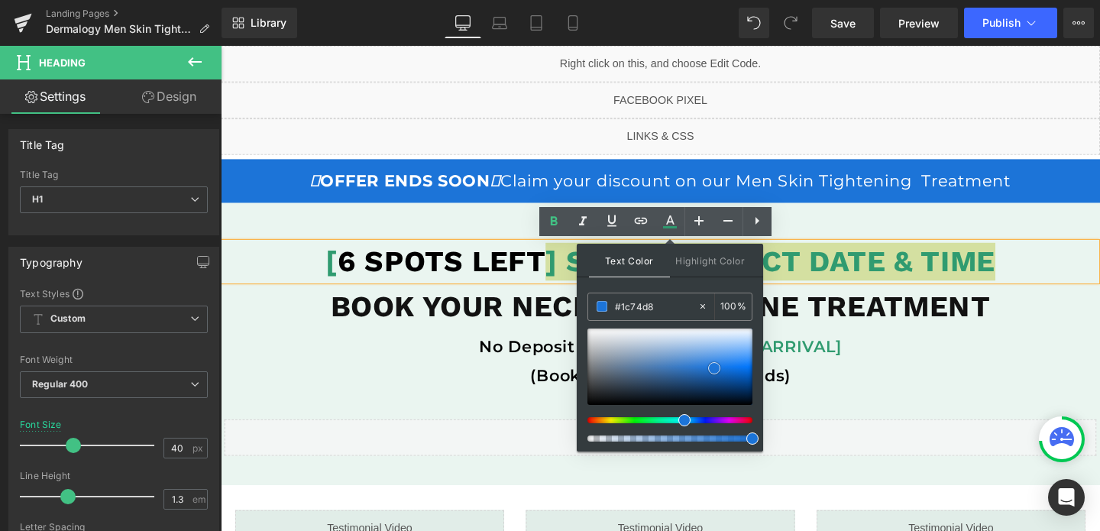
click at [715, 367] on span at bounding box center [714, 368] width 12 height 12
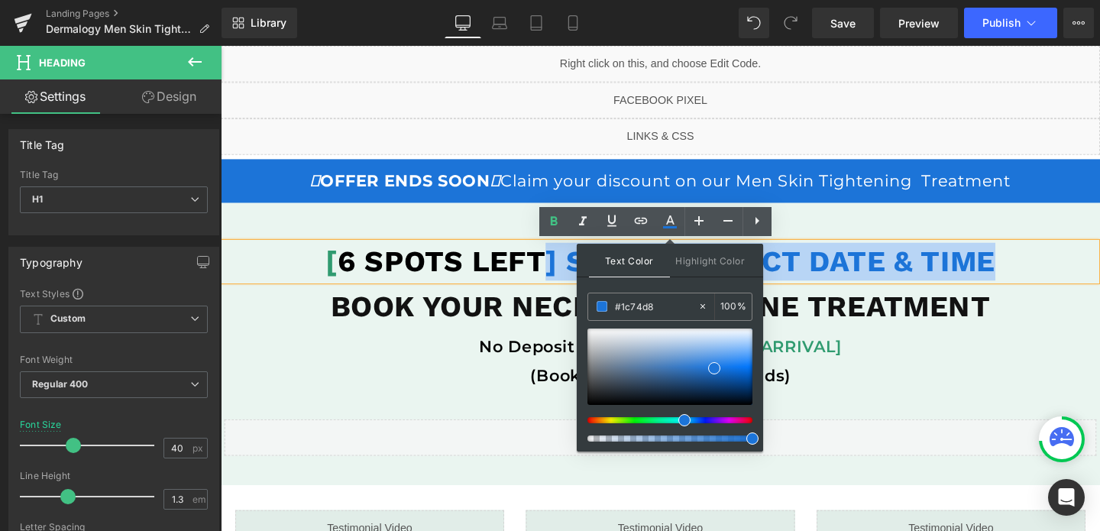
click at [355, 273] on span "6 SPOTS LEFT" at bounding box center [453, 272] width 218 height 36
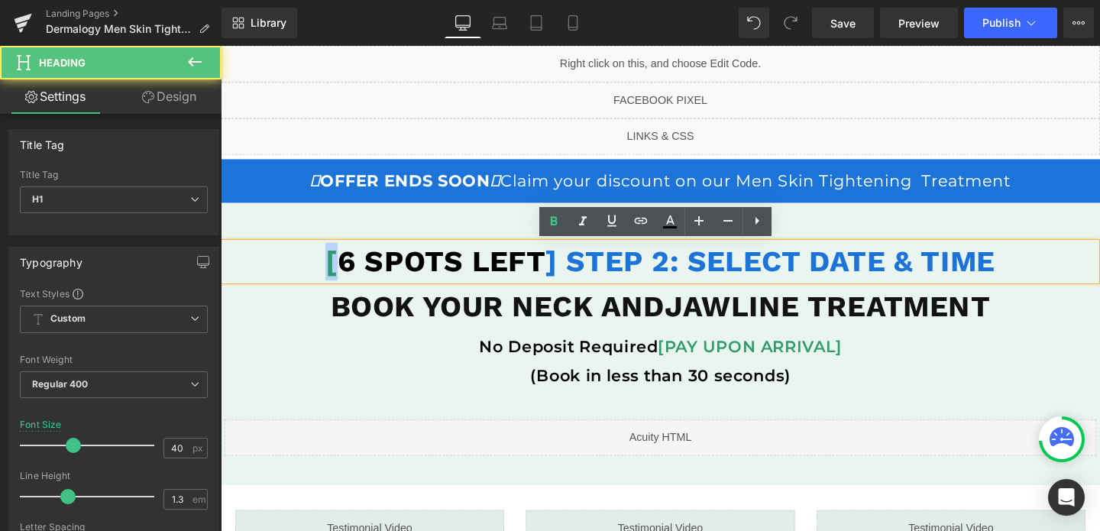
drag, startPoint x: 337, startPoint y: 273, endPoint x: 306, endPoint y: 271, distance: 30.6
click at [306, 271] on h1 "[ 6 SPOTS LEFT ] STEP 2: SELECT DATE & TIME" at bounding box center [683, 273] width 917 height 40
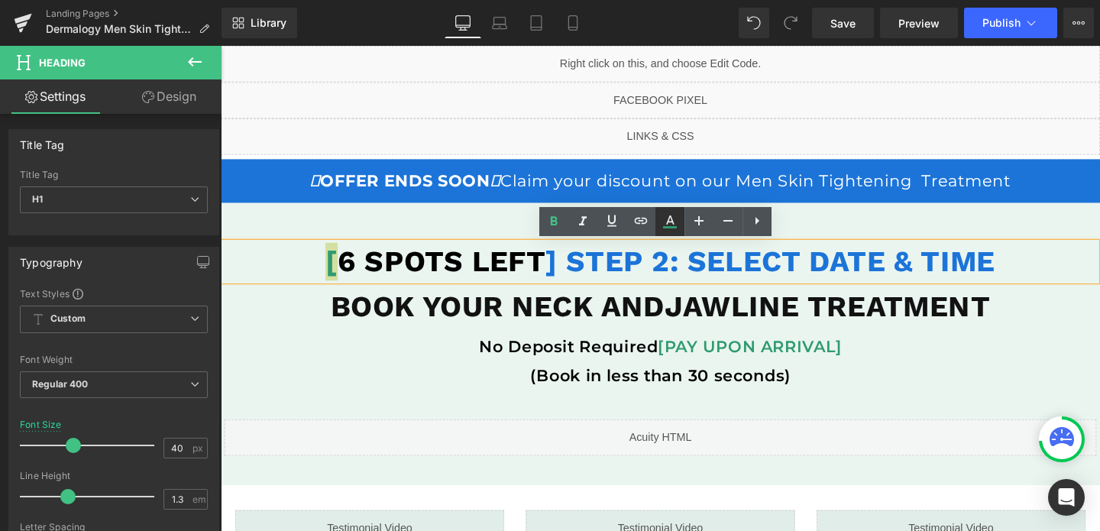
click at [671, 228] on icon at bounding box center [670, 227] width 14 height 2
type input "#309b70"
type input "100"
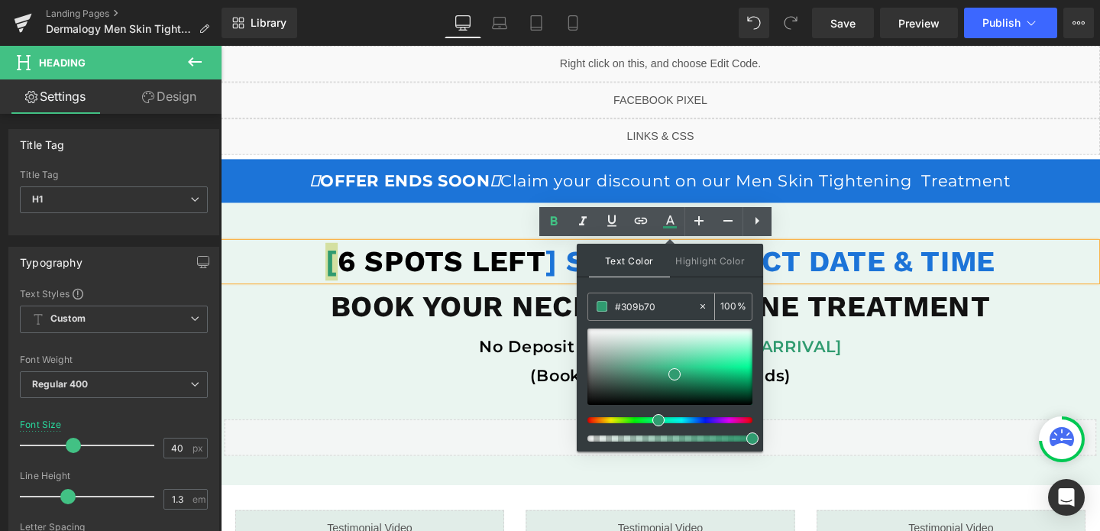
click at [640, 298] on input "#309b70" at bounding box center [656, 306] width 82 height 17
click at [641, 303] on input "#309b70" at bounding box center [656, 306] width 82 height 17
paste input "1c74d8"
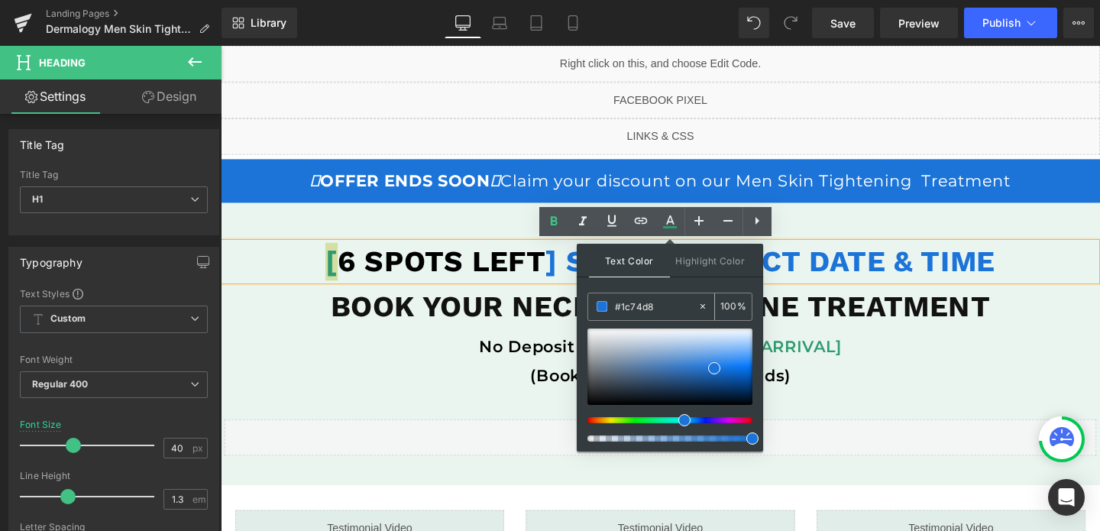
type input "#1c74d8"
click at [716, 369] on span at bounding box center [714, 368] width 12 height 12
click at [458, 330] on b "BOOK YOUR NECK ANDJAWLINE TREATMENT" at bounding box center [683, 320] width 693 height 36
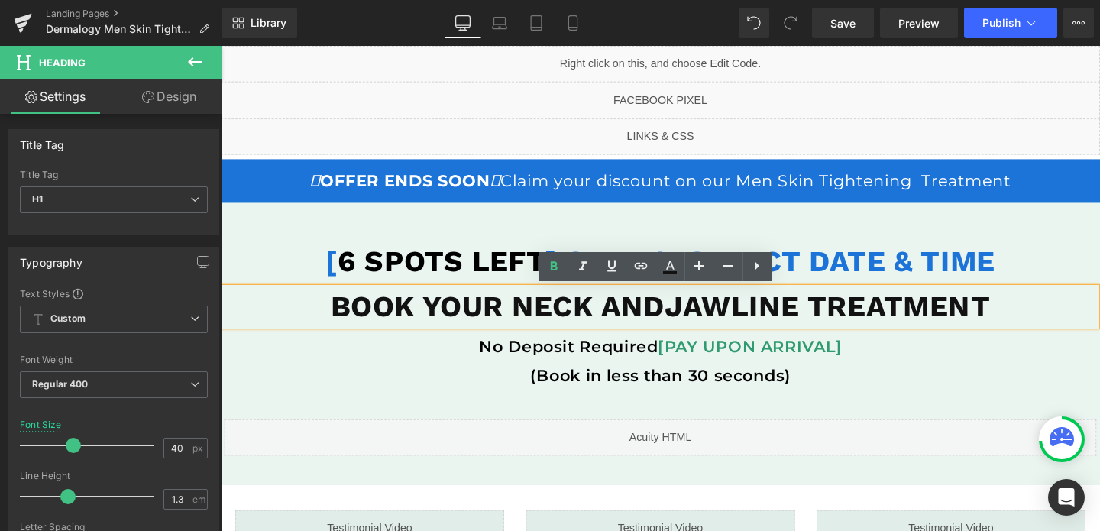
click at [244, 241] on div "[ 6 SPOTS LEFT ] STEP 2: SELECT DATE & TIME Heading BOOK YOUR NECK ANDJAWLINE T…" at bounding box center [683, 357] width 917 height 254
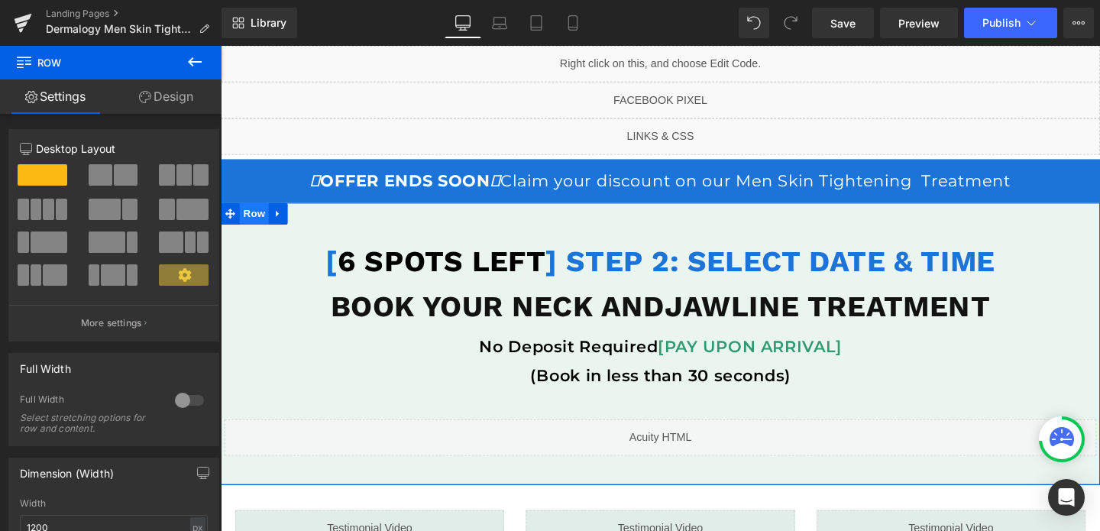
click at [251, 224] on span "Row" at bounding box center [256, 222] width 31 height 23
click at [176, 90] on link "Design" at bounding box center [166, 96] width 111 height 34
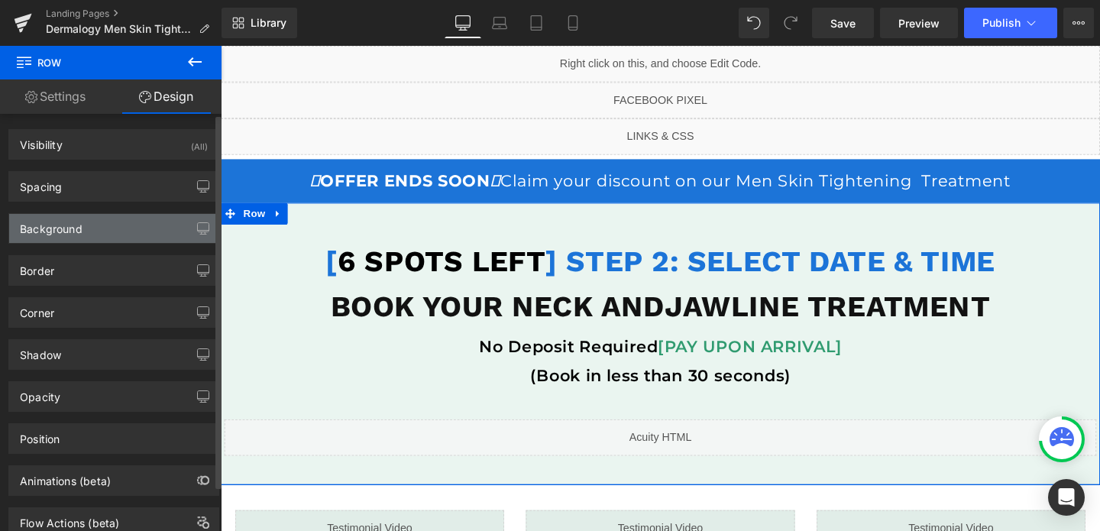
click at [83, 229] on div "Background" at bounding box center [113, 228] width 209 height 29
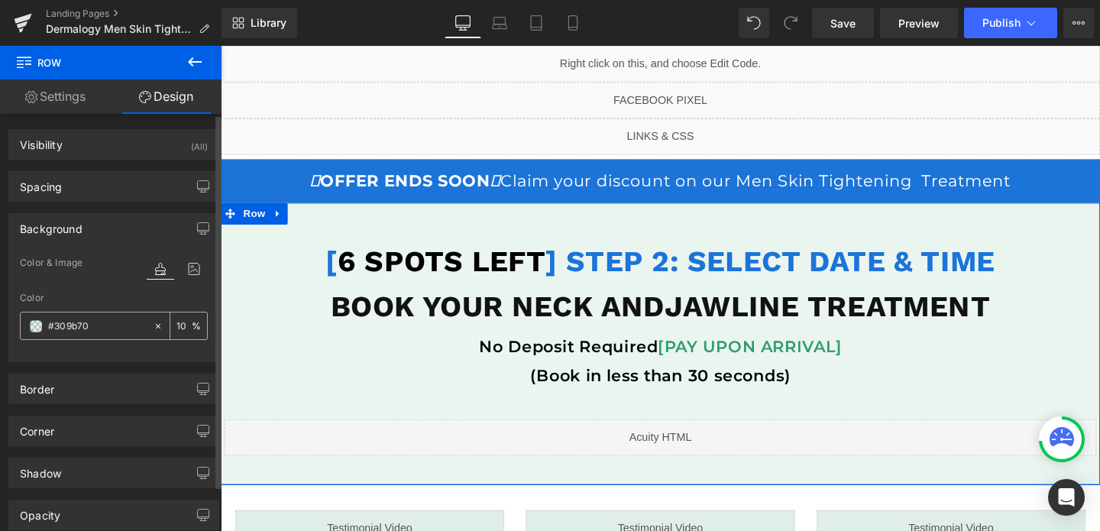
click at [91, 326] on input "#309b70" at bounding box center [97, 326] width 98 height 17
type input "0"
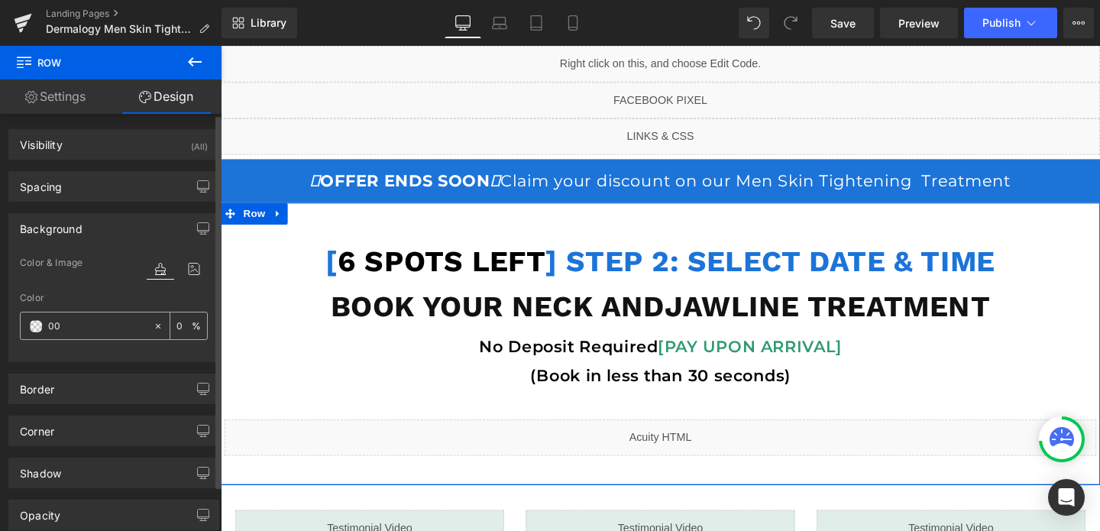
type input "000"
type input "100"
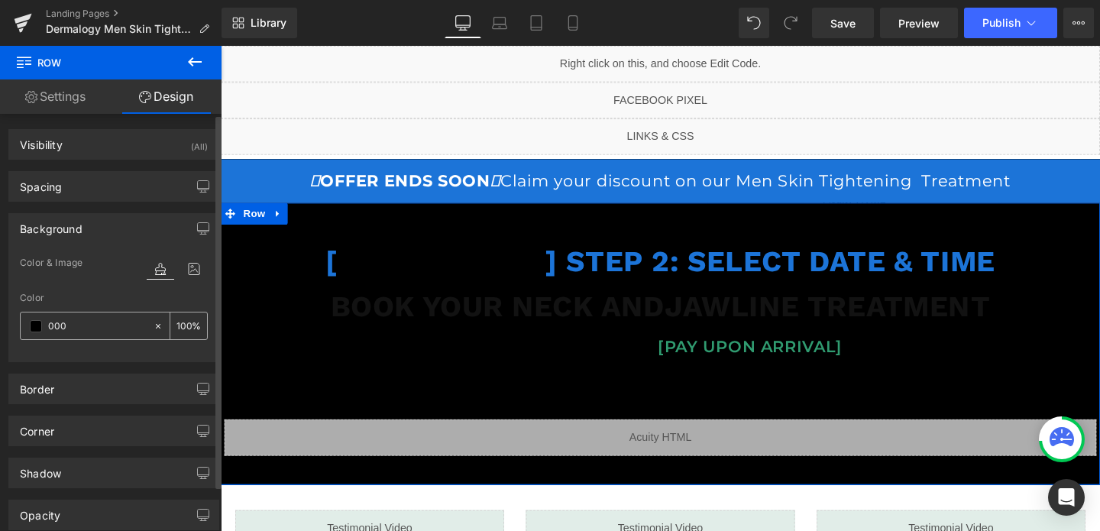
type input "000"
click at [186, 323] on div "100 %" at bounding box center [188, 325] width 37 height 27
click at [177, 323] on input "100" at bounding box center [183, 325] width 15 height 17
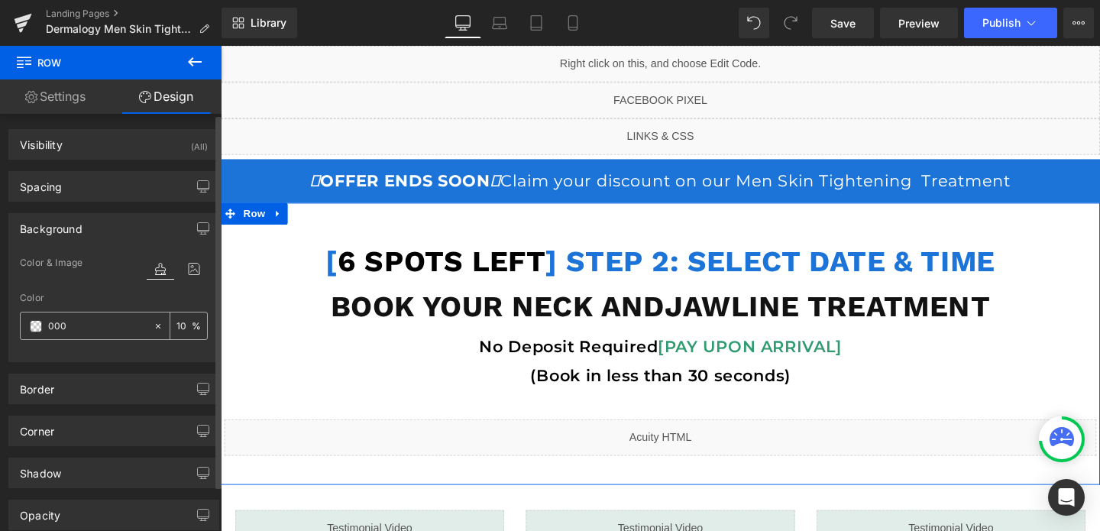
type input "10"
click at [124, 325] on input "000" at bounding box center [97, 326] width 98 height 17
type input "#"
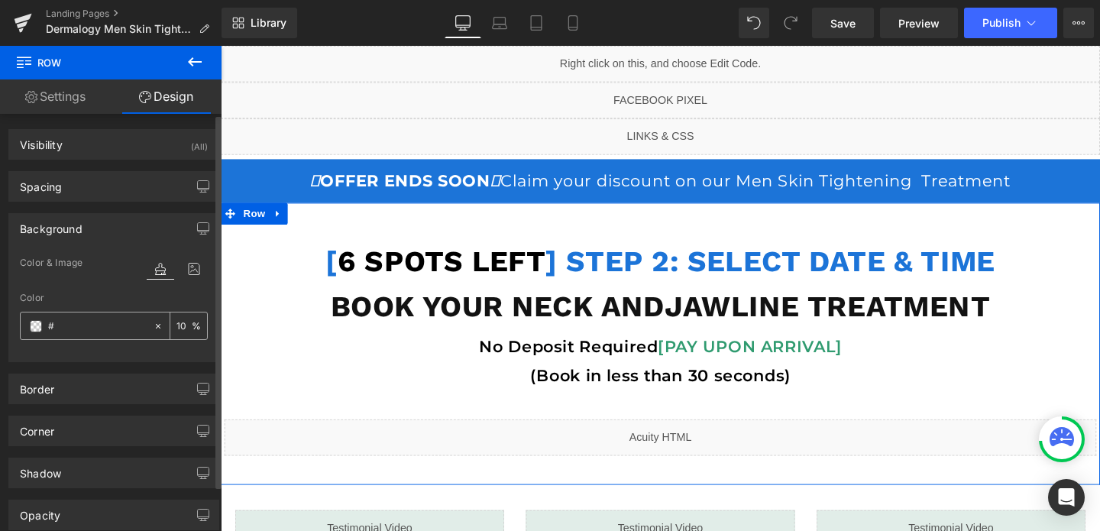
type input "0"
type input "#000"
type input "100"
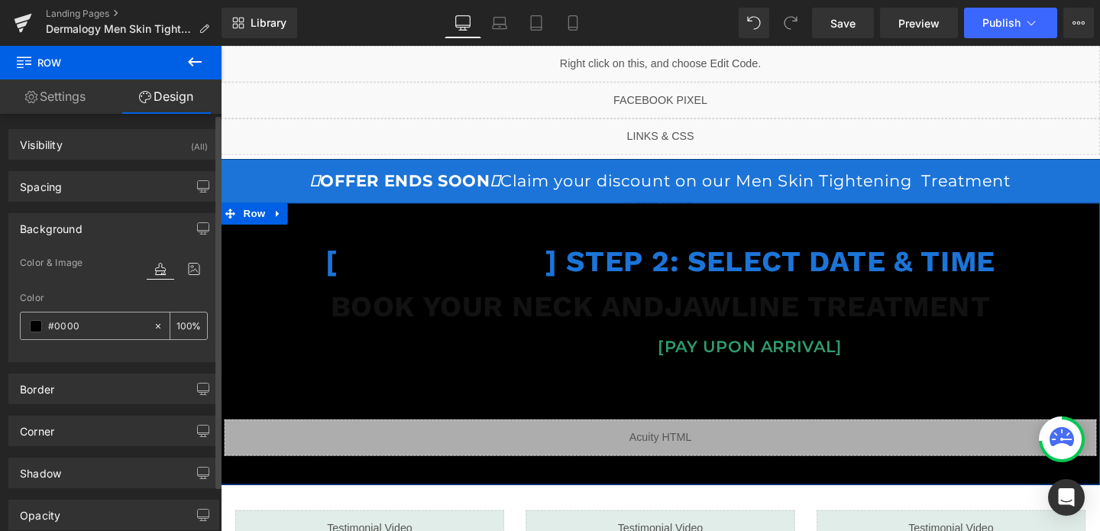
type input "#00000"
type input "0"
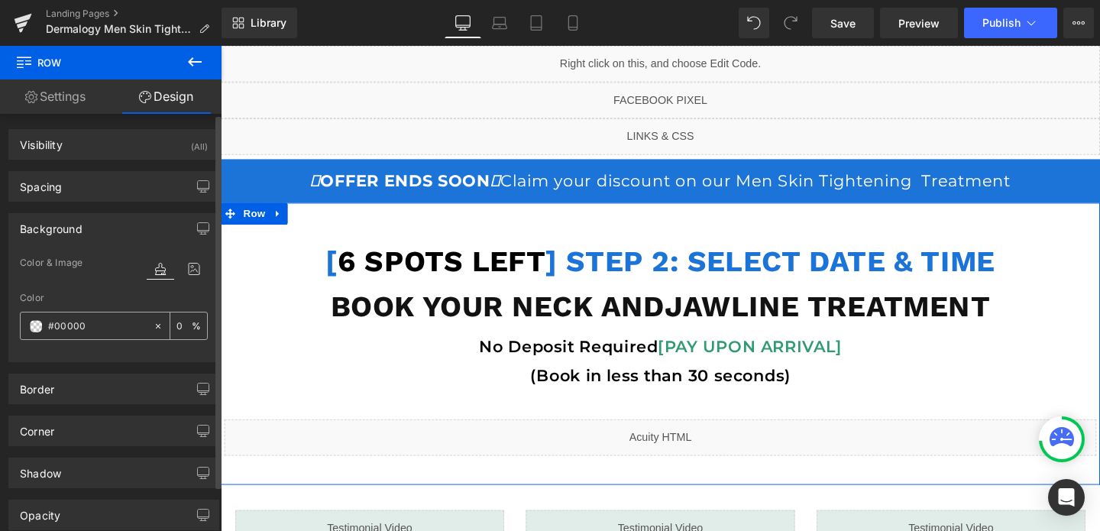
type input "#000000"
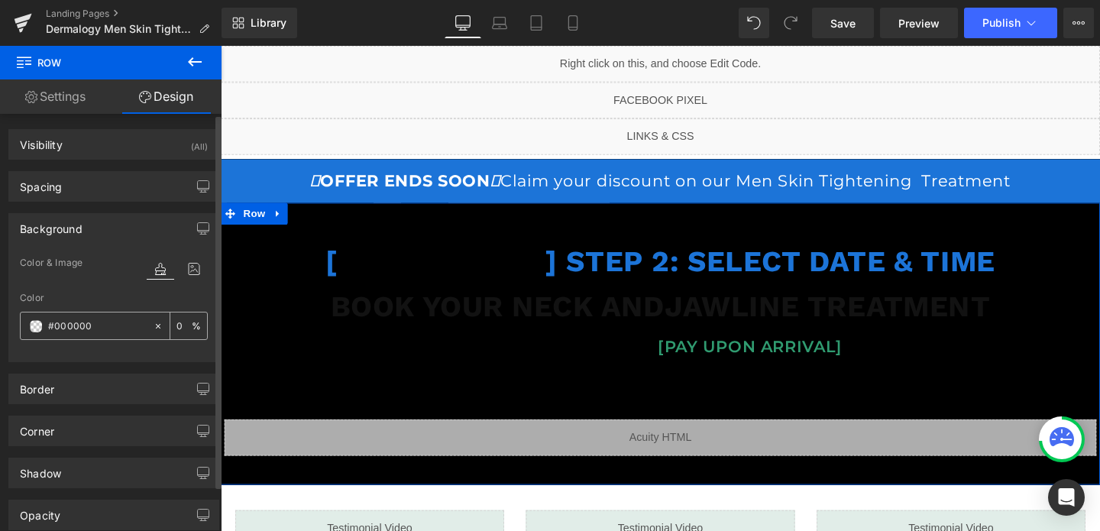
type input "100"
type input "#000000"
click at [176, 325] on input "100" at bounding box center [183, 325] width 15 height 17
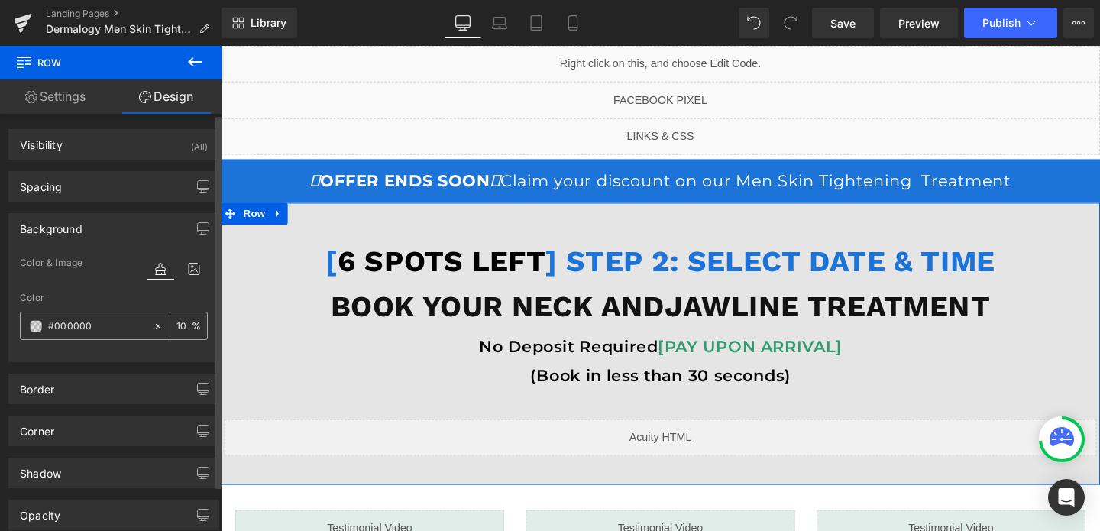
type input "10"
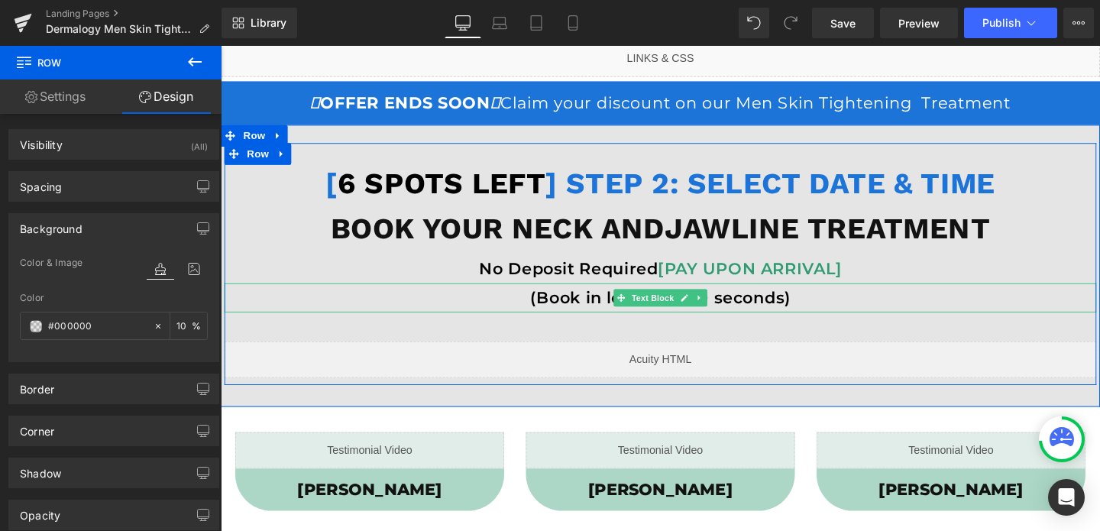
scroll to position [86, 0]
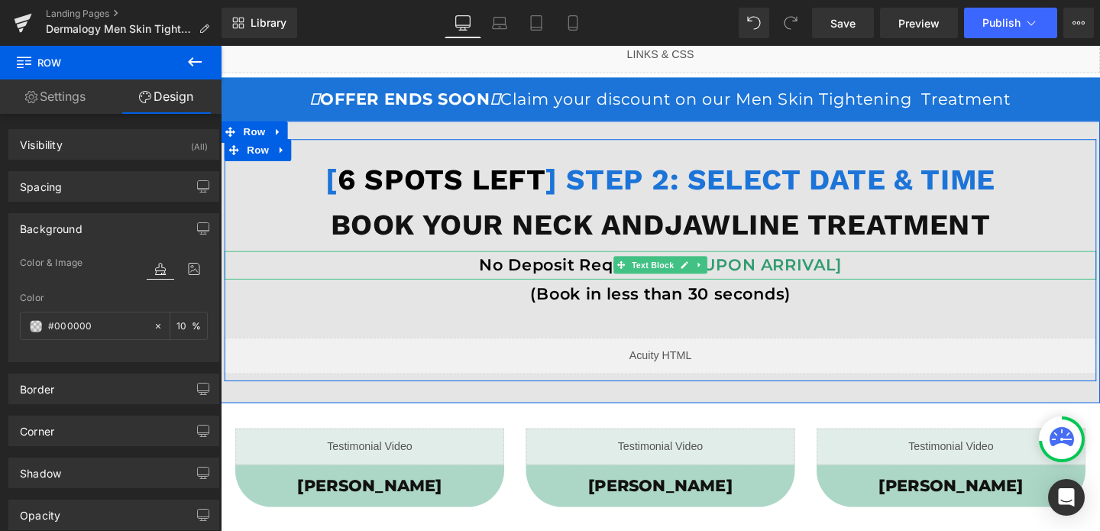
click at [851, 275] on span "[PAY UPON ARRIVAL]" at bounding box center [777, 276] width 193 height 21
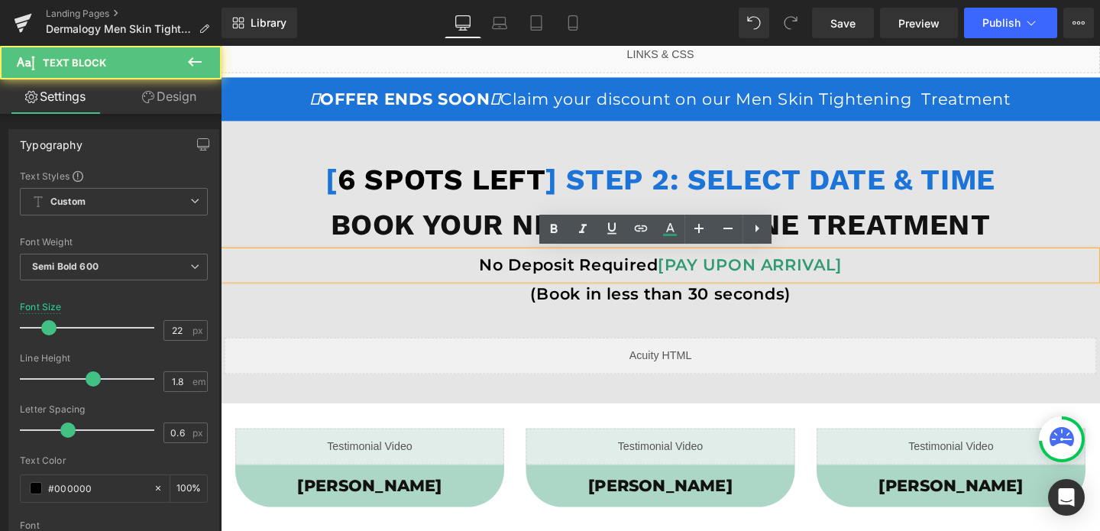
click at [851, 275] on span "[PAY UPON ARRIVAL]" at bounding box center [777, 276] width 193 height 21
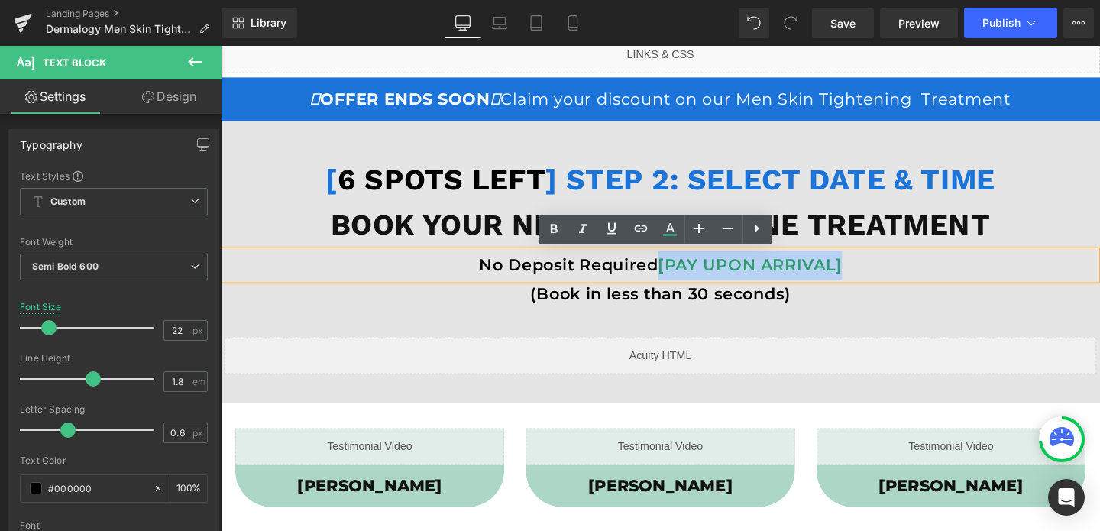
drag, startPoint x: 877, startPoint y: 277, endPoint x: 684, endPoint y: 277, distance: 192.5
click at [684, 277] on p "No Deposit Required [PAY UPON ARRIVAL]" at bounding box center [683, 276] width 917 height 31
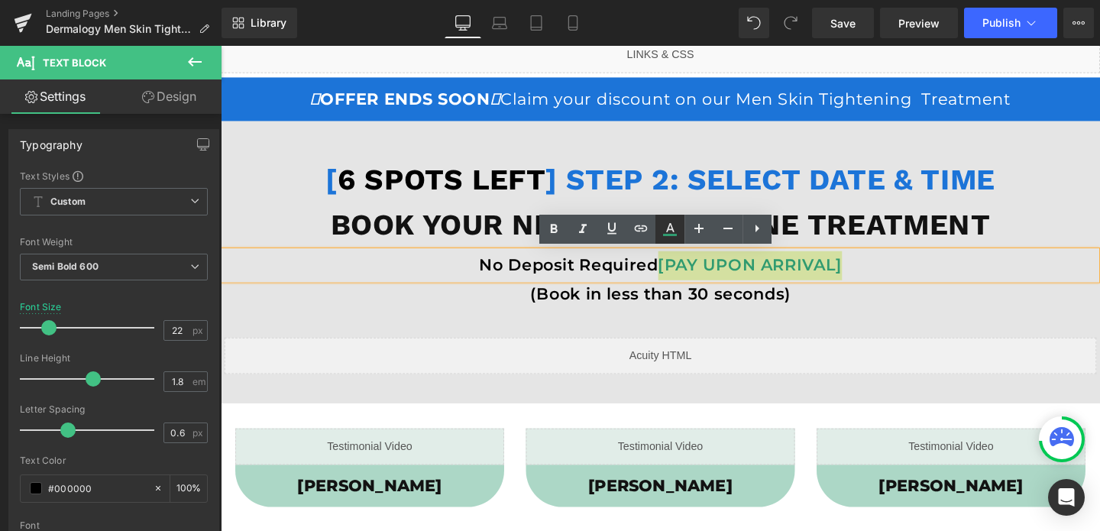
click at [666, 234] on icon at bounding box center [670, 235] width 14 height 2
type input "#309b70"
type input "100"
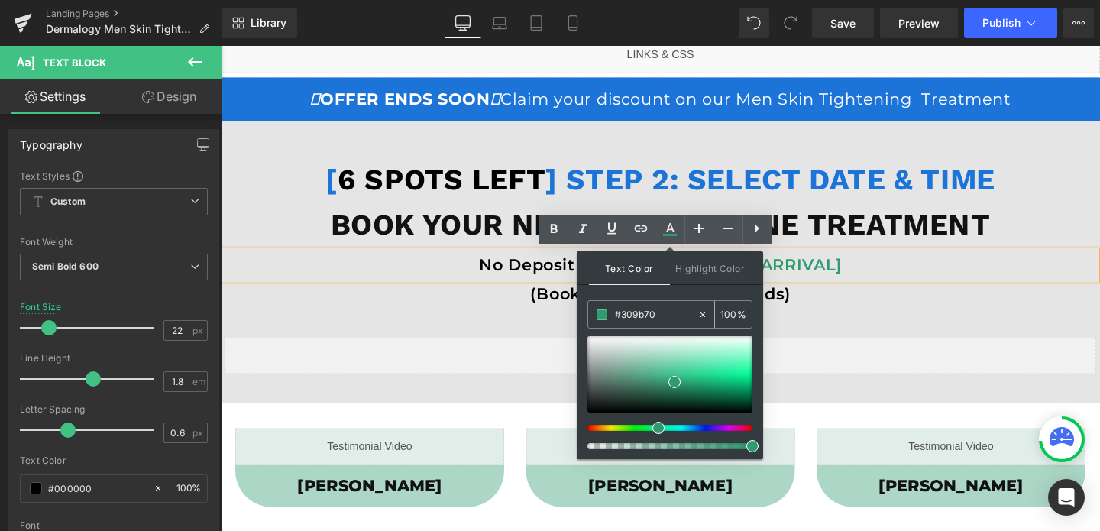
click at [648, 315] on input "#309b70" at bounding box center [656, 314] width 82 height 17
paste input "1c74d8"
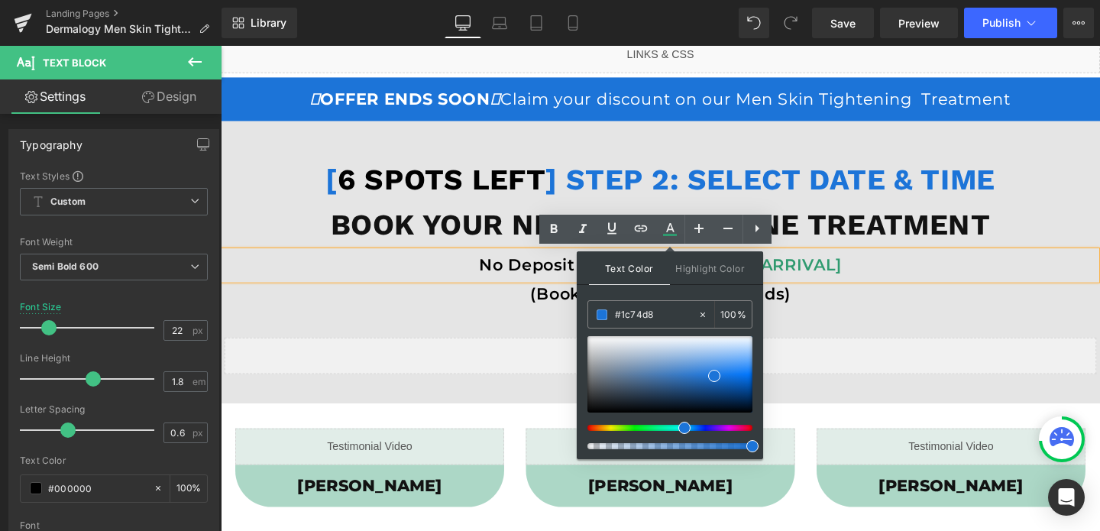
type input "#1c74d8"
click at [715, 376] on span at bounding box center [714, 376] width 12 height 12
click at [831, 329] on div "[ 6 SPOTS LEFT ] STEP 2: SELECT DATE & TIME Heading BOOK YOUR NECK ANDJAWLINE T…" at bounding box center [683, 279] width 917 height 224
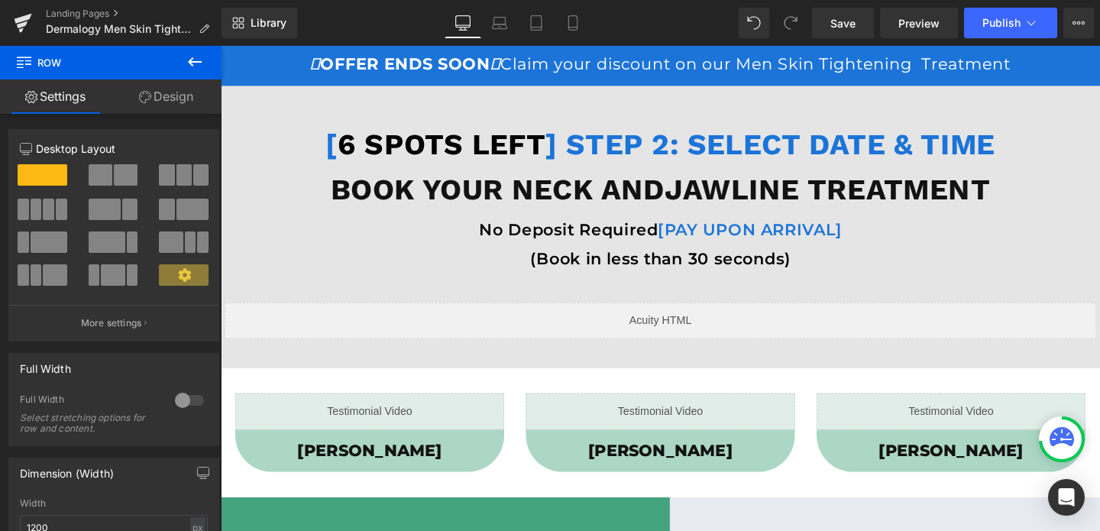
scroll to position [129, 0]
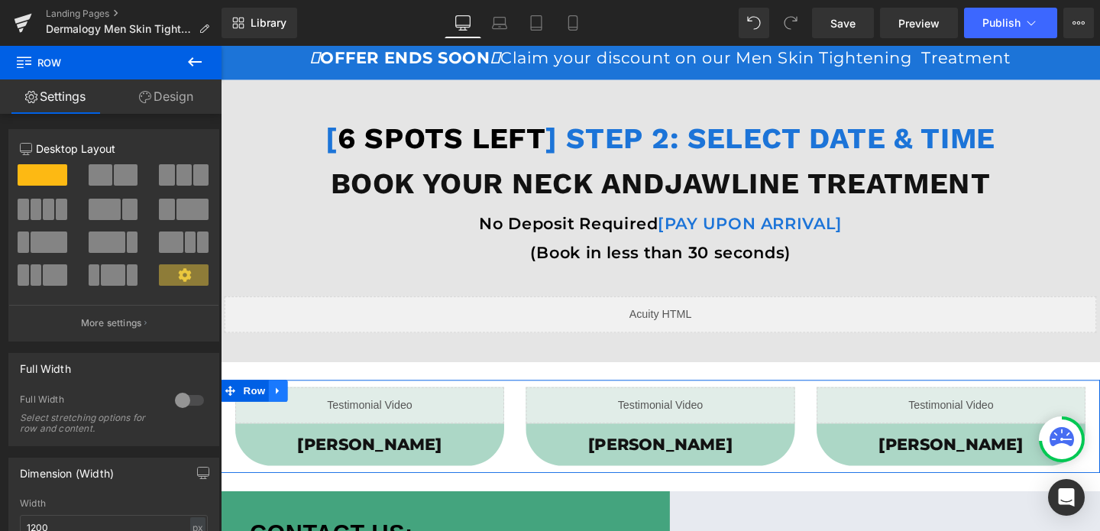
click at [288, 409] on link at bounding box center [281, 408] width 20 height 23
click at [322, 413] on icon at bounding box center [320, 408] width 11 height 11
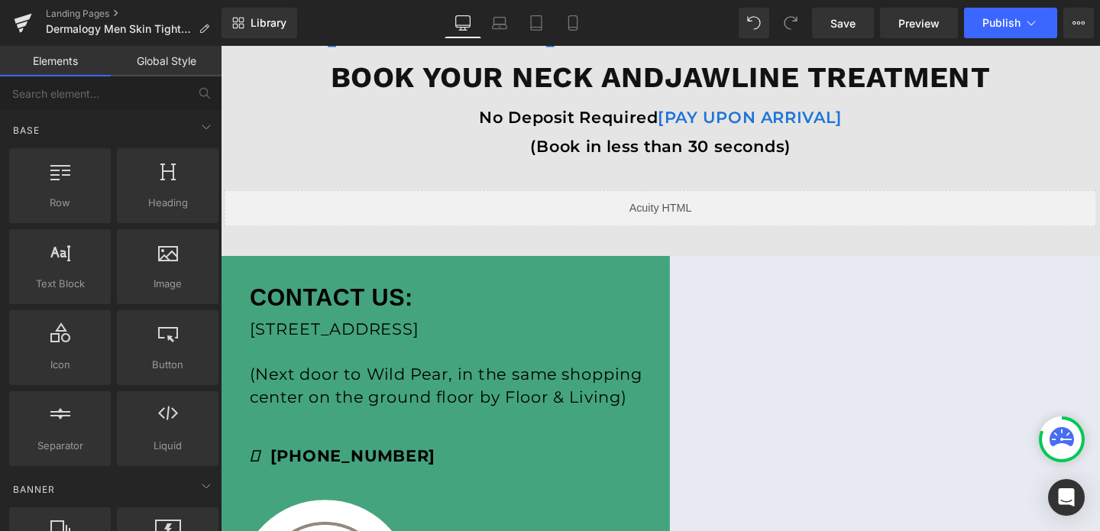
scroll to position [241, 0]
click at [251, 288] on span "Row" at bounding box center [256, 277] width 31 height 23
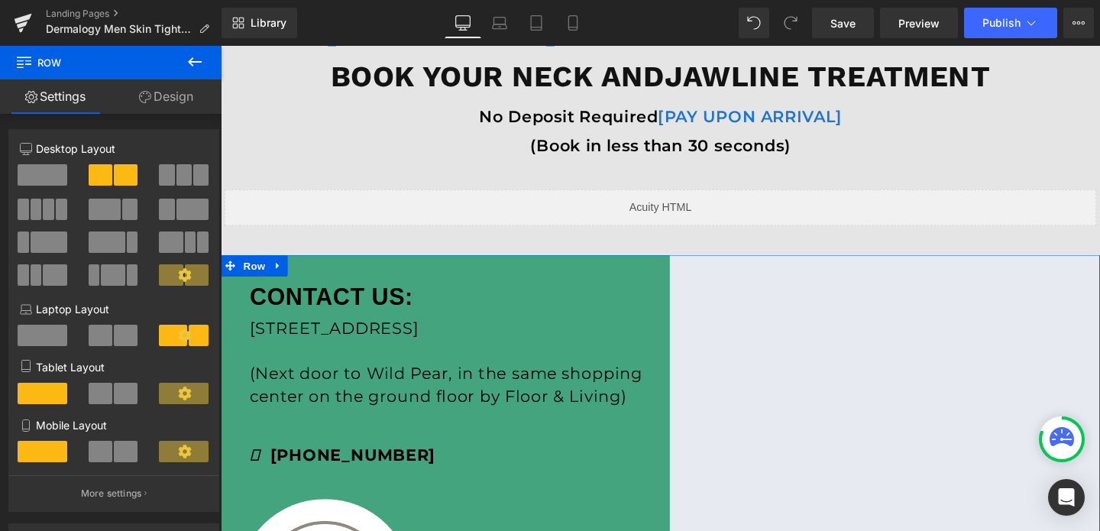
click at [156, 108] on link "Design" at bounding box center [166, 96] width 111 height 34
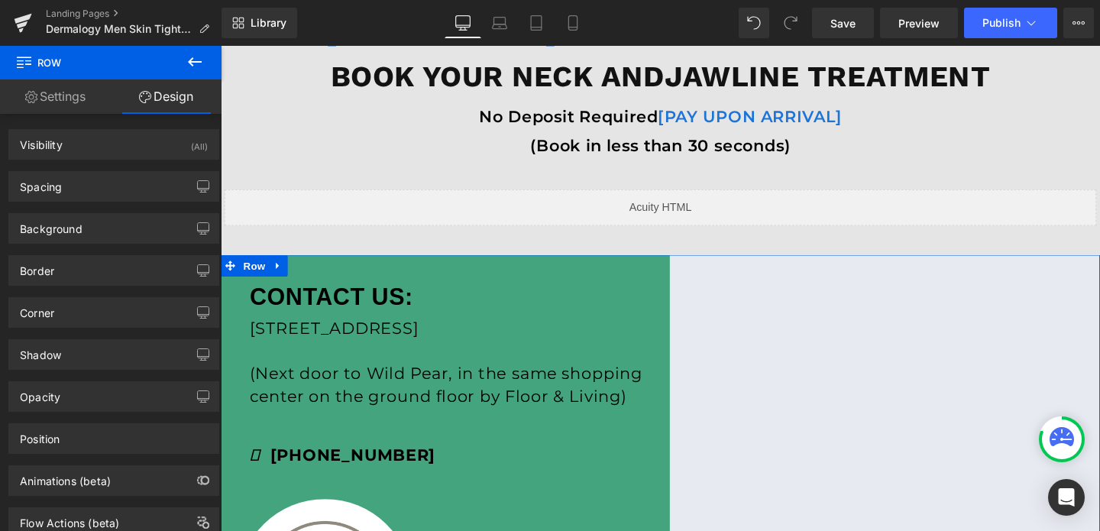
type input "#309b70"
type input "90"
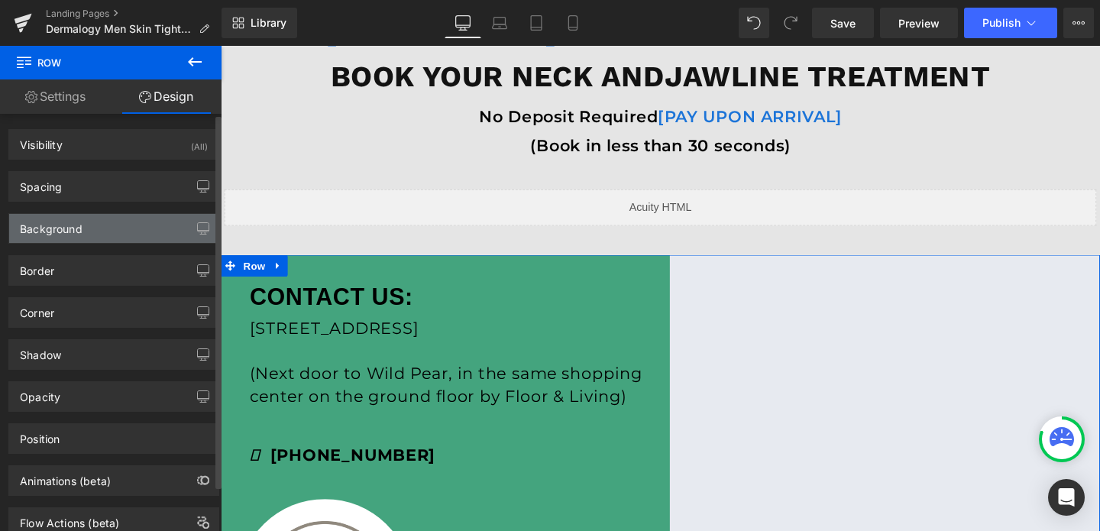
click at [52, 228] on div "Background" at bounding box center [51, 224] width 63 height 21
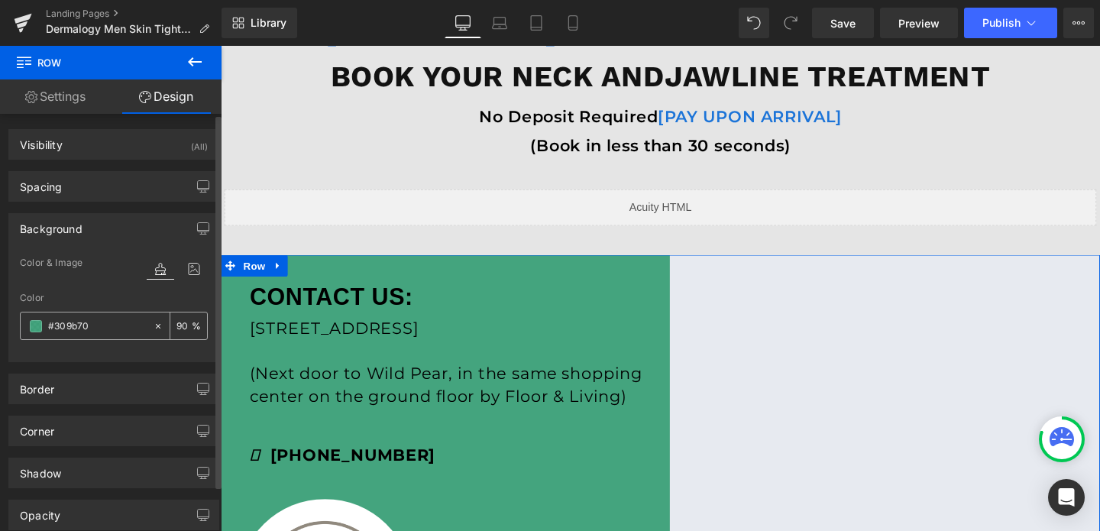
click at [82, 318] on input "#309b70" at bounding box center [97, 326] width 98 height 17
paste input "1c74d8"
type input "#1c74d8"
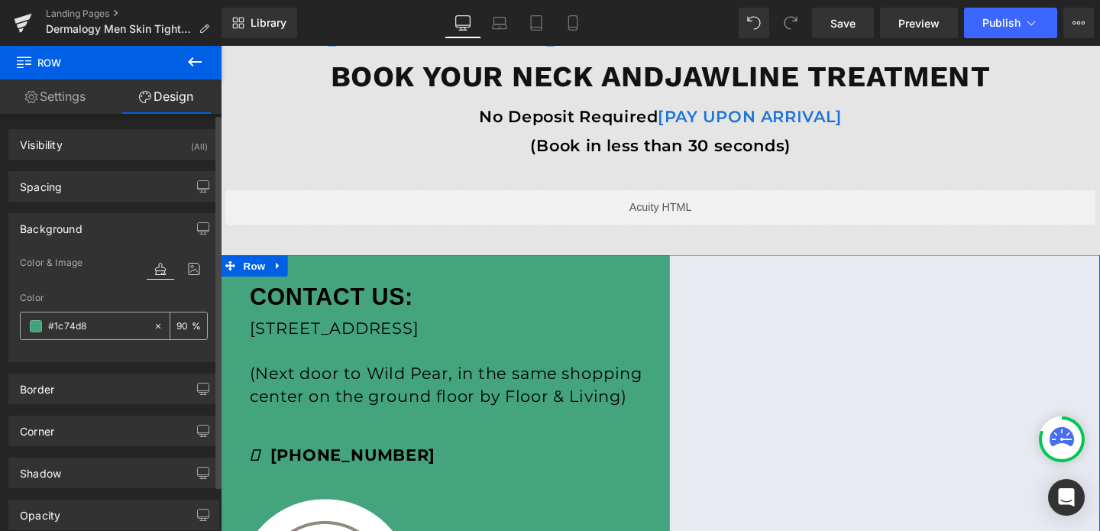
type input "100"
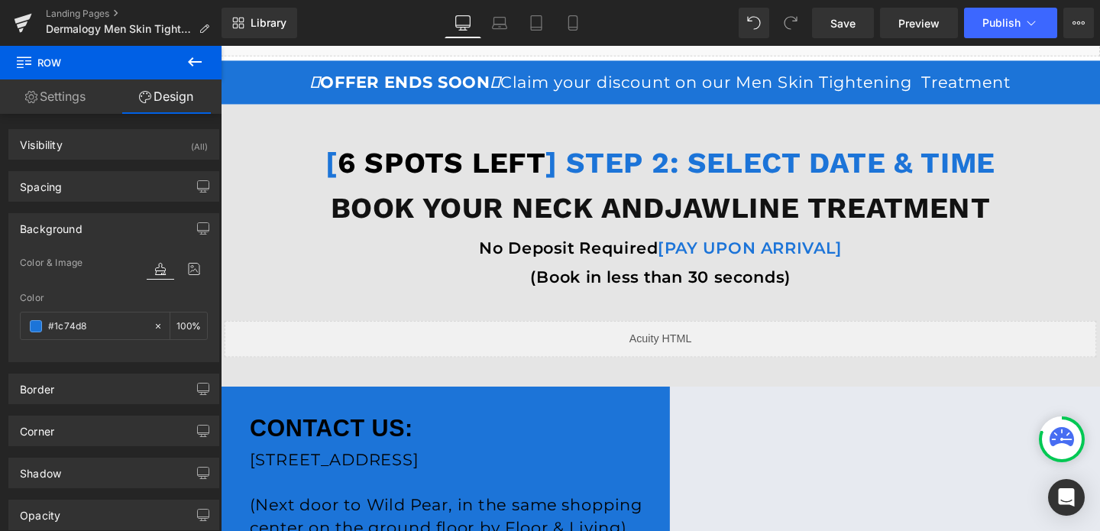
scroll to position [0, 0]
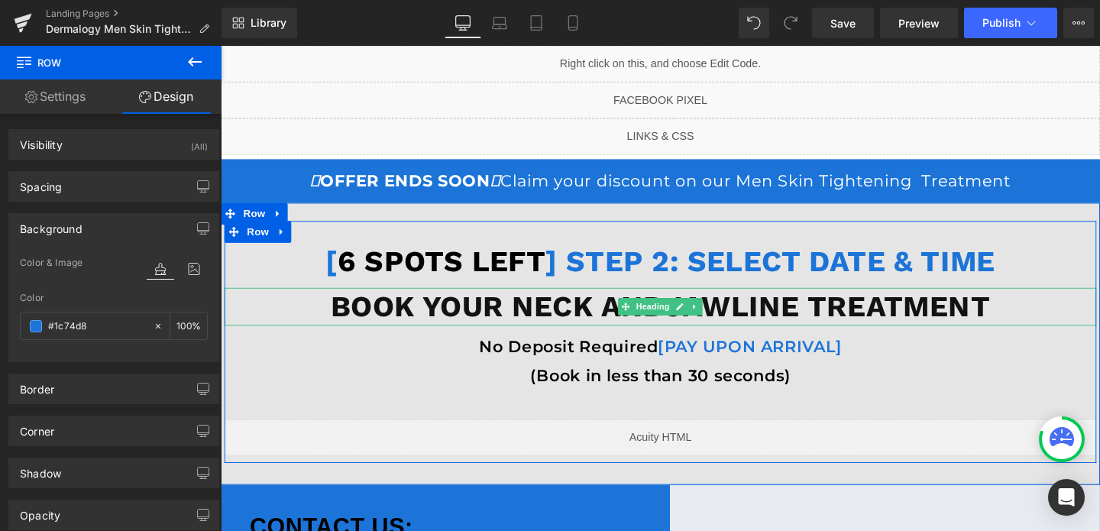
click at [762, 313] on b "BOOK YOUR NECK ANDJAWLINE TREATMENT" at bounding box center [683, 320] width 693 height 36
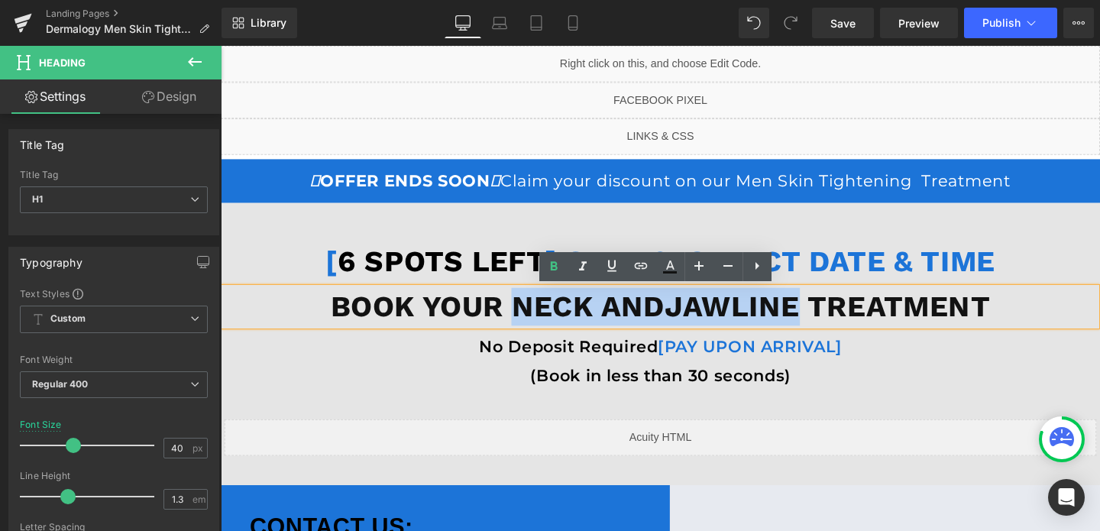
drag, startPoint x: 833, startPoint y: 316, endPoint x: 533, endPoint y: 318, distance: 299.4
click at [533, 318] on b "BOOK YOUR NECK ANDJAWLINE TREATMENT" at bounding box center [683, 320] width 693 height 36
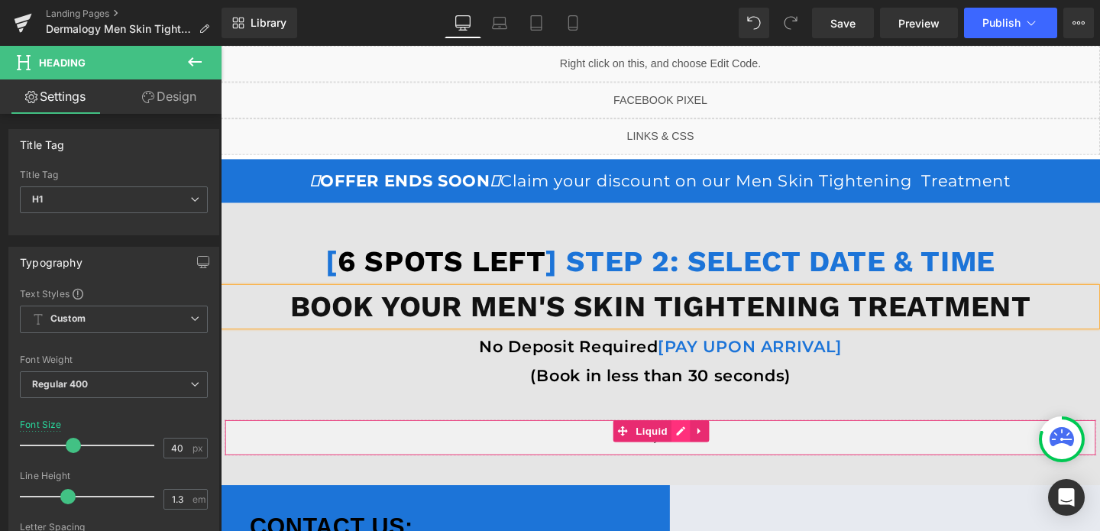
click at [710, 452] on div "Liquid" at bounding box center [683, 457] width 917 height 38
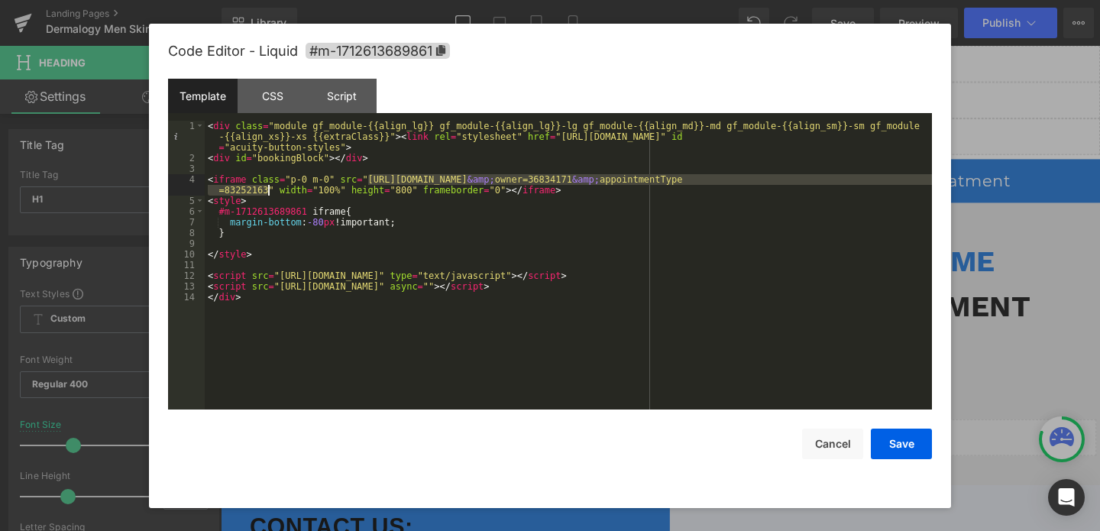
drag, startPoint x: 370, startPoint y: 179, endPoint x: 267, endPoint y: 190, distance: 104.5
click at [267, 190] on div "< div class = "module gf_module-{{align_lg}} gf_module-{{align_lg}}-lg gf_modul…" at bounding box center [568, 286] width 727 height 331
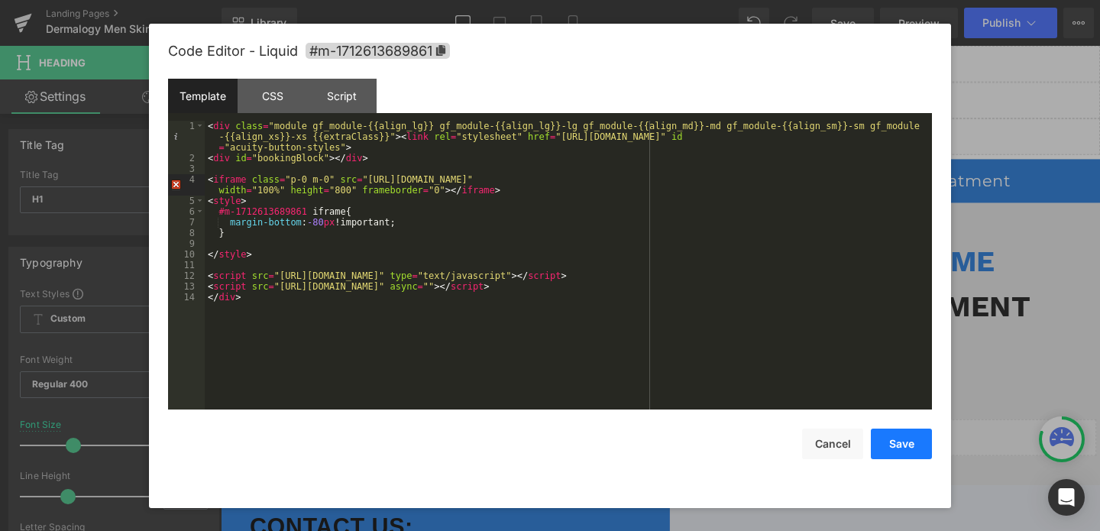
click at [915, 447] on button "Save" at bounding box center [901, 443] width 61 height 31
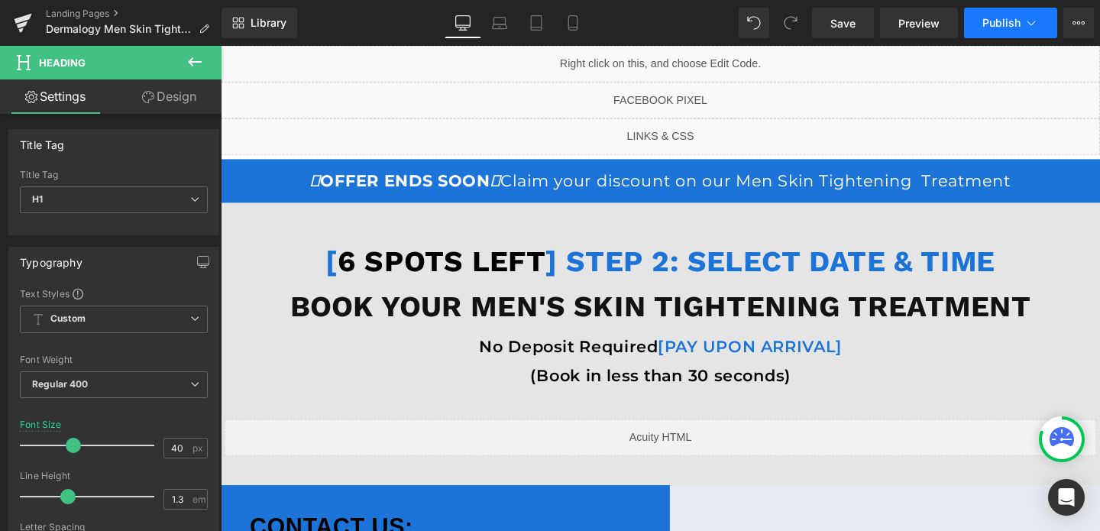
click at [1010, 26] on span "Publish" at bounding box center [1001, 23] width 38 height 12
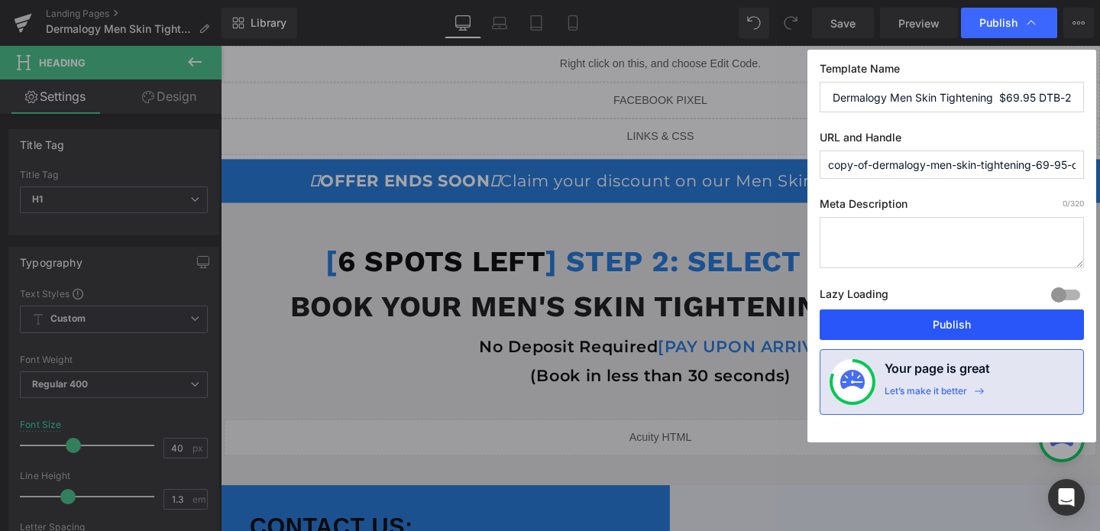
click at [931, 328] on button "Publish" at bounding box center [952, 324] width 264 height 31
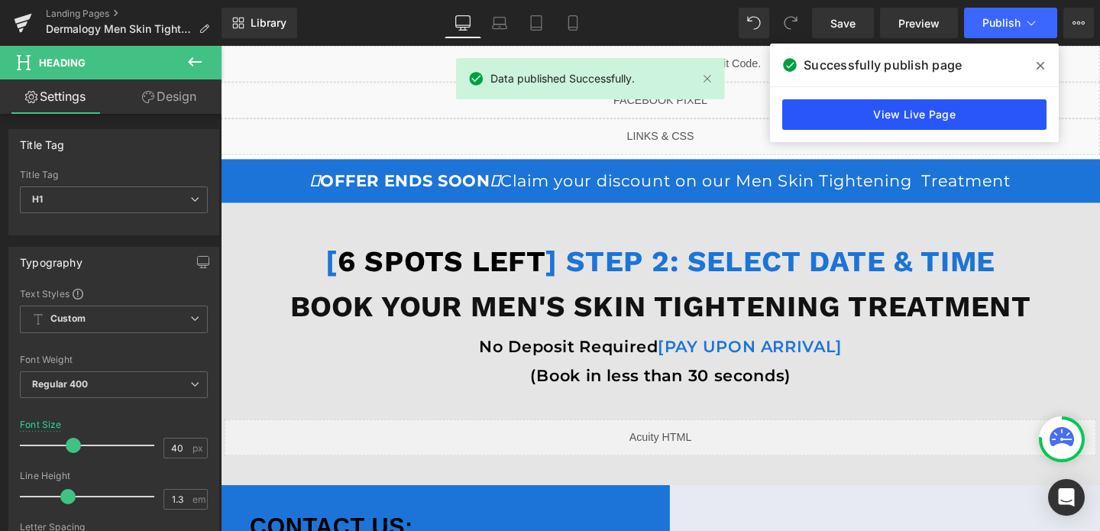
click at [916, 115] on link "View Live Page" at bounding box center [914, 114] width 264 height 31
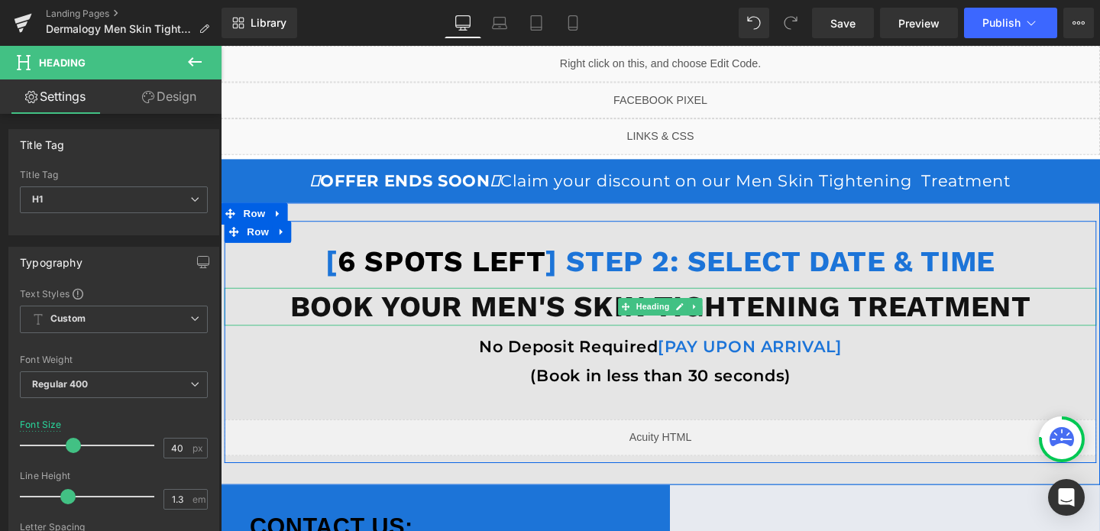
click at [574, 328] on b "BOOK YOUR MEN'S SKIN TIGHTENING TREATMENT" at bounding box center [682, 320] width 779 height 36
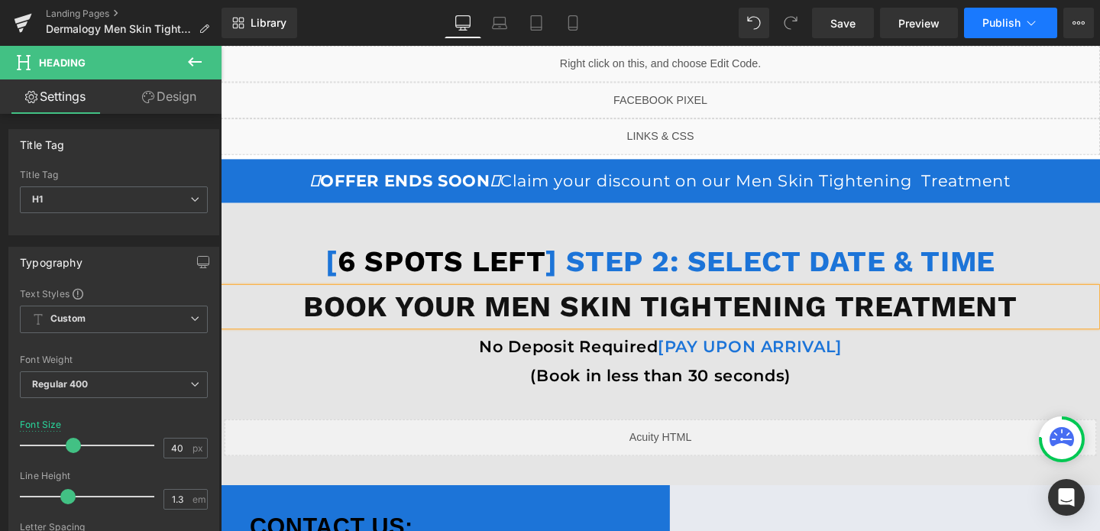
click at [1007, 25] on span "Publish" at bounding box center [1001, 23] width 38 height 12
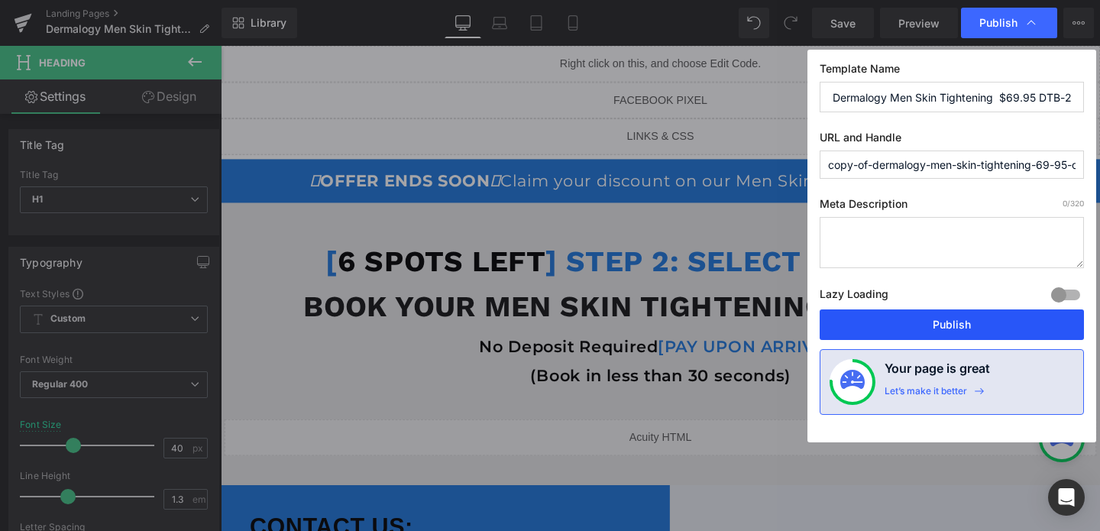
click at [954, 330] on button "Publish" at bounding box center [952, 324] width 264 height 31
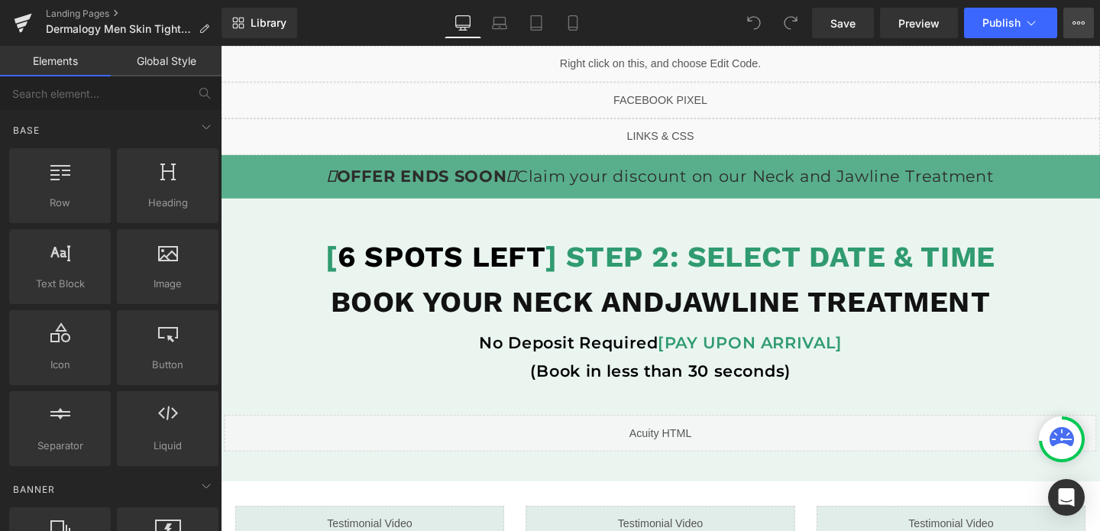
click at [1088, 12] on button "View Live Page View with current Template Save Template to Library Schedule Pub…" at bounding box center [1078, 23] width 31 height 31
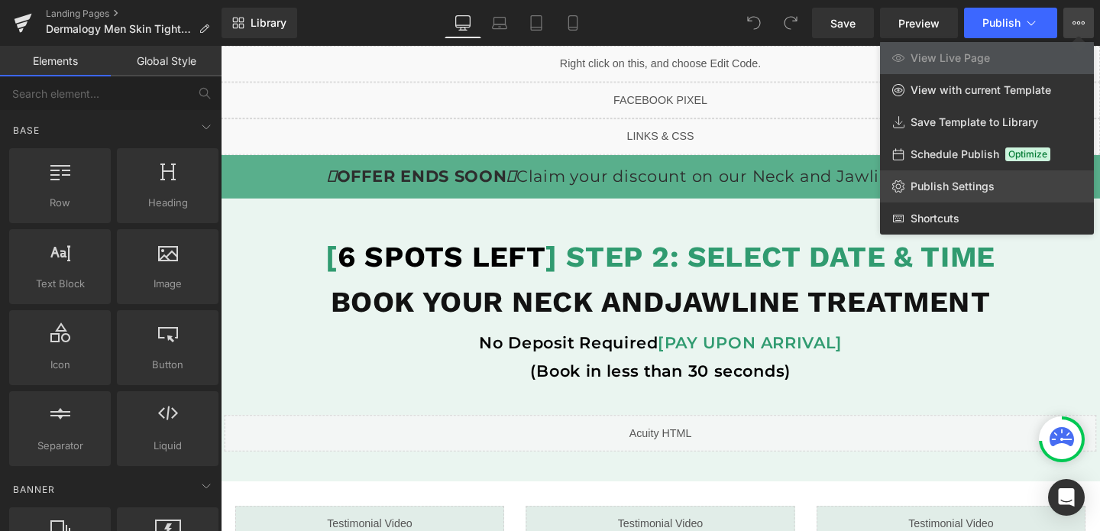
click at [978, 186] on span "Publish Settings" at bounding box center [952, 186] width 84 height 14
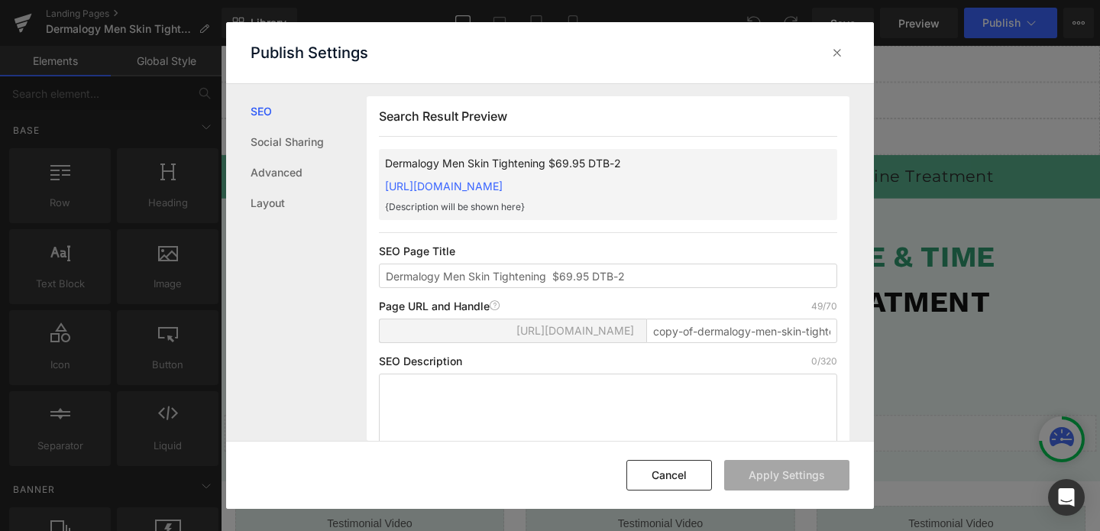
scroll to position [1, 0]
drag, startPoint x: 691, startPoint y: 345, endPoint x: 649, endPoint y: 346, distance: 42.0
click at [649, 342] on input "copy-of-dermalogy-men-skin-tightening-69-95-dtb-2" at bounding box center [741, 330] width 191 height 24
type input "dermalogy-men-skin-tightening-69-95-dtb-2"
click at [817, 487] on button "Apply Settings" at bounding box center [786, 475] width 125 height 31
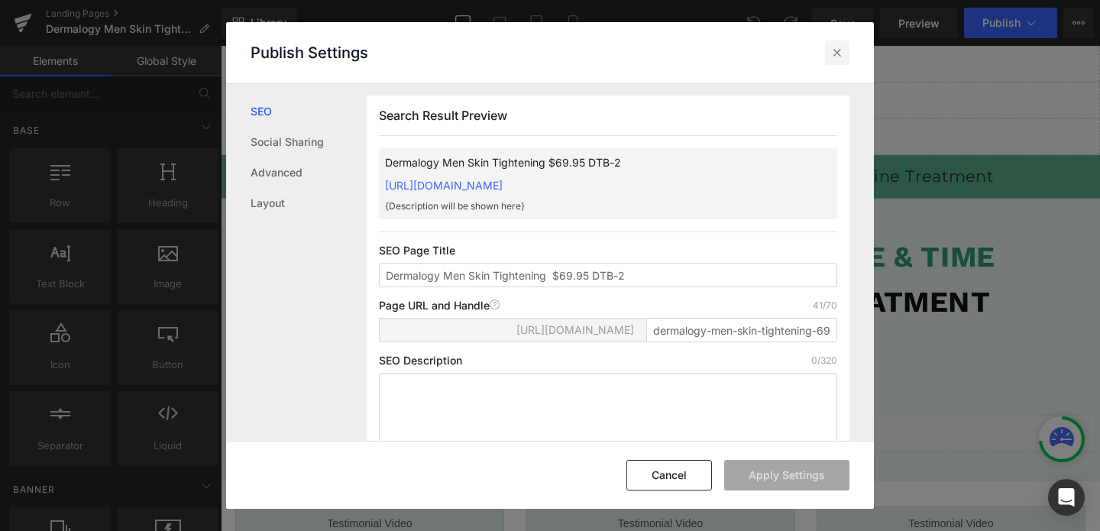
click at [835, 57] on icon at bounding box center [836, 52] width 15 height 15
